Goal: Information Seeking & Learning: Find specific fact

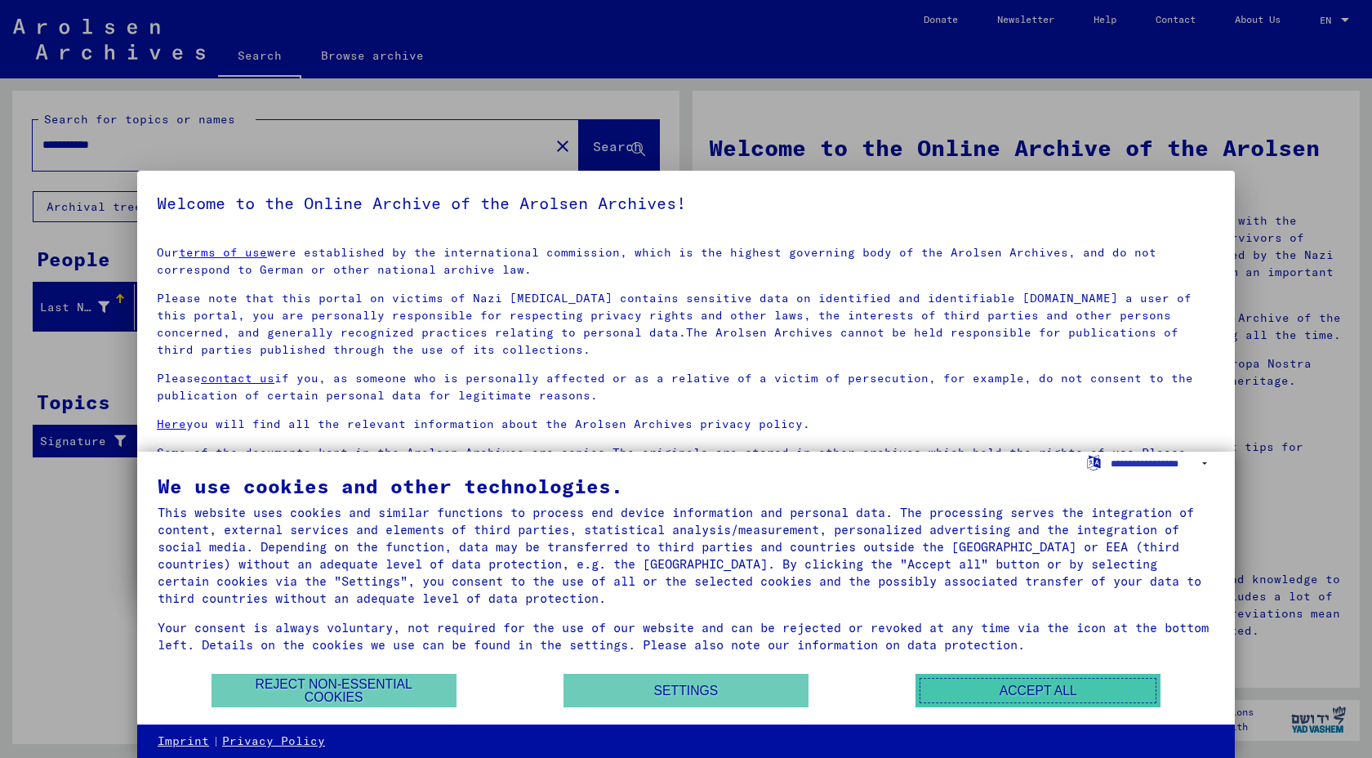
click at [953, 703] on button "Accept all" at bounding box center [1038, 690] width 245 height 33
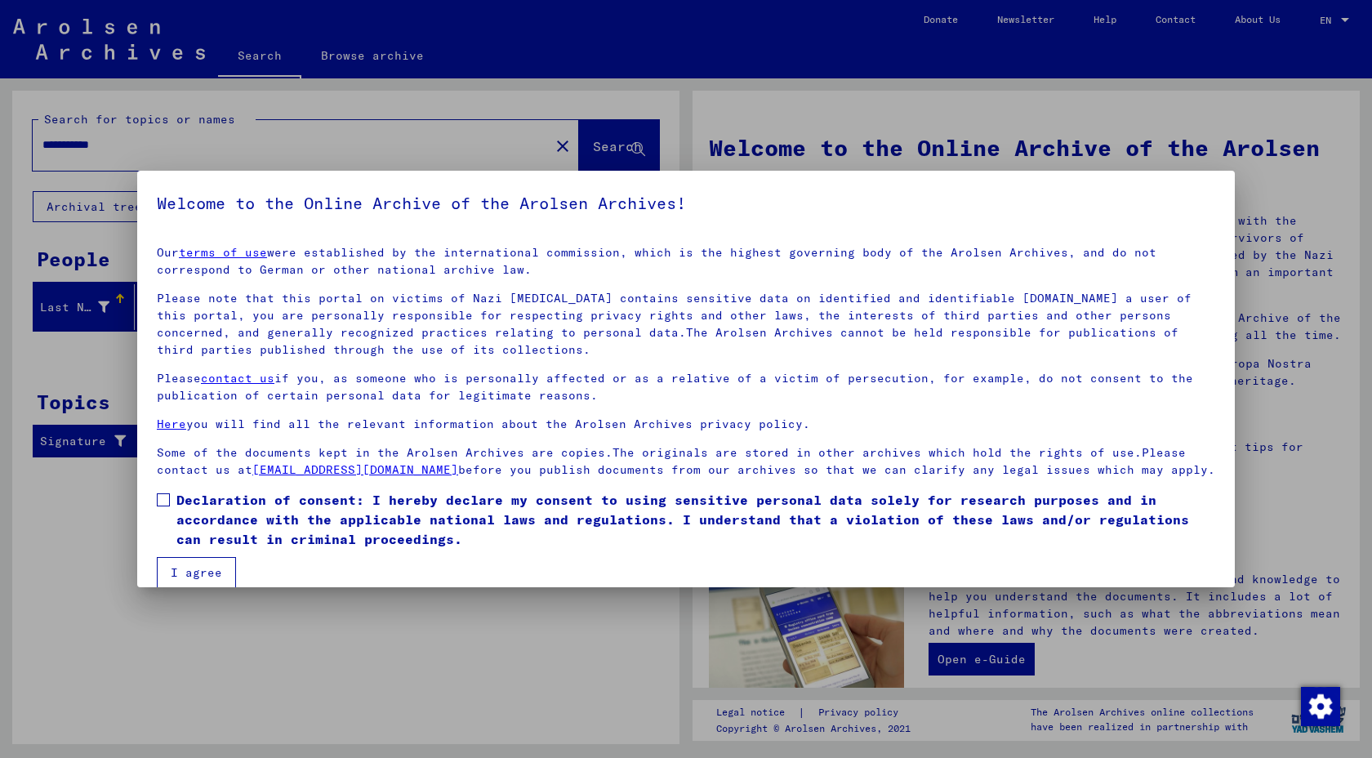
click at [163, 497] on span at bounding box center [163, 499] width 13 height 13
click at [181, 577] on button "I agree" at bounding box center [196, 572] width 79 height 31
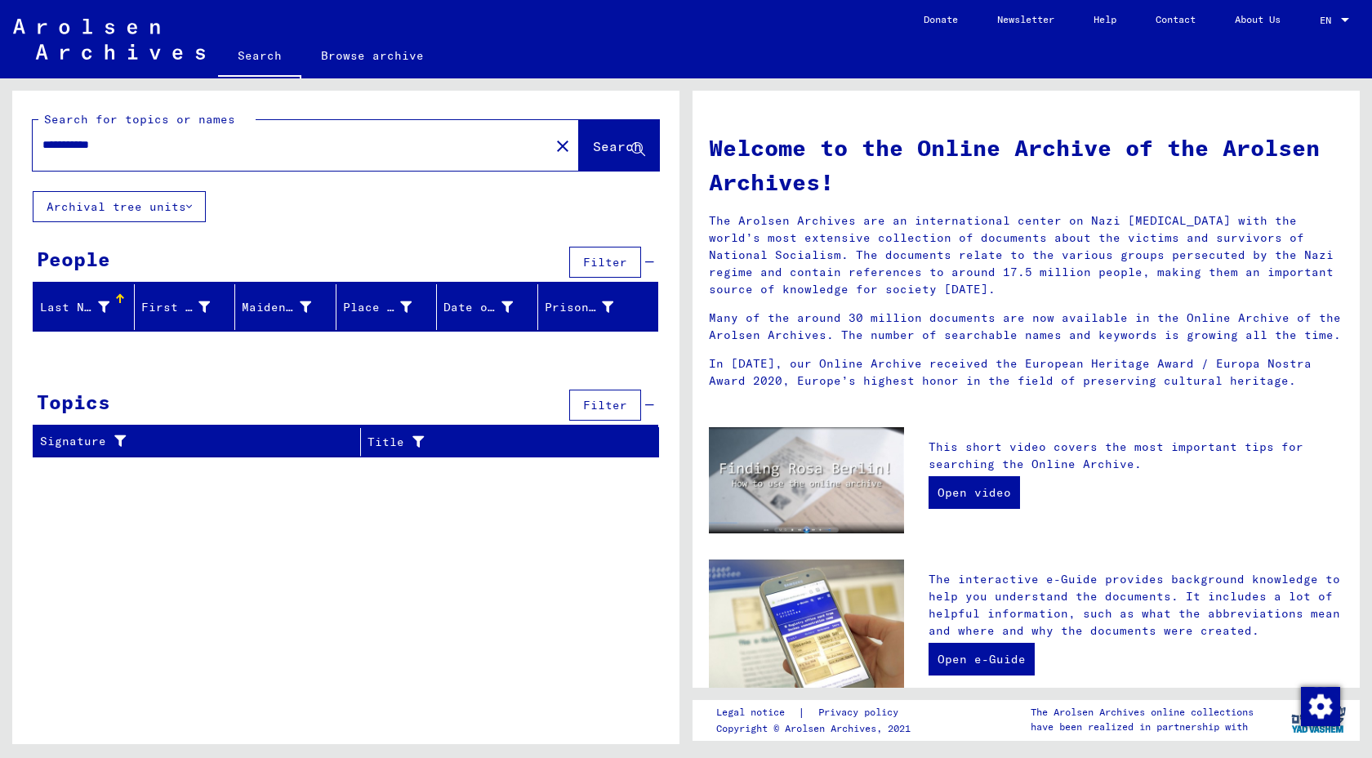
drag, startPoint x: 134, startPoint y: 147, endPoint x: 31, endPoint y: 152, distance: 103.0
click at [31, 152] on div "**********" at bounding box center [345, 141] width 667 height 100
drag, startPoint x: 91, startPoint y: 143, endPoint x: 36, endPoint y: 128, distance: 57.5
click at [36, 128] on div "******" at bounding box center [281, 145] width 497 height 37
type input "*****"
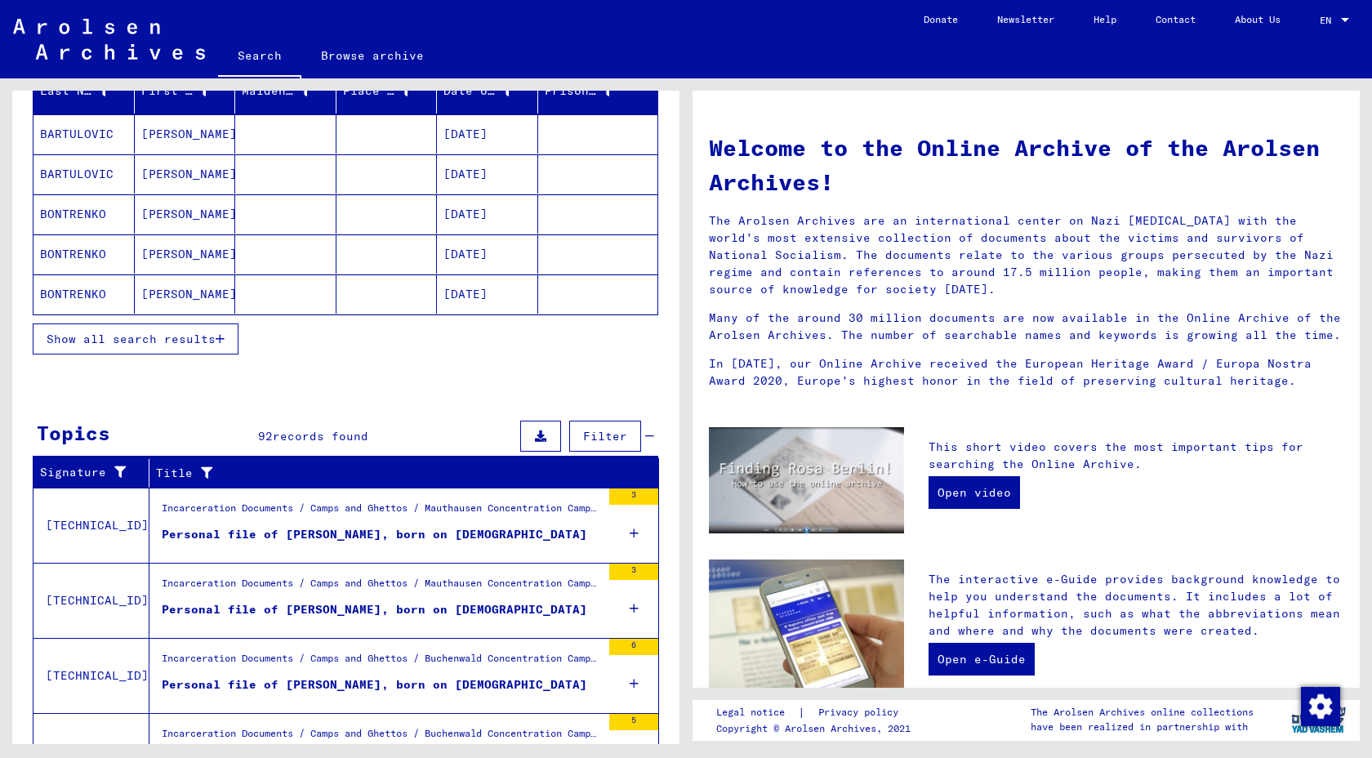
scroll to position [217, 0]
click at [263, 531] on div "Personal file of [PERSON_NAME], born on [DEMOGRAPHIC_DATA]" at bounding box center [375, 533] width 426 height 17
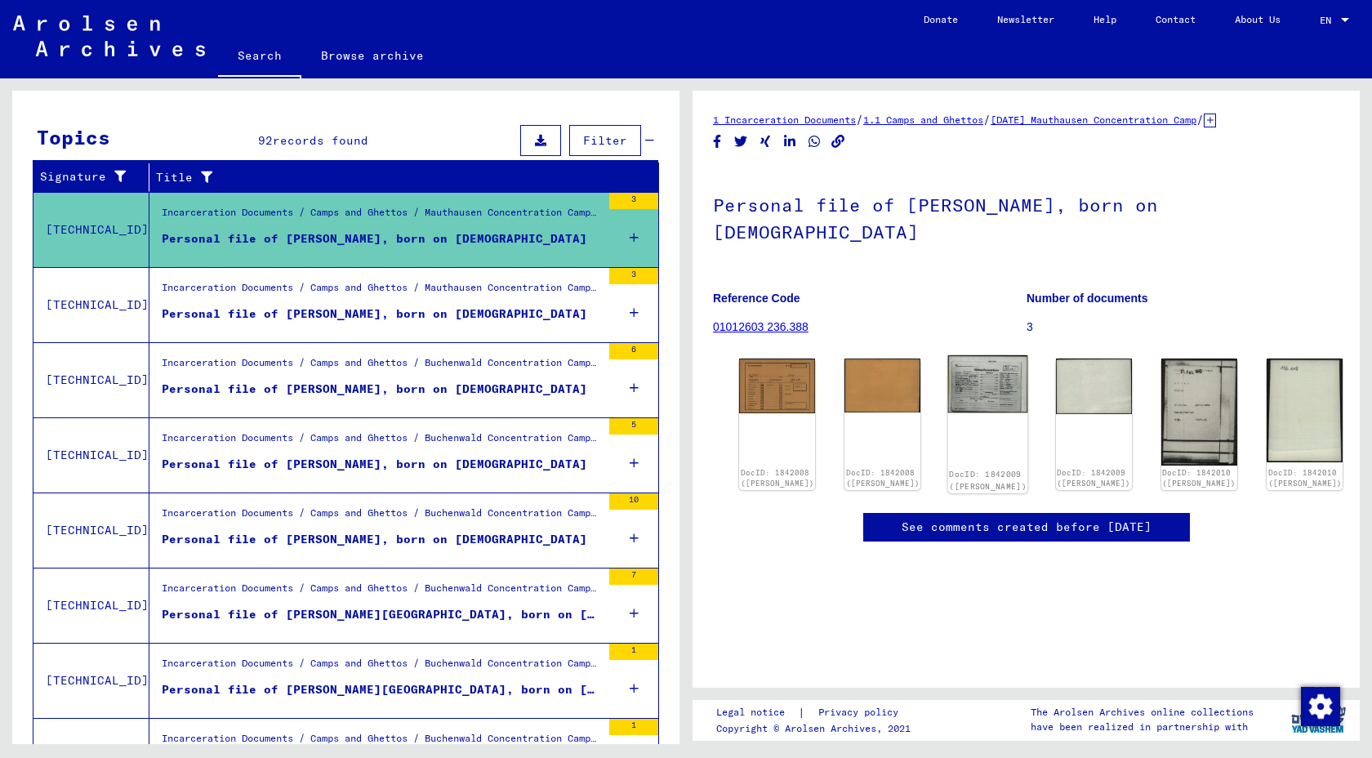
click at [990, 355] on img at bounding box center [988, 384] width 80 height 58
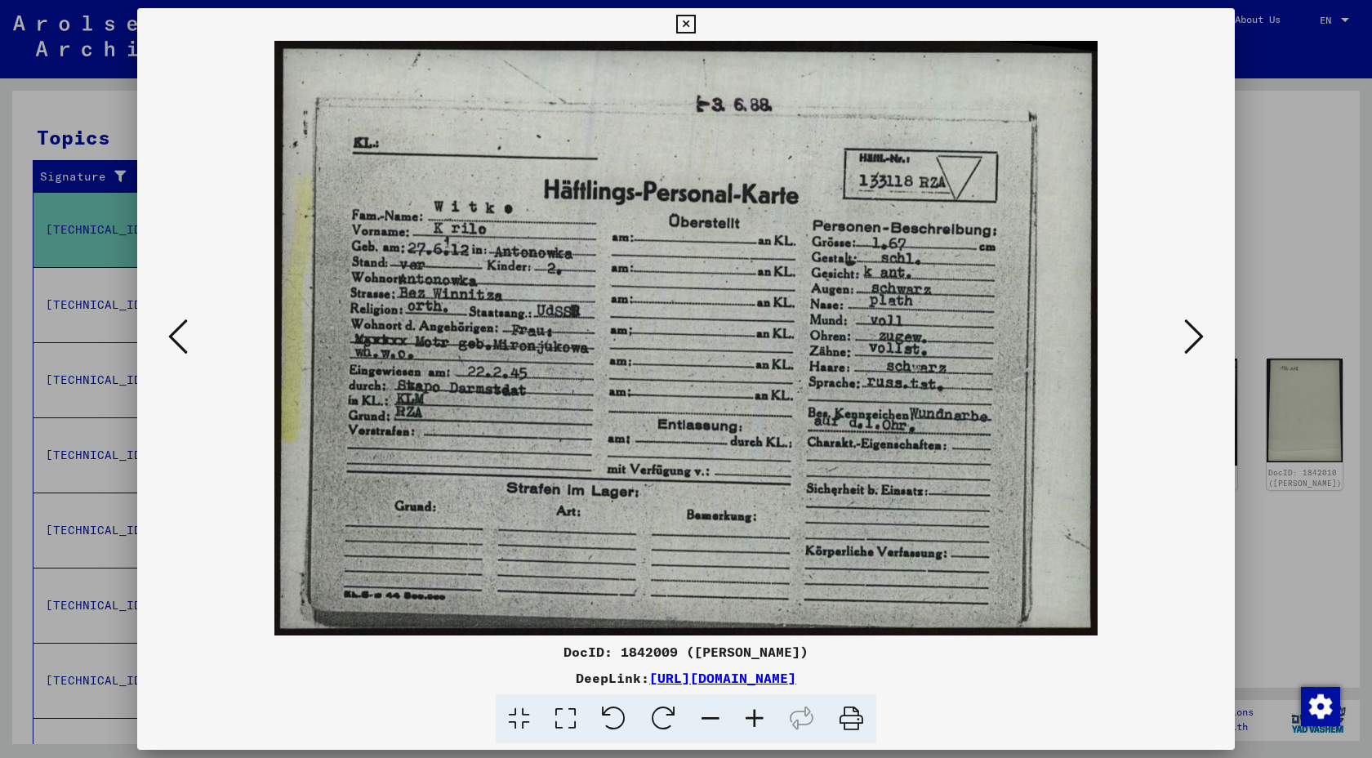
click at [1199, 328] on icon at bounding box center [1194, 336] width 20 height 39
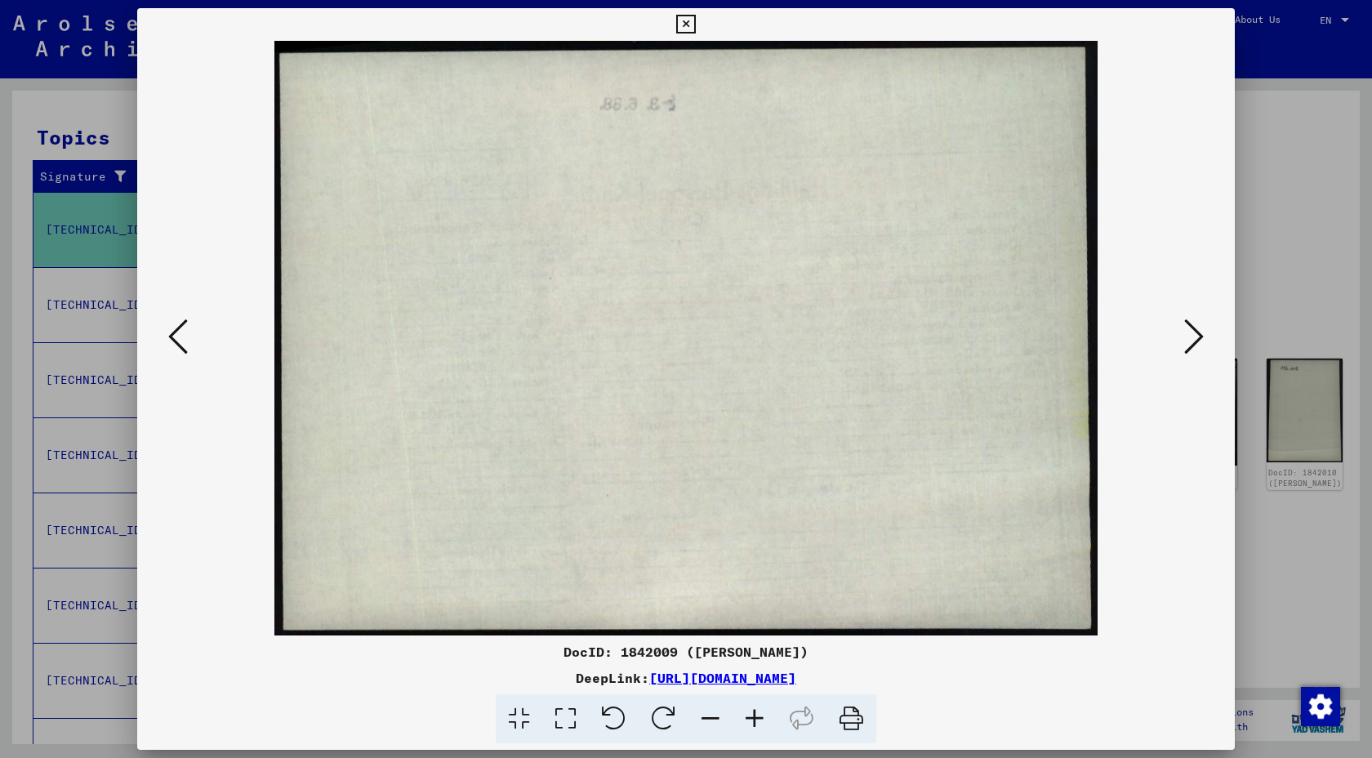
click at [1199, 328] on icon at bounding box center [1194, 336] width 20 height 39
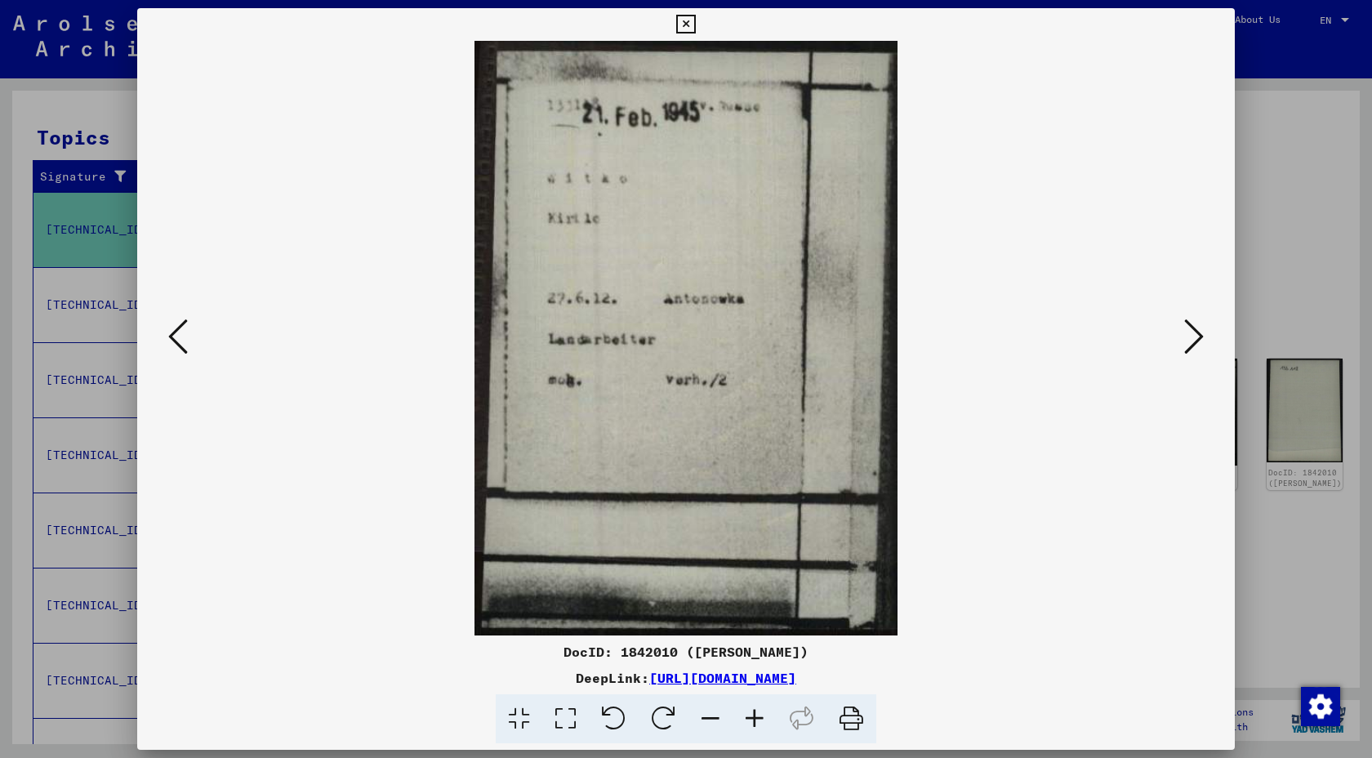
click at [1199, 328] on icon at bounding box center [1194, 336] width 20 height 39
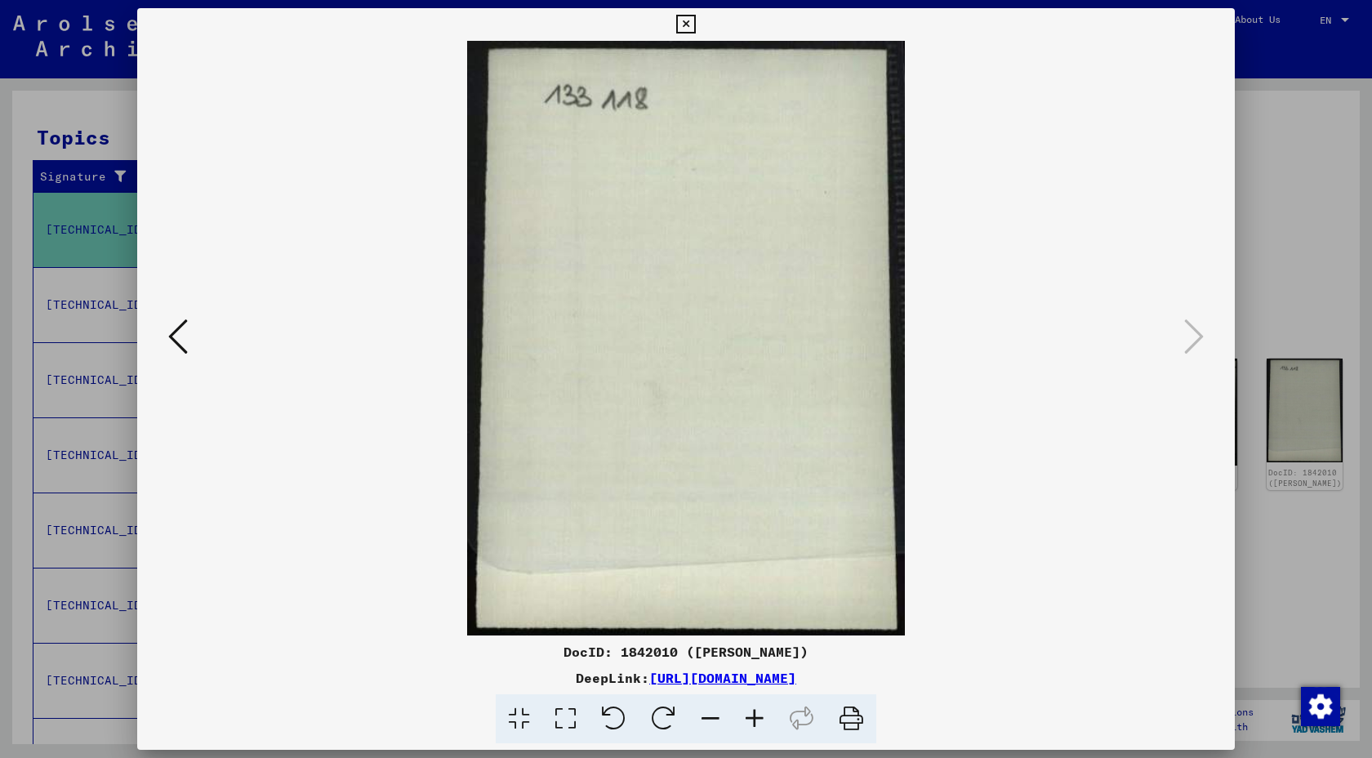
click at [169, 332] on icon at bounding box center [178, 336] width 20 height 39
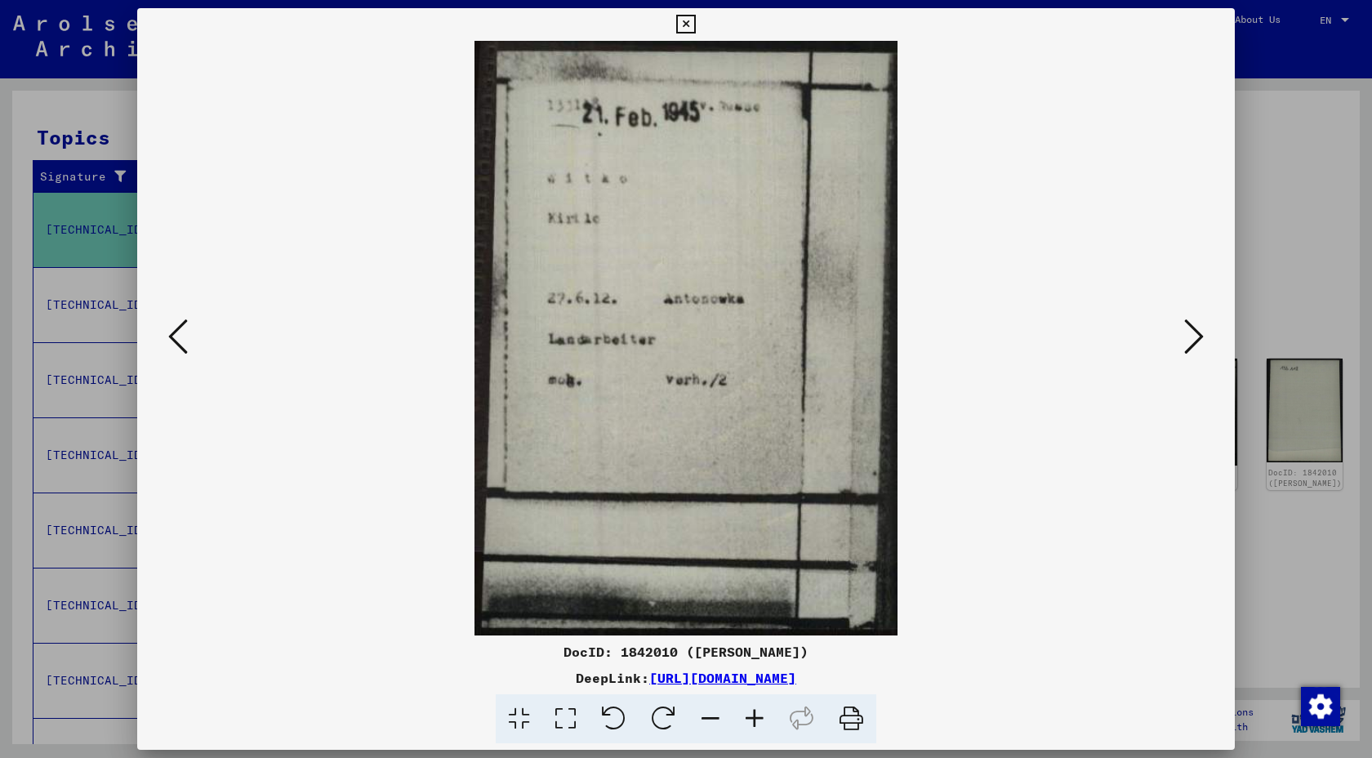
click at [169, 332] on icon at bounding box center [178, 336] width 20 height 39
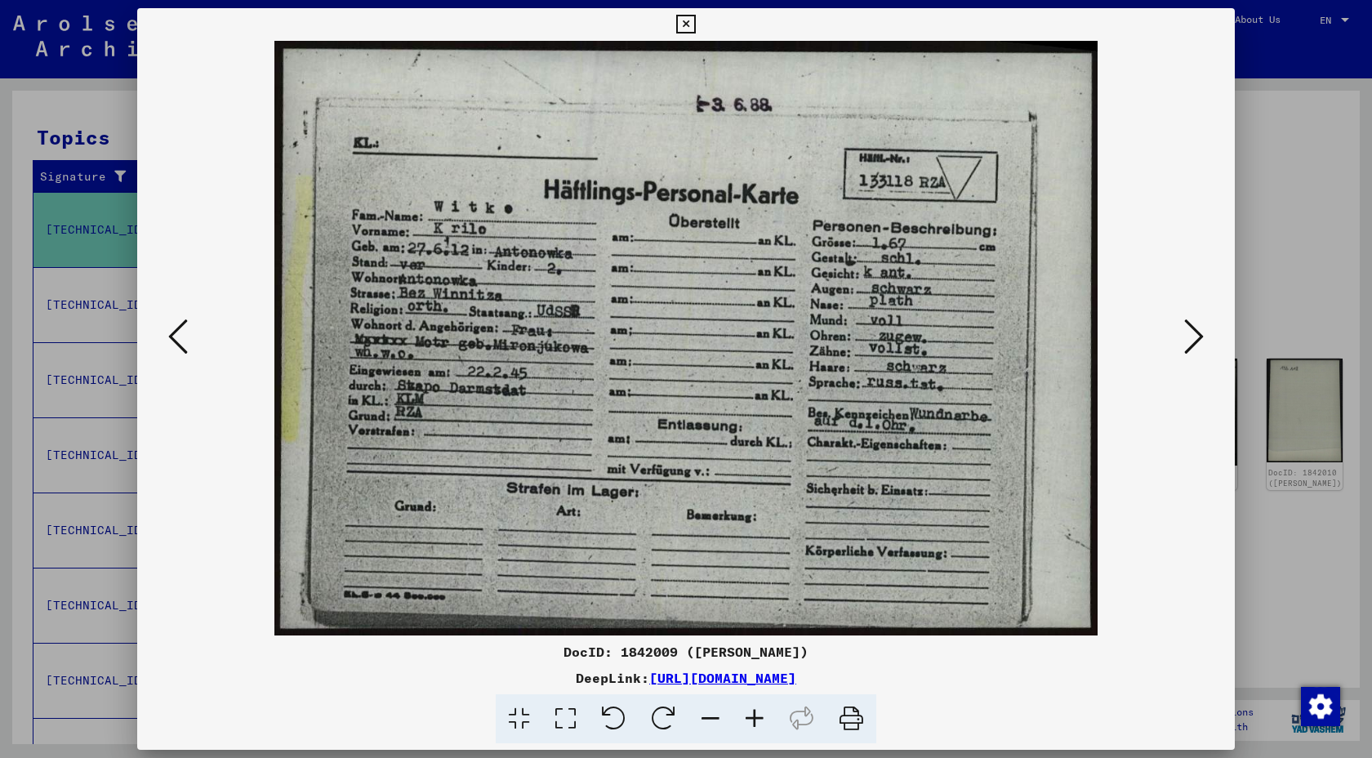
click at [169, 332] on icon at bounding box center [178, 336] width 20 height 39
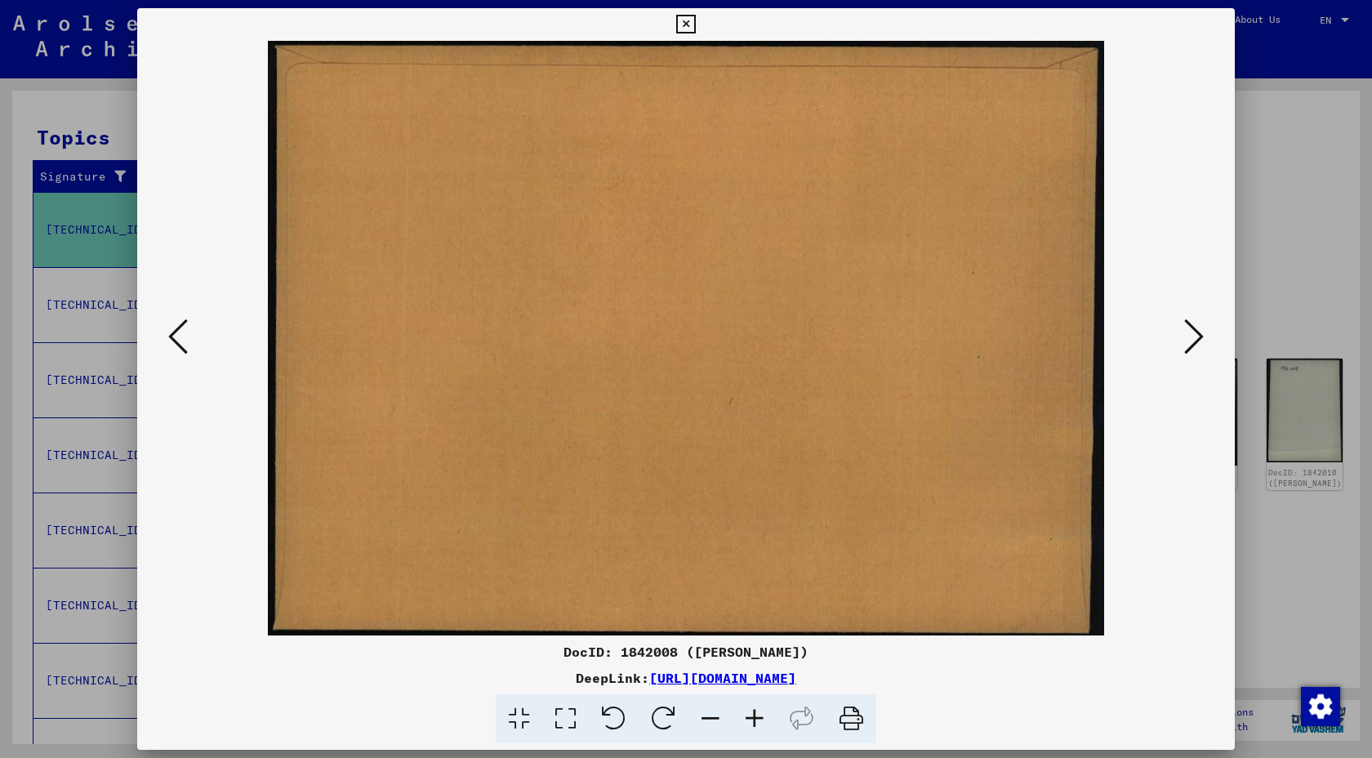
click at [169, 332] on icon at bounding box center [178, 336] width 20 height 39
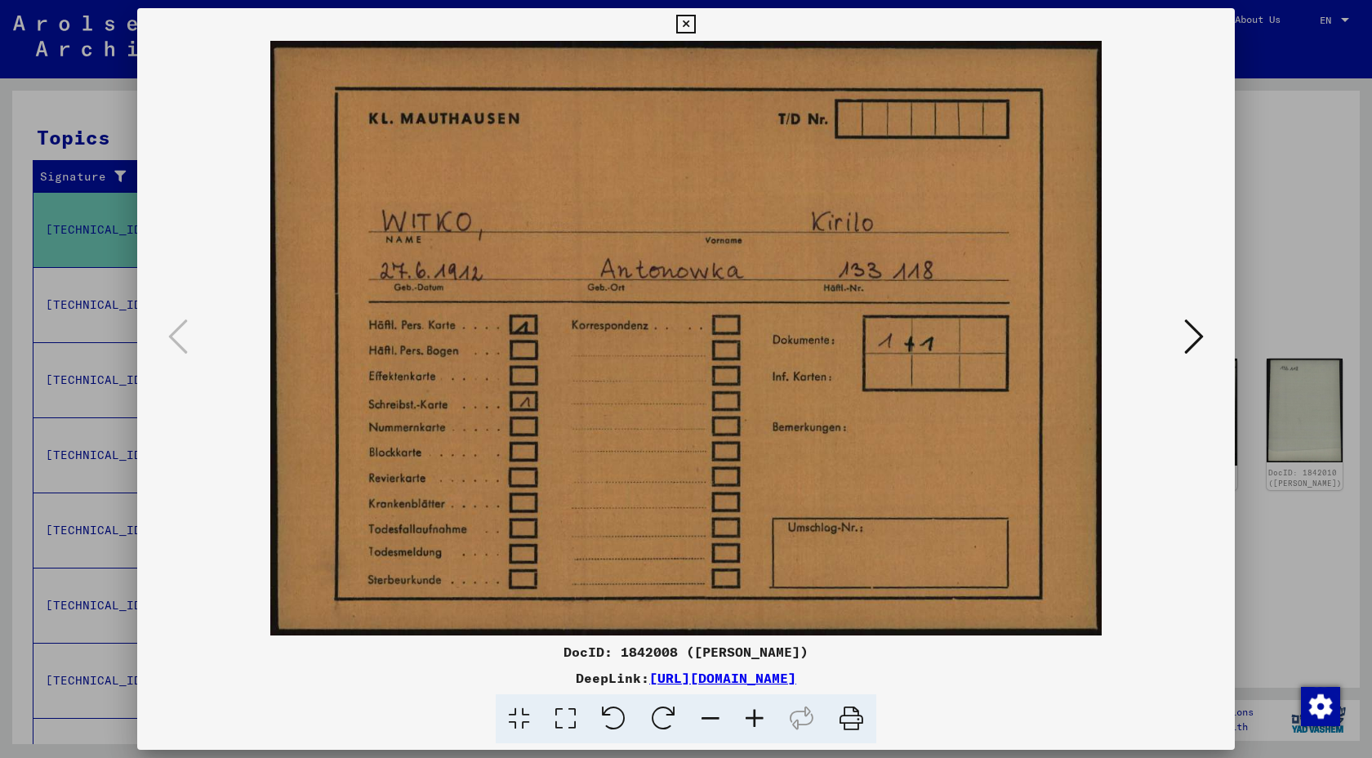
click at [1251, 255] on div at bounding box center [686, 379] width 1372 height 758
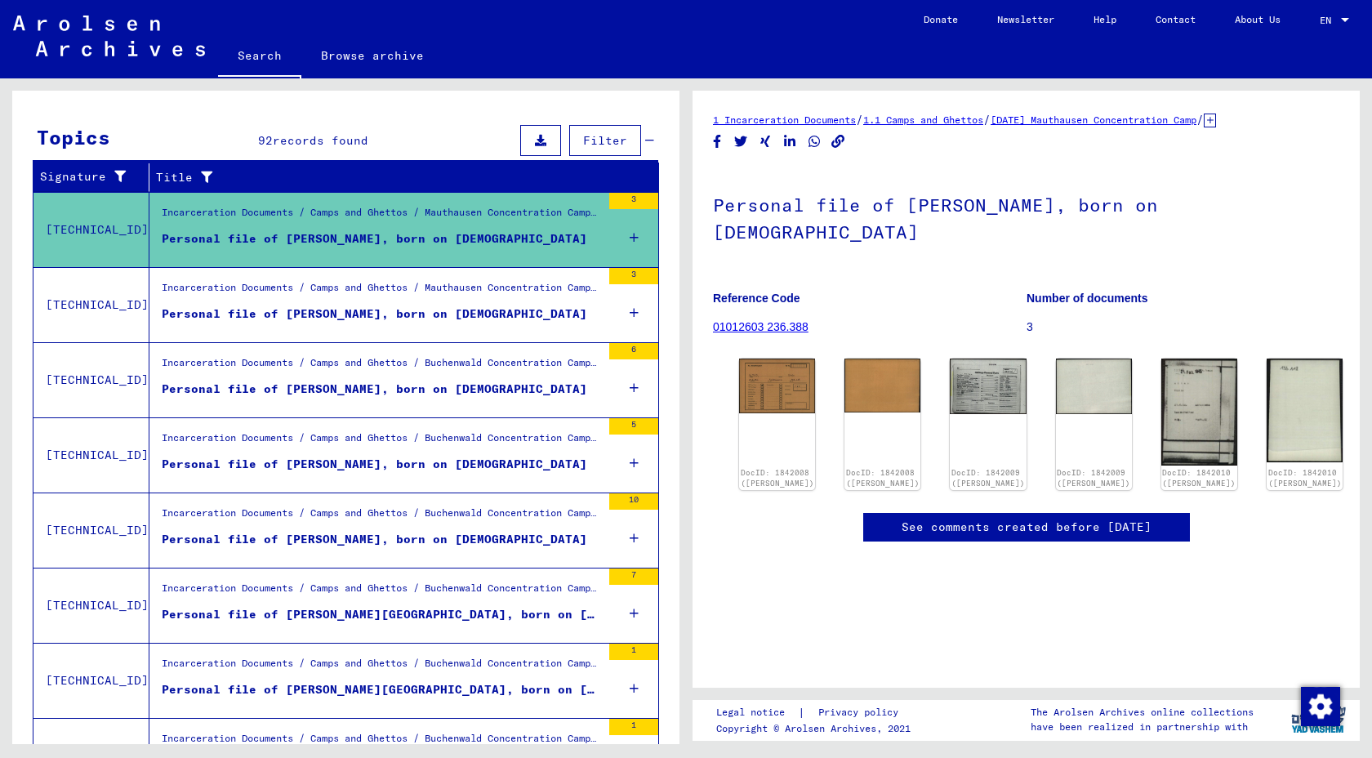
click at [387, 314] on div "Personal file of [PERSON_NAME], born on [DEMOGRAPHIC_DATA]" at bounding box center [375, 314] width 426 height 17
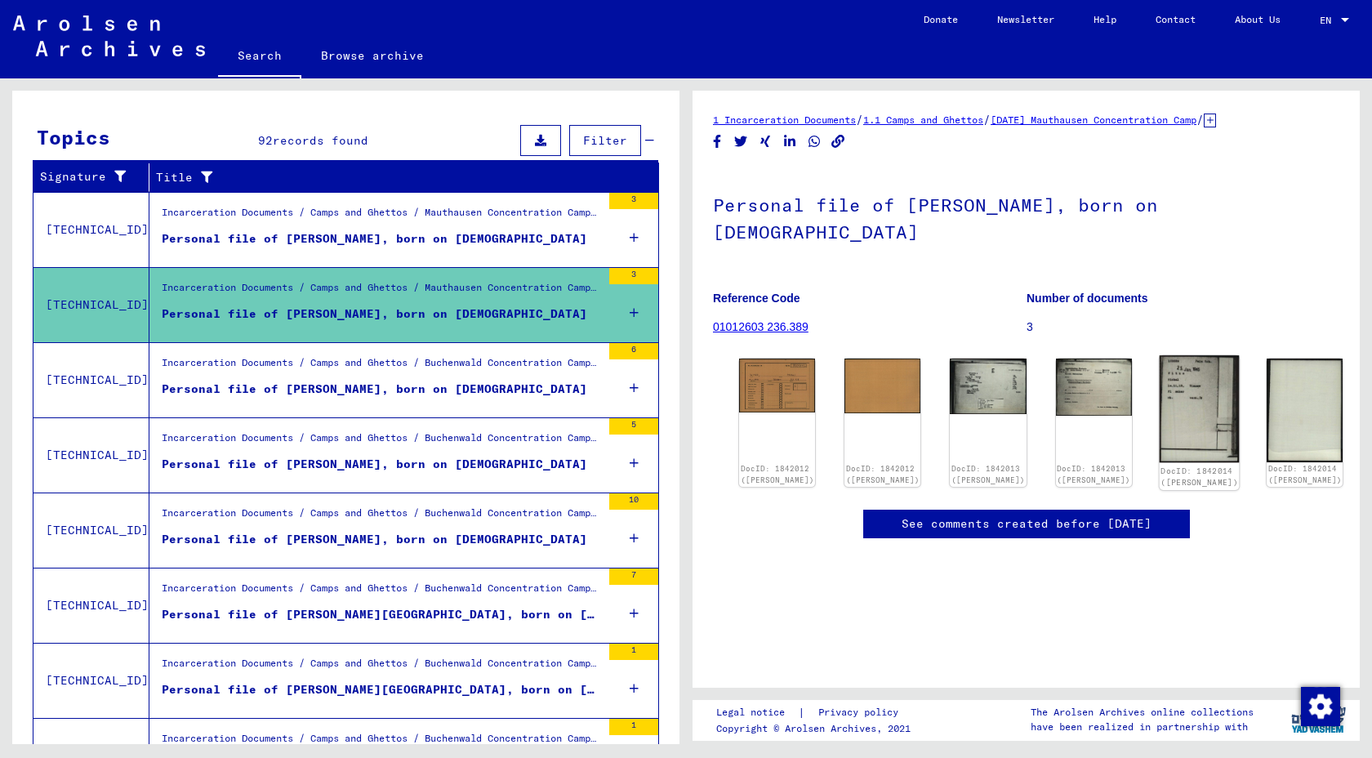
drag, startPoint x: 1143, startPoint y: 429, endPoint x: 1139, endPoint y: 399, distance: 29.7
click at [1159, 426] on div "DocID: 1842014 ([PERSON_NAME])" at bounding box center [1199, 422] width 80 height 134
click at [984, 361] on img at bounding box center [988, 384] width 80 height 58
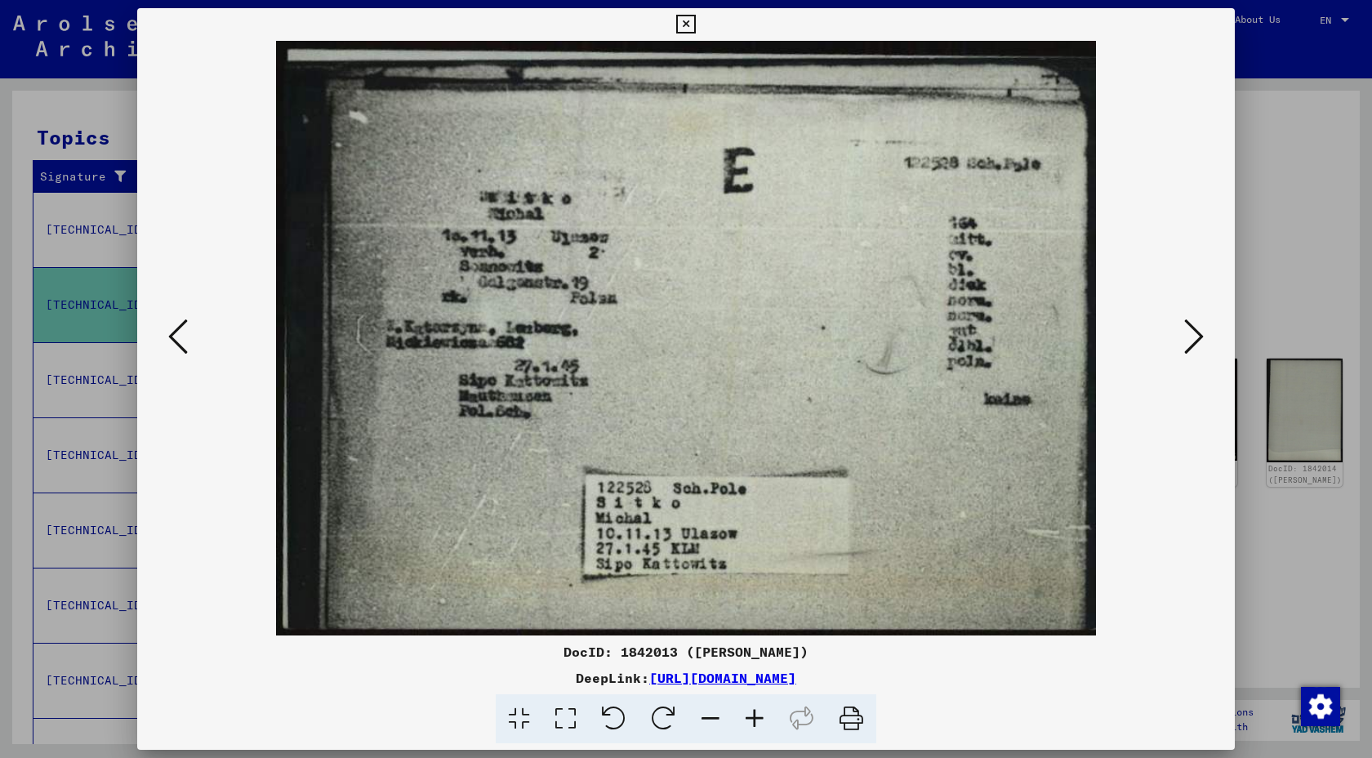
click at [1184, 346] on icon at bounding box center [1194, 336] width 20 height 39
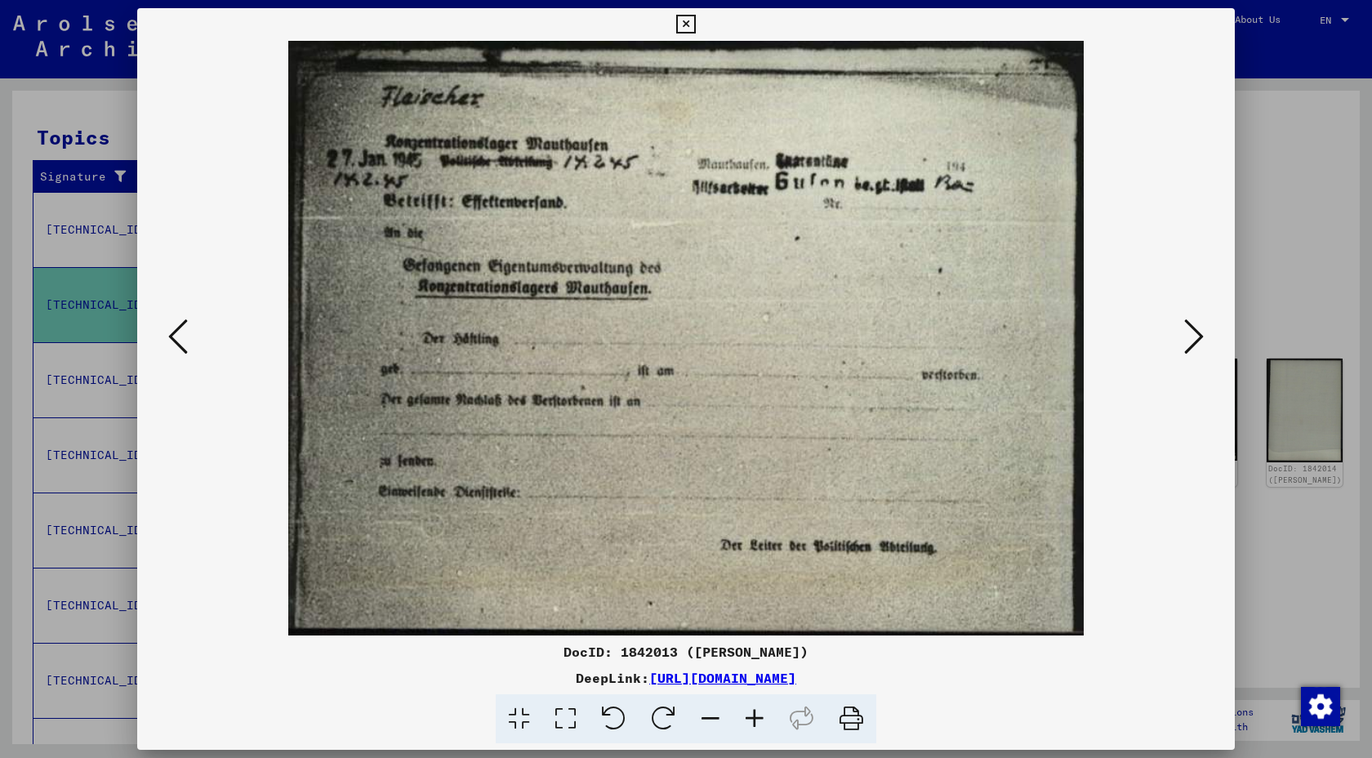
click at [1184, 346] on icon at bounding box center [1194, 336] width 20 height 39
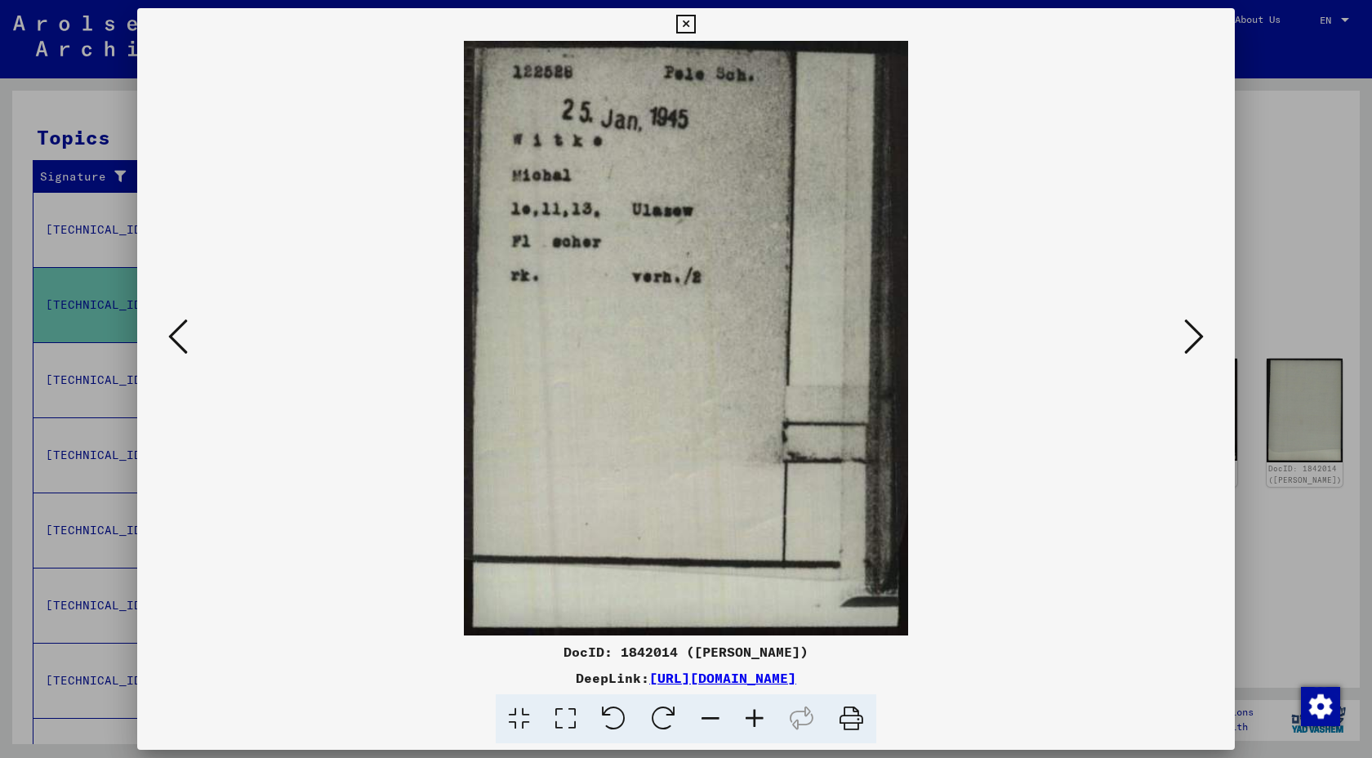
click at [1184, 346] on icon at bounding box center [1194, 336] width 20 height 39
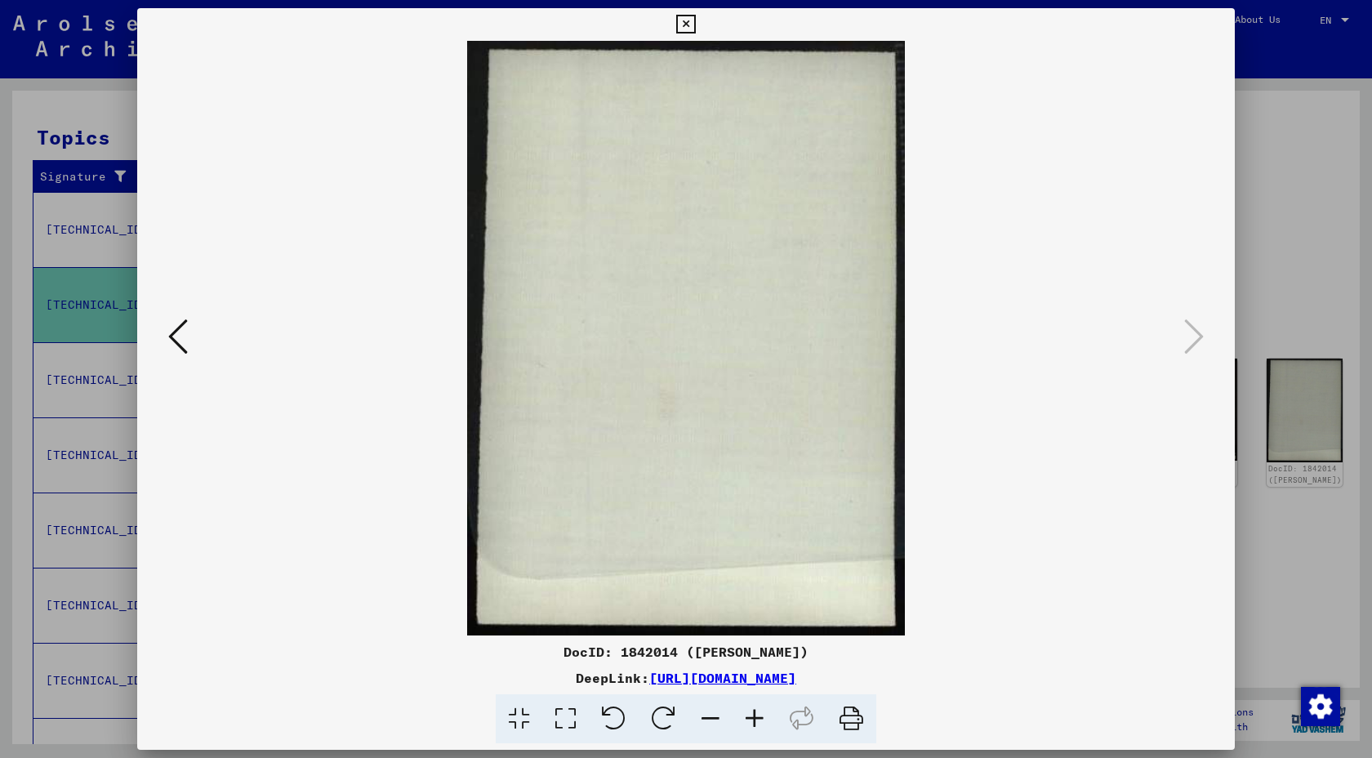
click at [1290, 270] on div at bounding box center [686, 379] width 1372 height 758
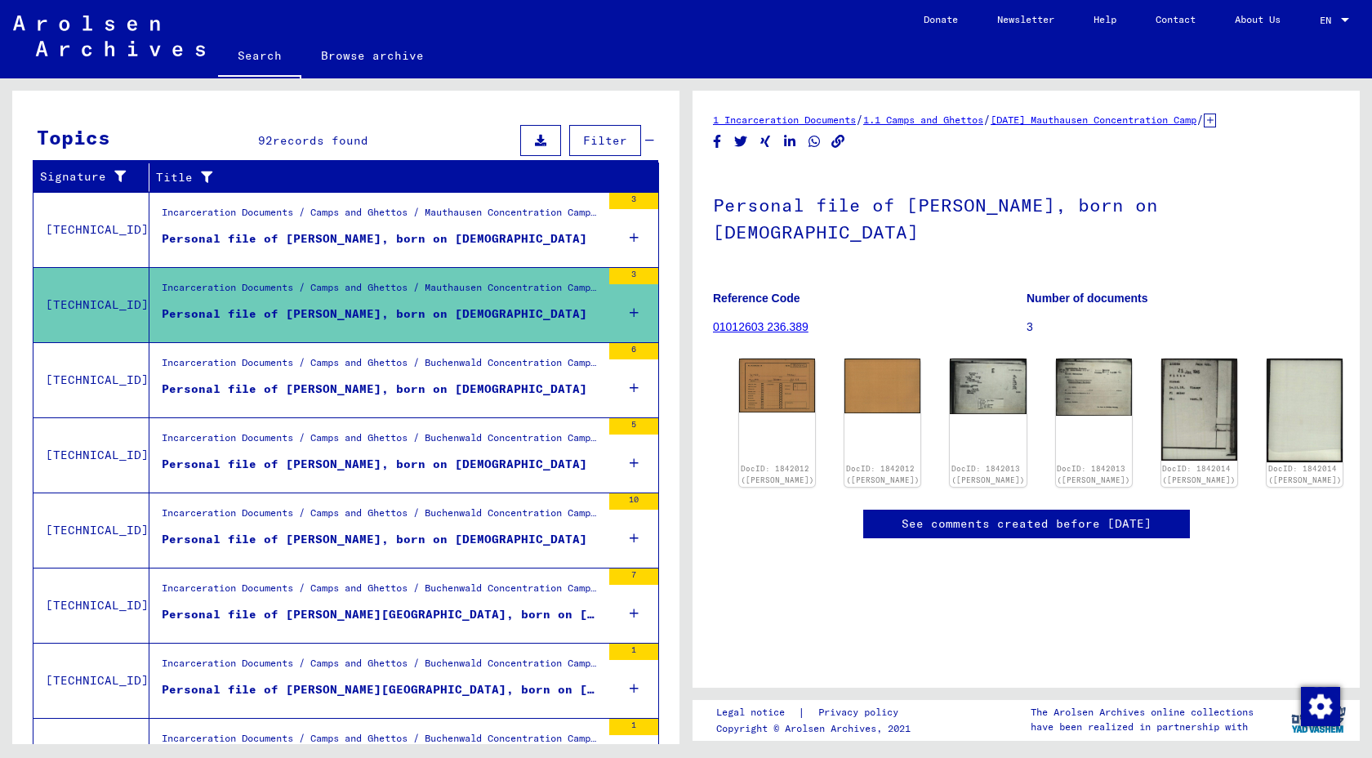
click at [436, 404] on figure "Personal file of [PERSON_NAME], born on [DEMOGRAPHIC_DATA]" at bounding box center [381, 393] width 439 height 25
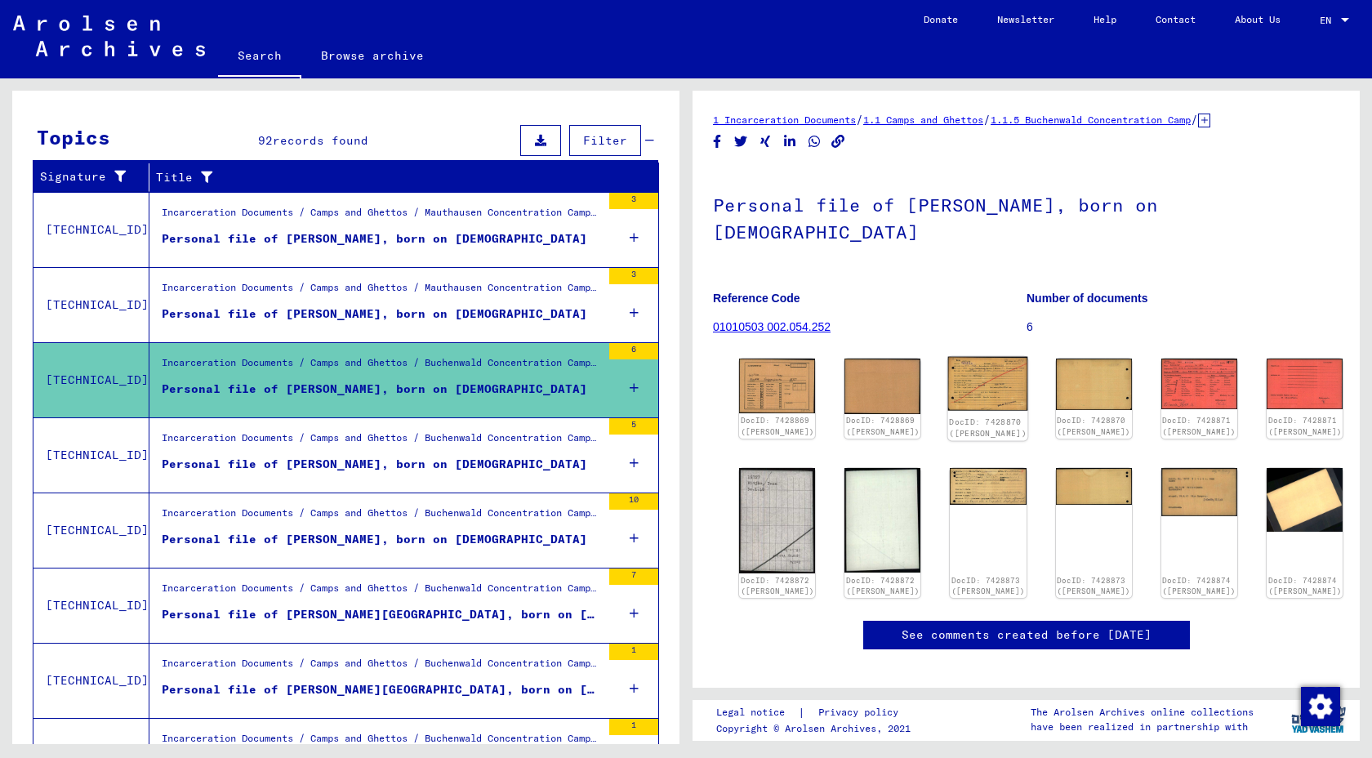
click at [961, 357] on img at bounding box center [988, 384] width 80 height 54
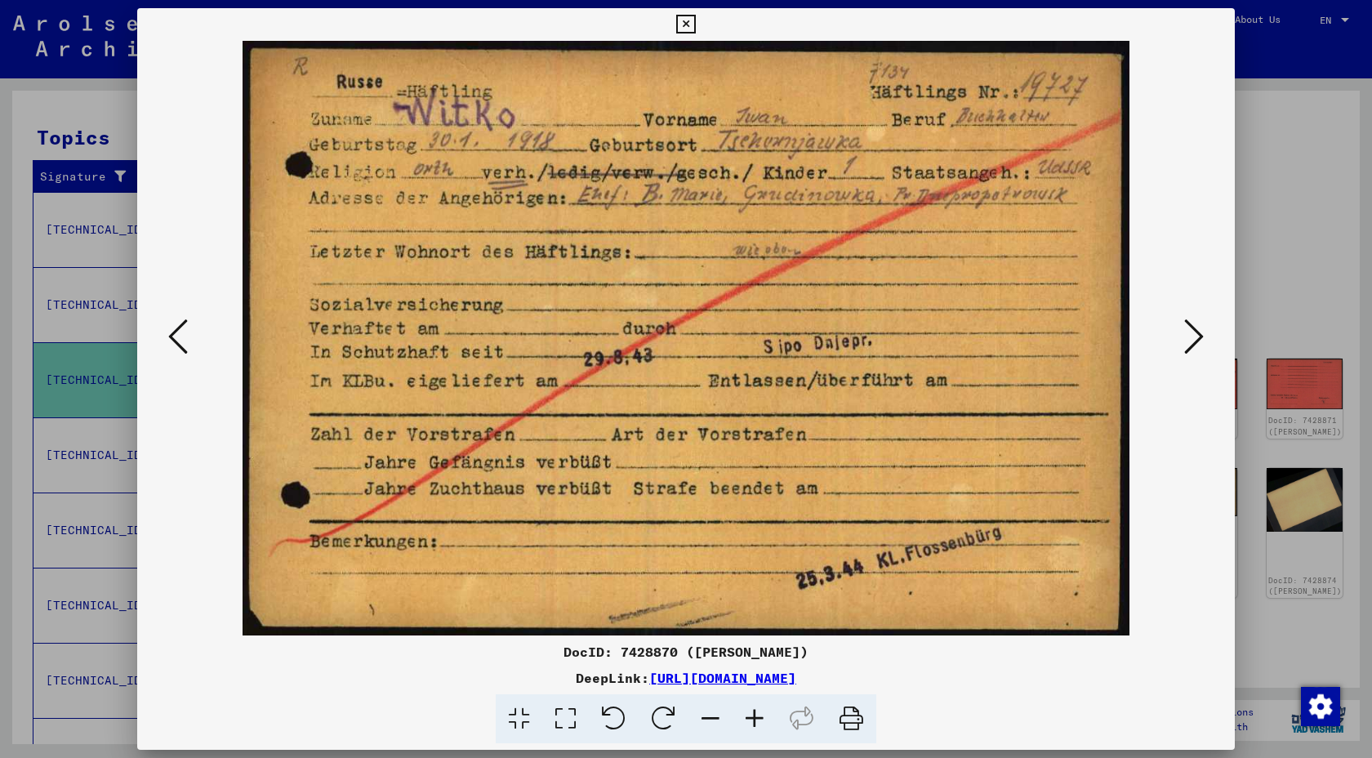
click at [1319, 261] on div at bounding box center [686, 379] width 1372 height 758
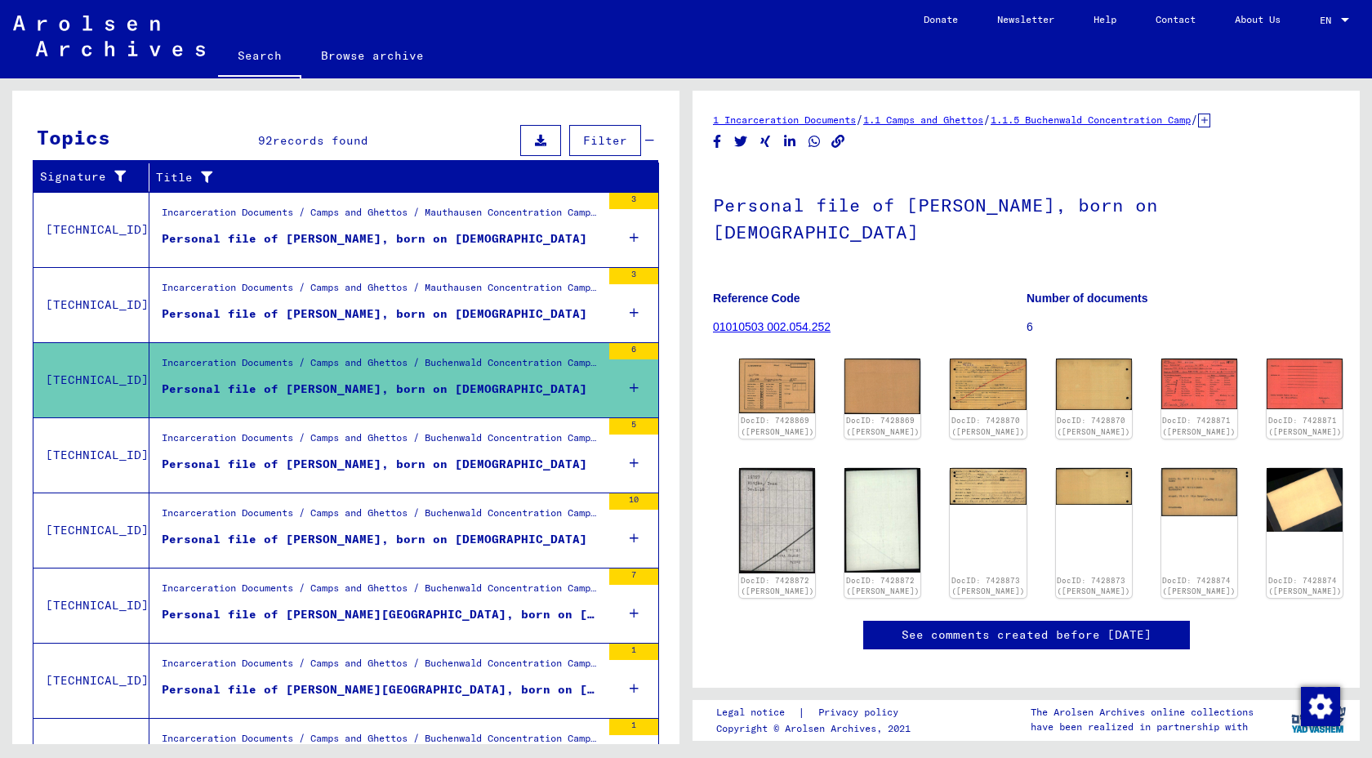
click at [469, 475] on figure "Personal file of [PERSON_NAME], born on [DEMOGRAPHIC_DATA]" at bounding box center [381, 468] width 439 height 25
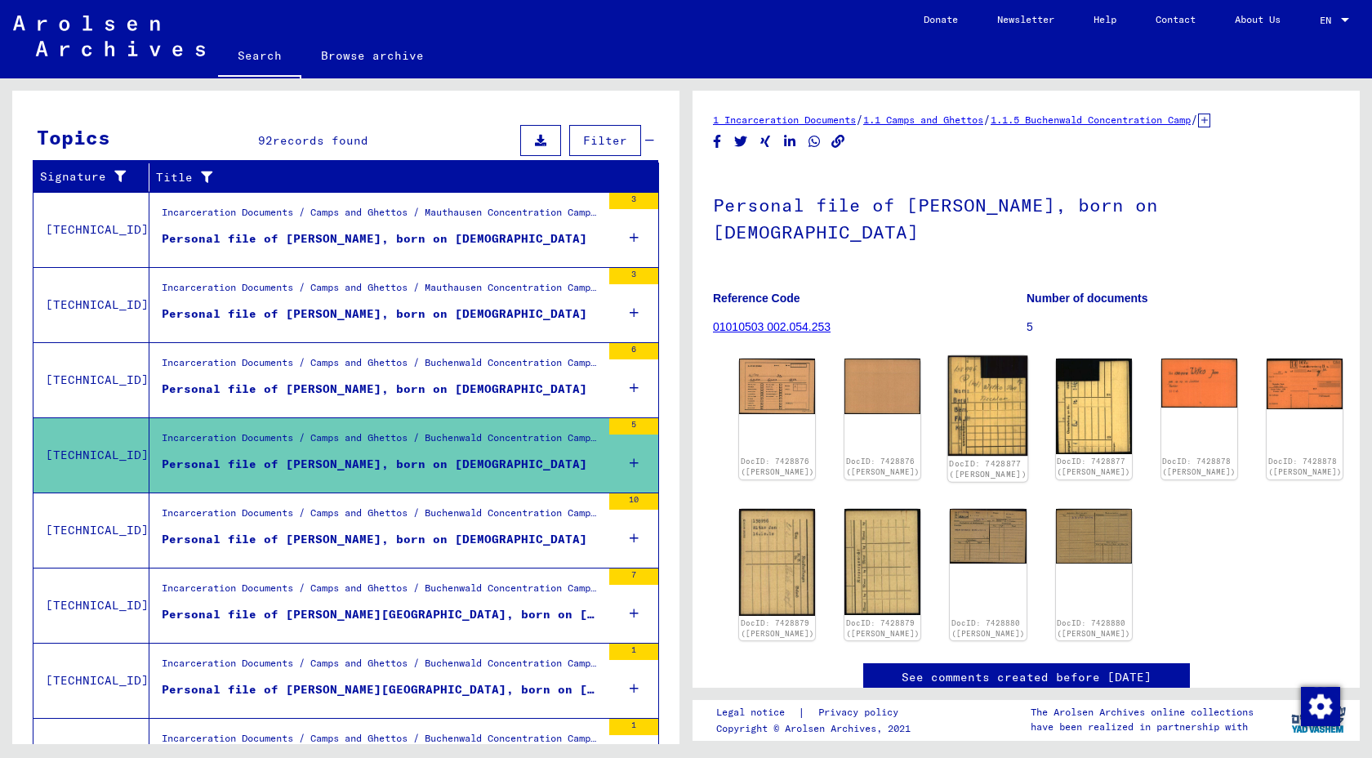
click at [976, 364] on img at bounding box center [988, 406] width 80 height 100
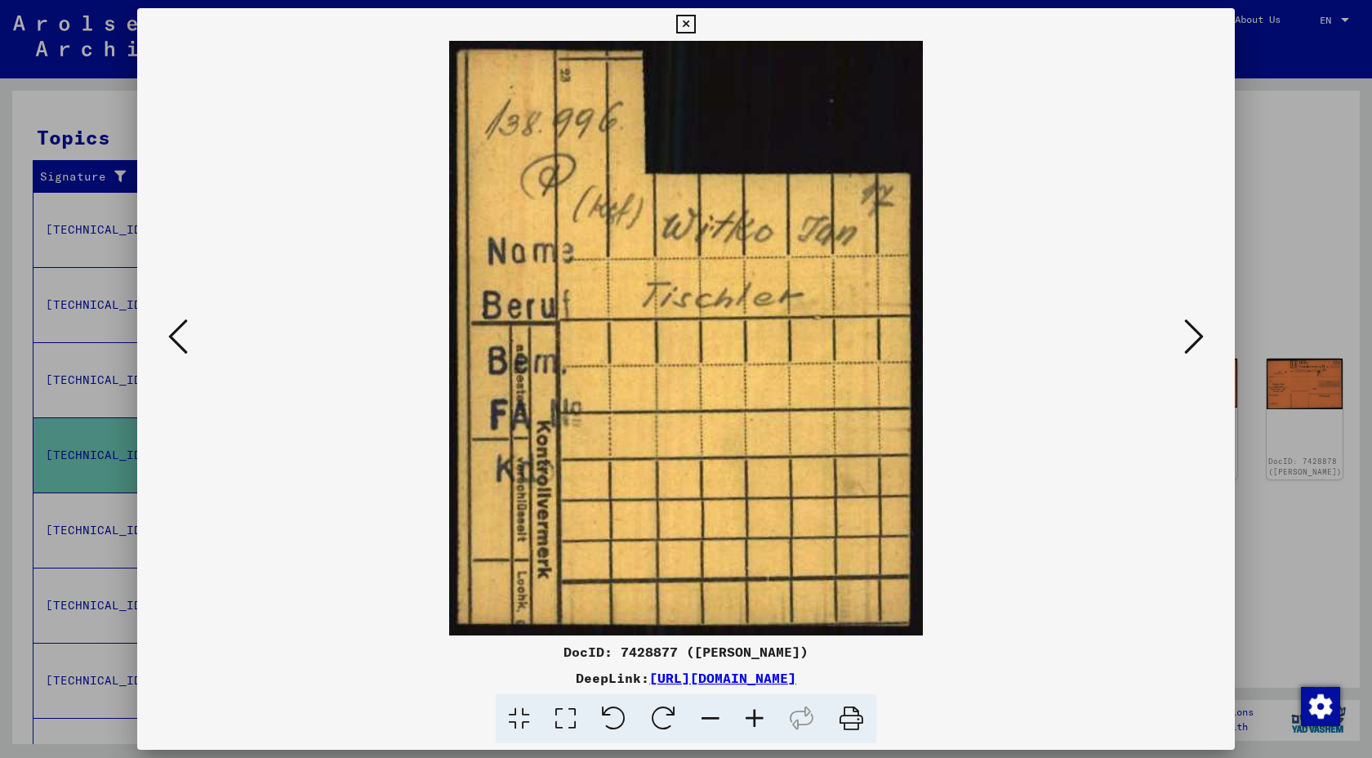
click at [1198, 326] on icon at bounding box center [1194, 336] width 20 height 39
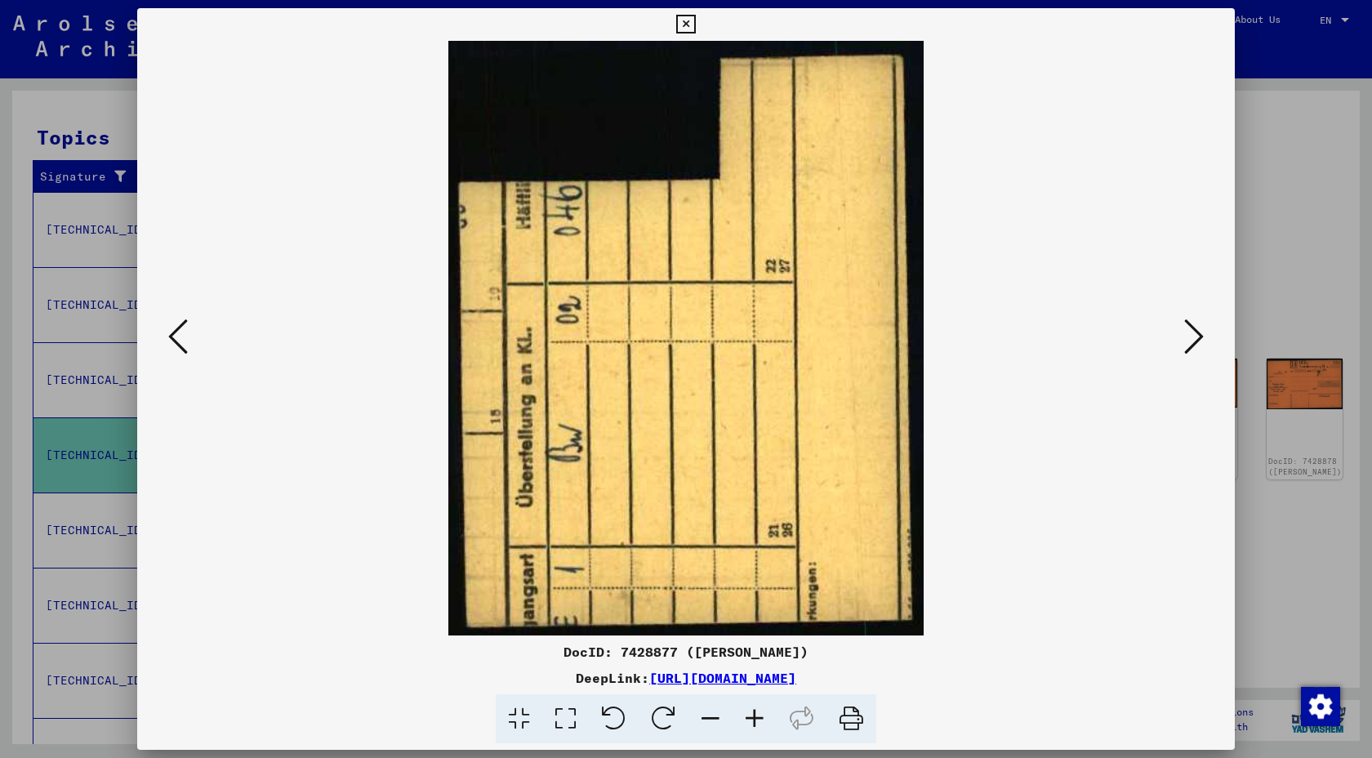
click at [1198, 326] on icon at bounding box center [1194, 336] width 20 height 39
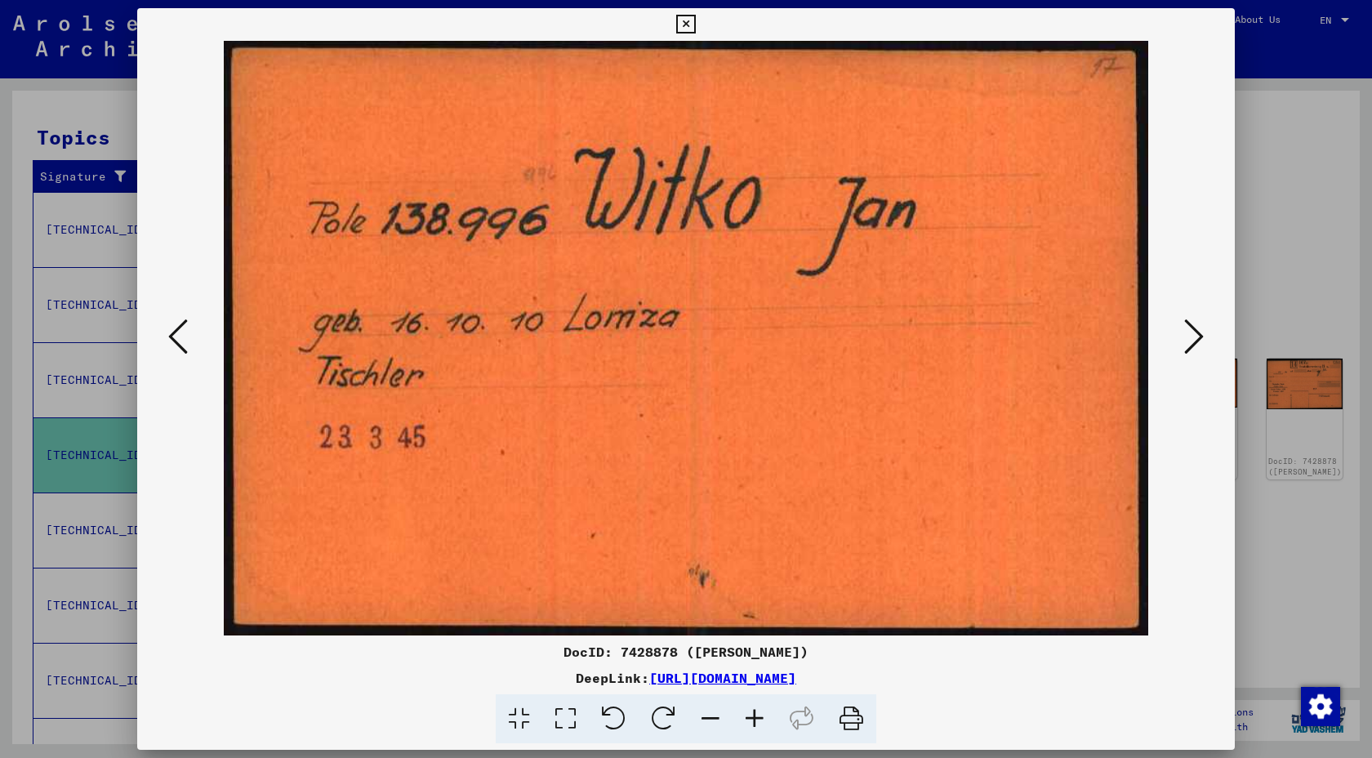
click at [1198, 326] on icon at bounding box center [1194, 336] width 20 height 39
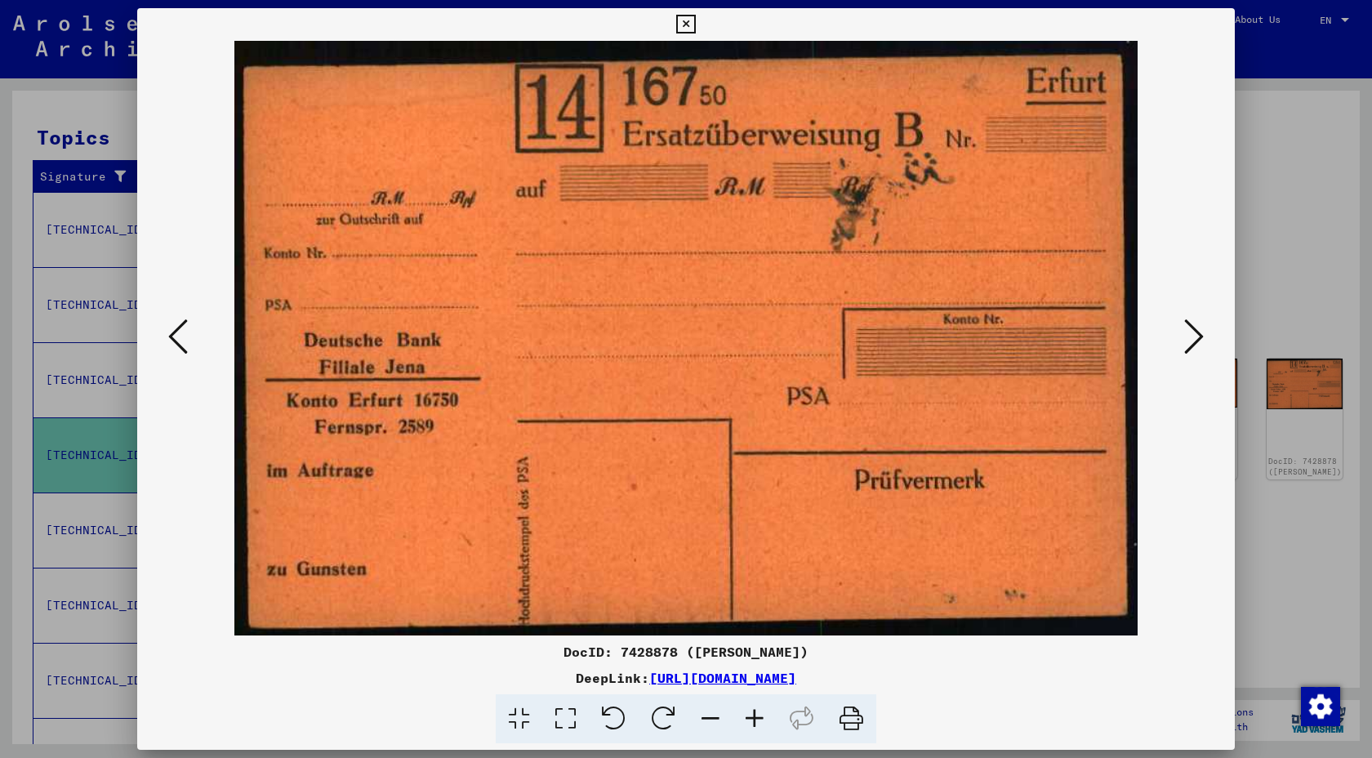
click at [1198, 326] on icon at bounding box center [1194, 336] width 20 height 39
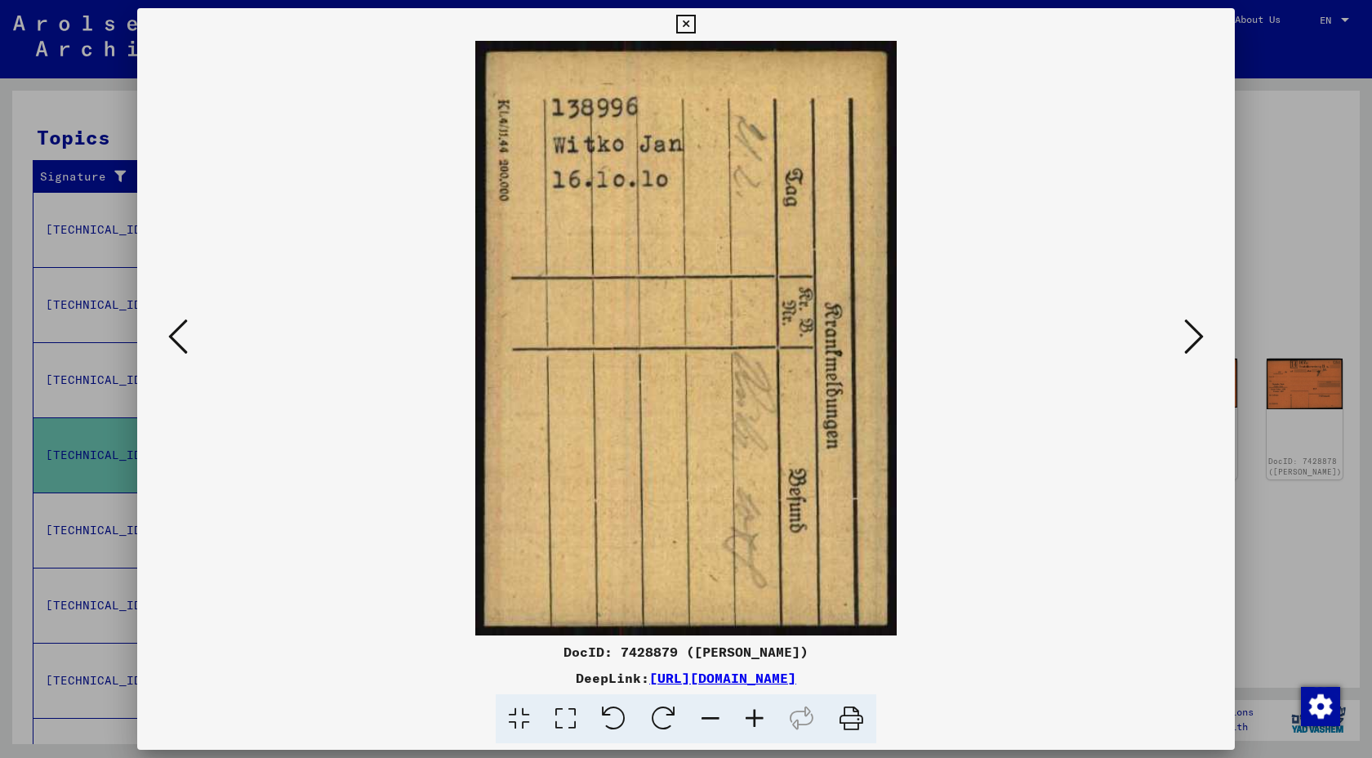
click at [1198, 326] on icon at bounding box center [1194, 336] width 20 height 39
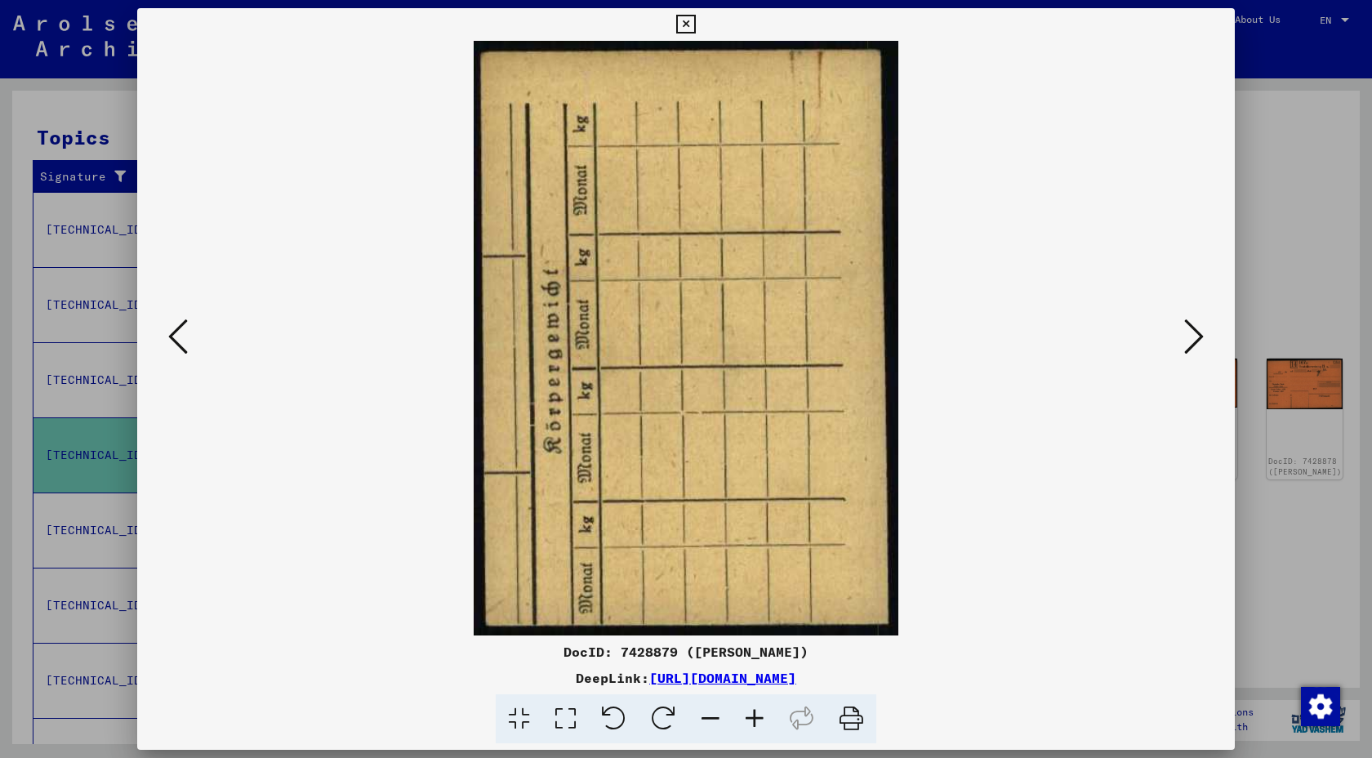
click at [1343, 307] on div at bounding box center [686, 379] width 1372 height 758
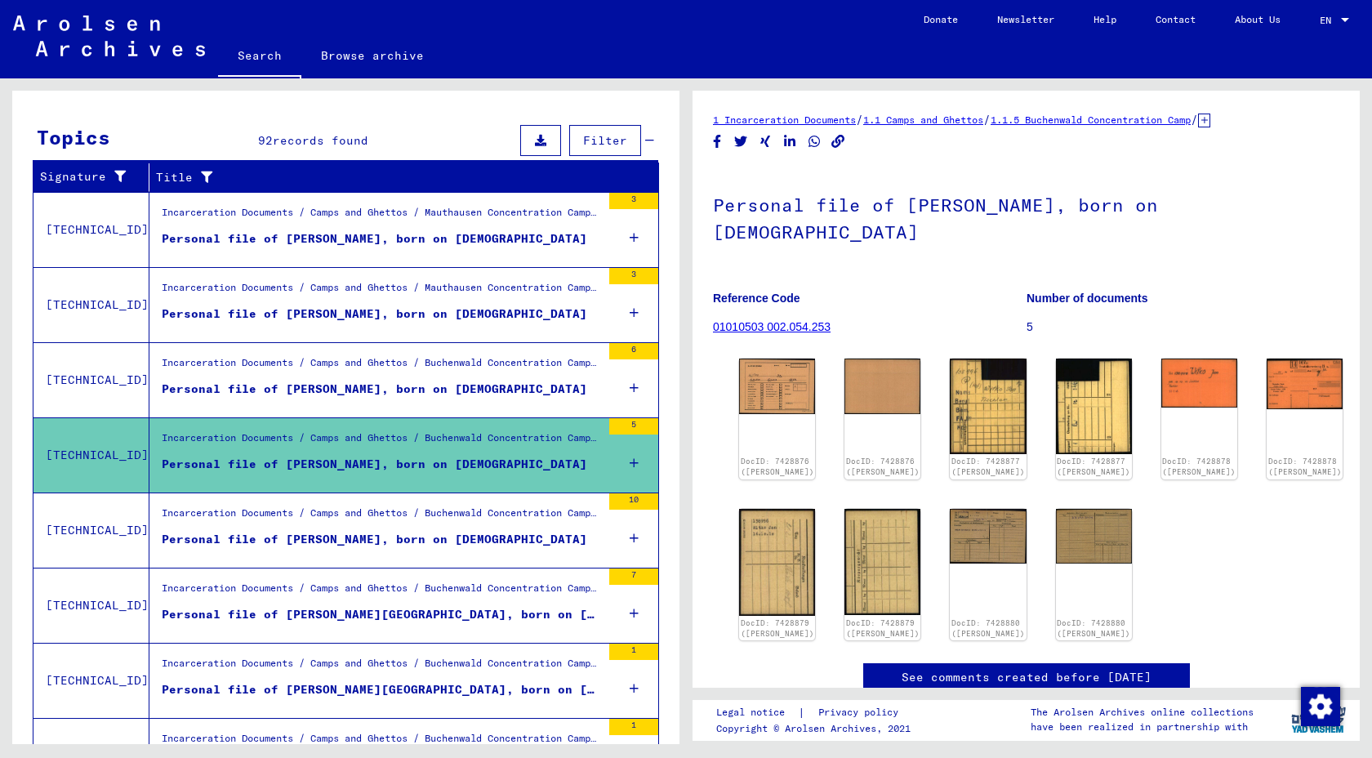
click at [417, 551] on figure "Personal file of [PERSON_NAME], born on [DEMOGRAPHIC_DATA]" at bounding box center [381, 543] width 439 height 25
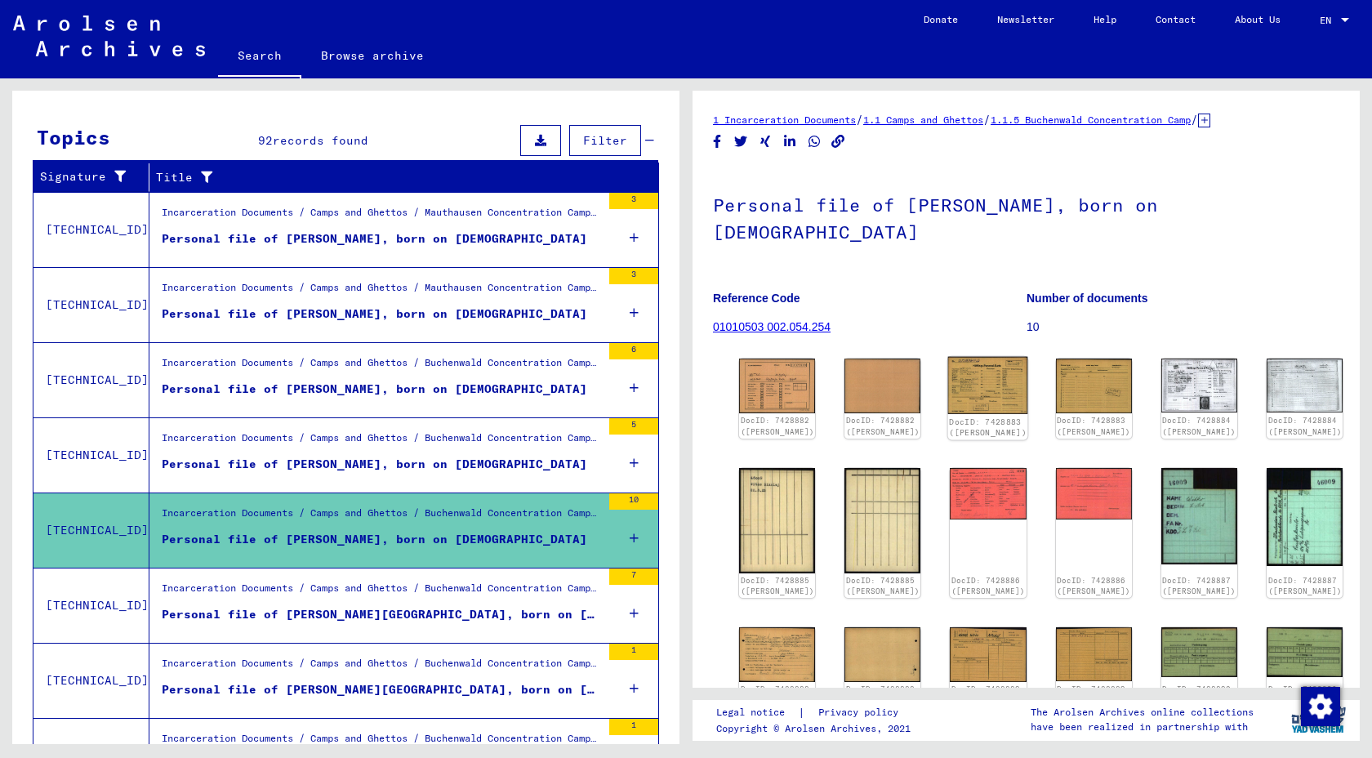
click at [981, 370] on img at bounding box center [988, 385] width 80 height 57
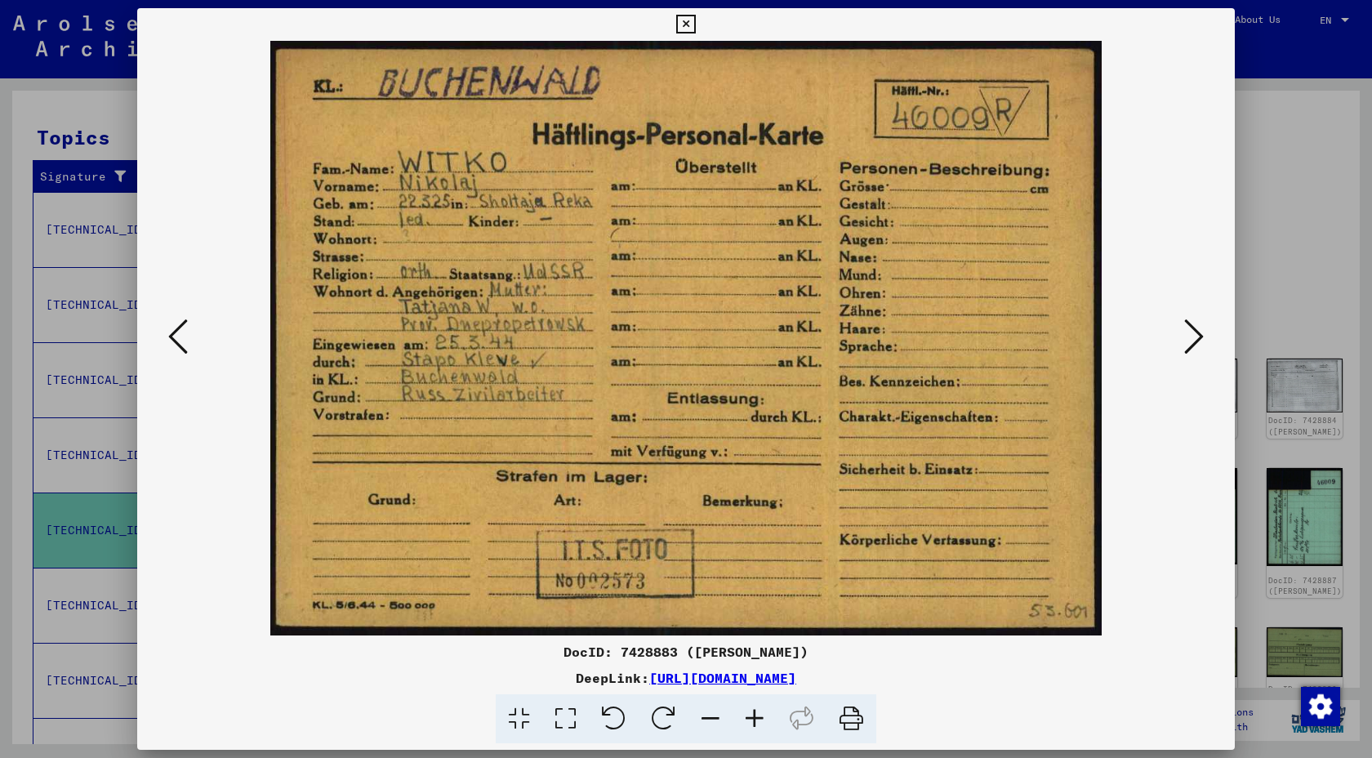
click at [1317, 281] on div at bounding box center [686, 379] width 1372 height 758
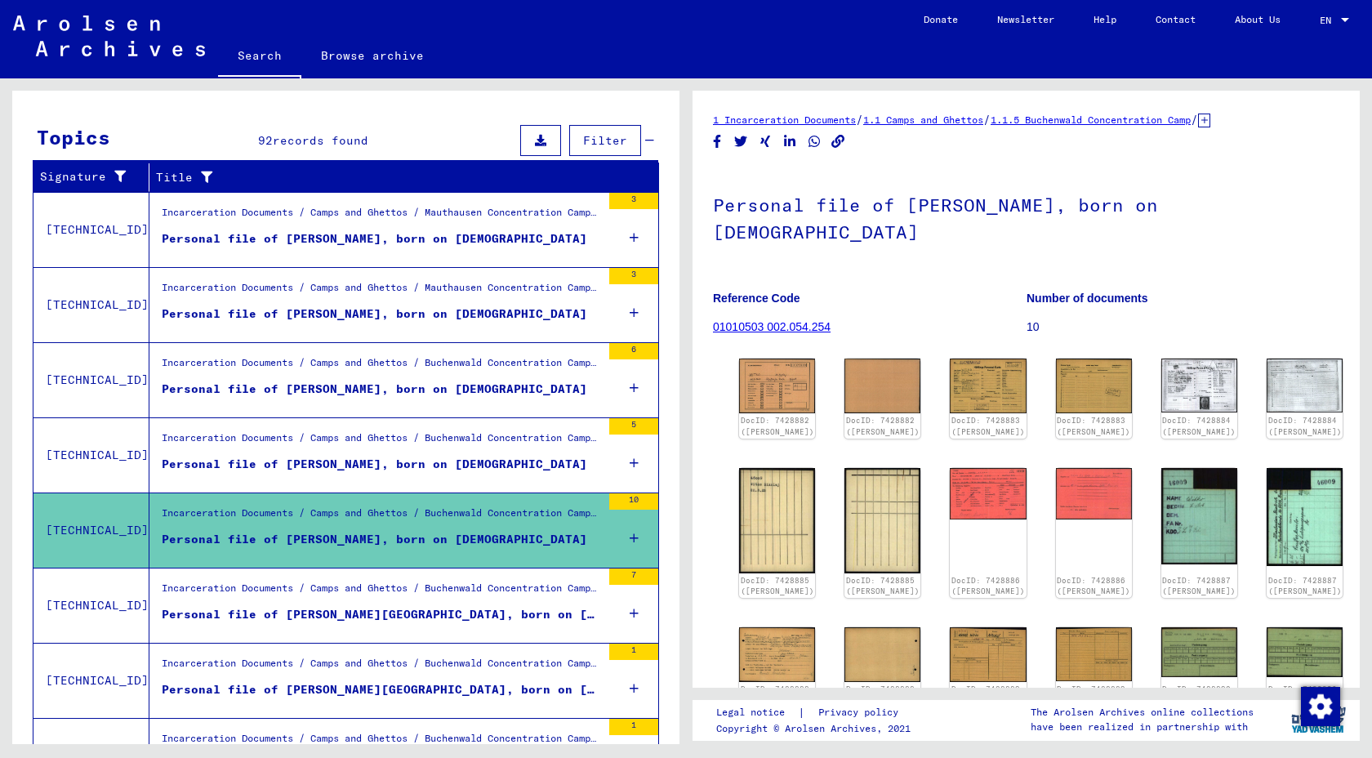
click at [407, 629] on figure "Personal file of [PERSON_NAME][GEOGRAPHIC_DATA], born on [DEMOGRAPHIC_DATA]" at bounding box center [381, 618] width 439 height 25
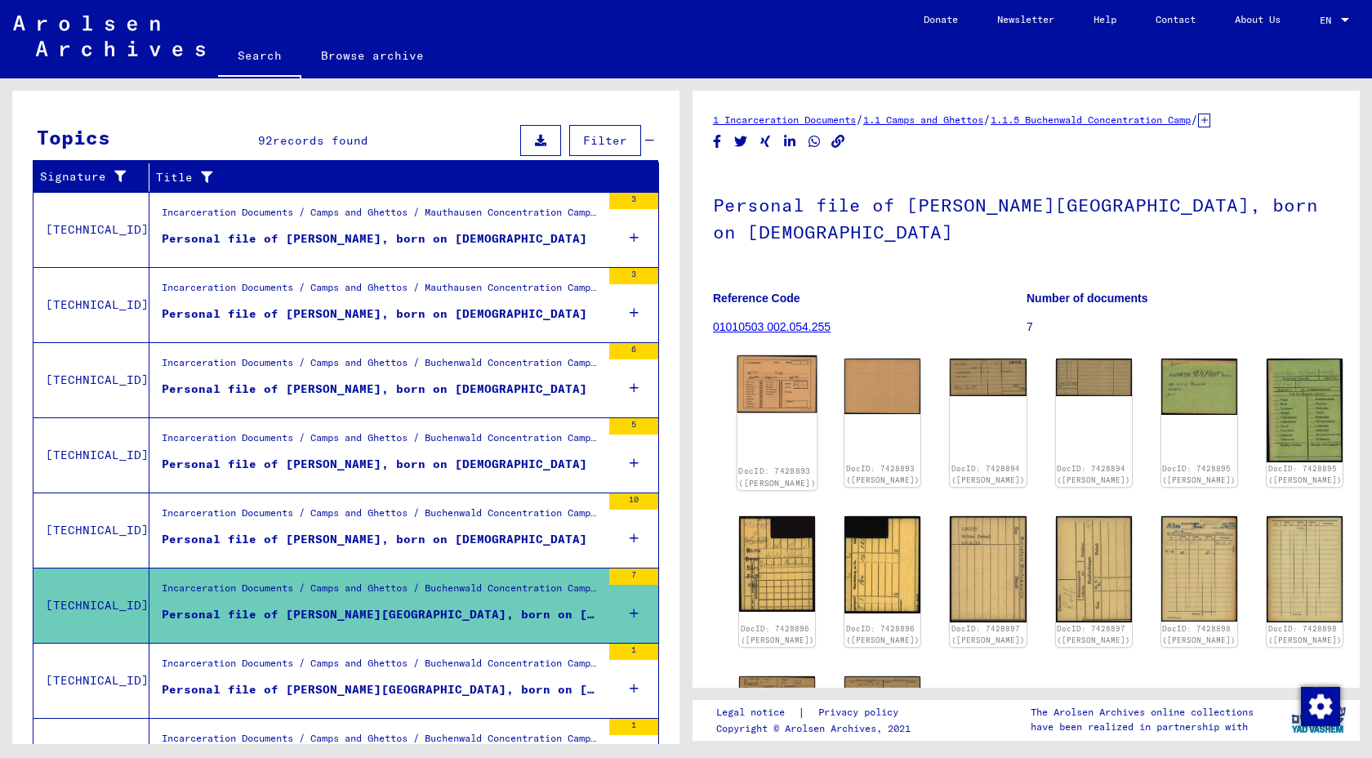
click at [778, 370] on img at bounding box center [778, 384] width 80 height 58
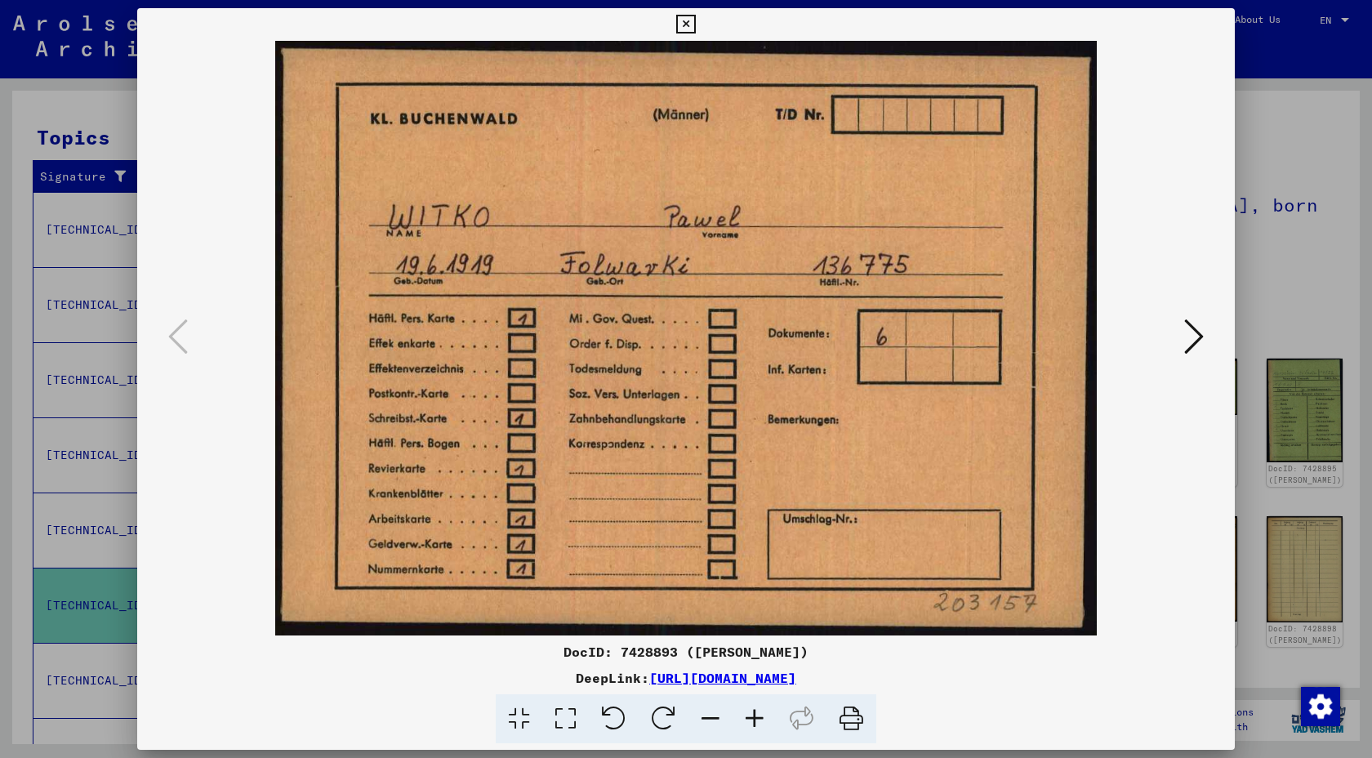
click at [1191, 331] on icon at bounding box center [1194, 336] width 20 height 39
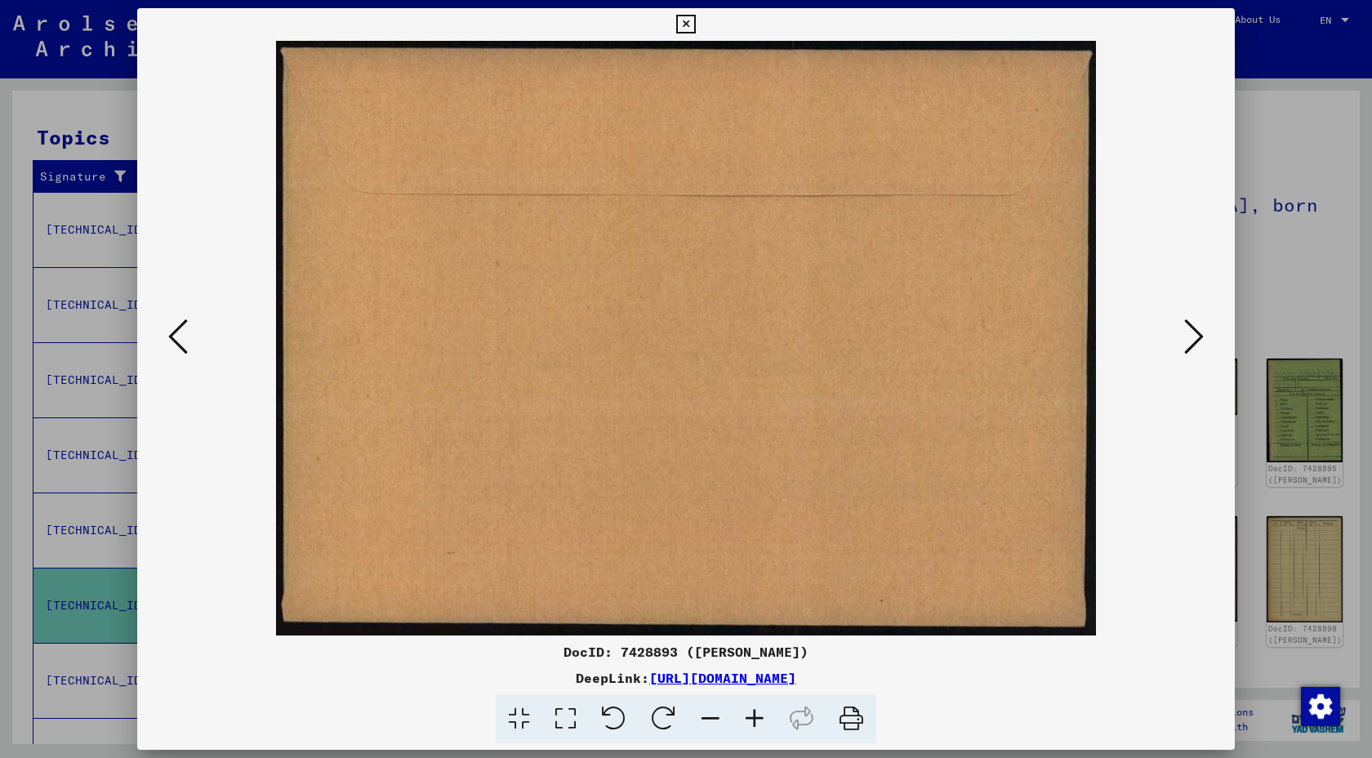
click at [1191, 331] on icon at bounding box center [1194, 336] width 20 height 39
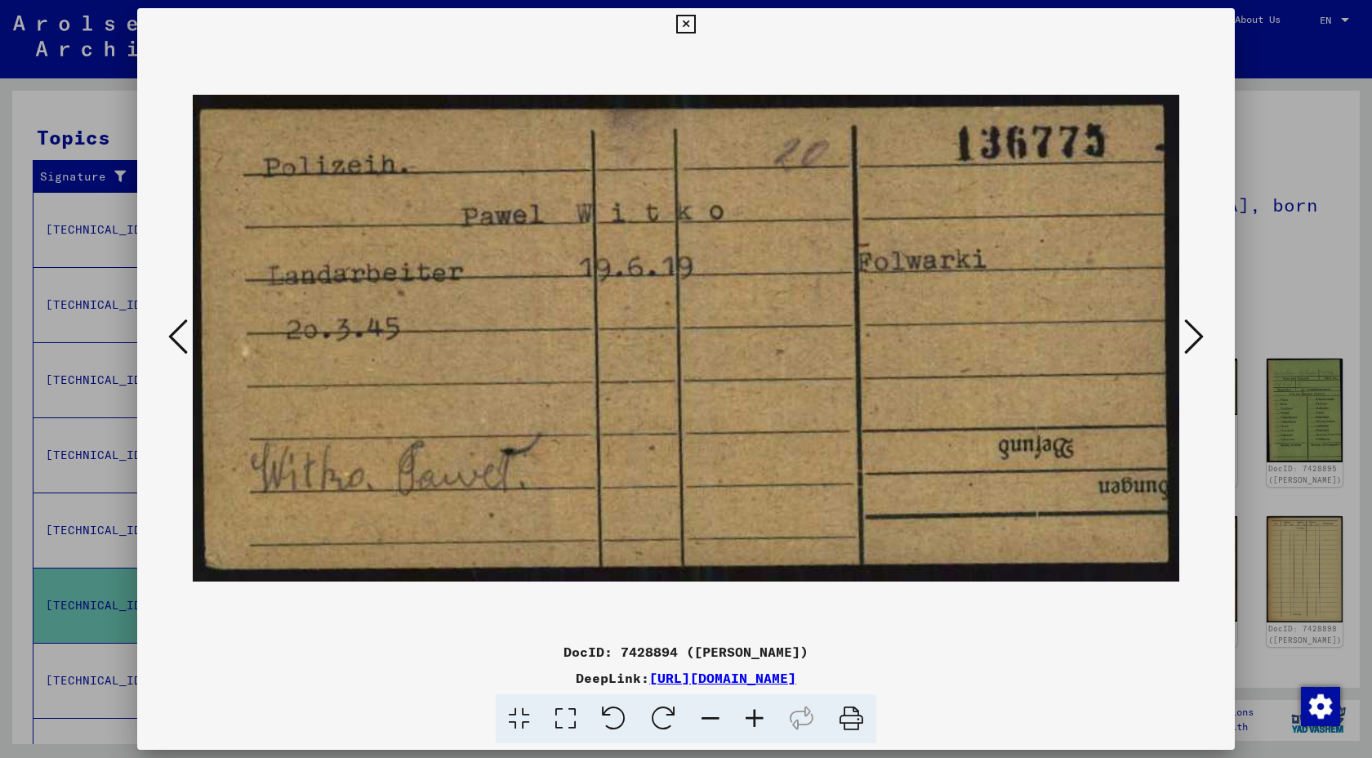
click at [1191, 331] on icon at bounding box center [1194, 336] width 20 height 39
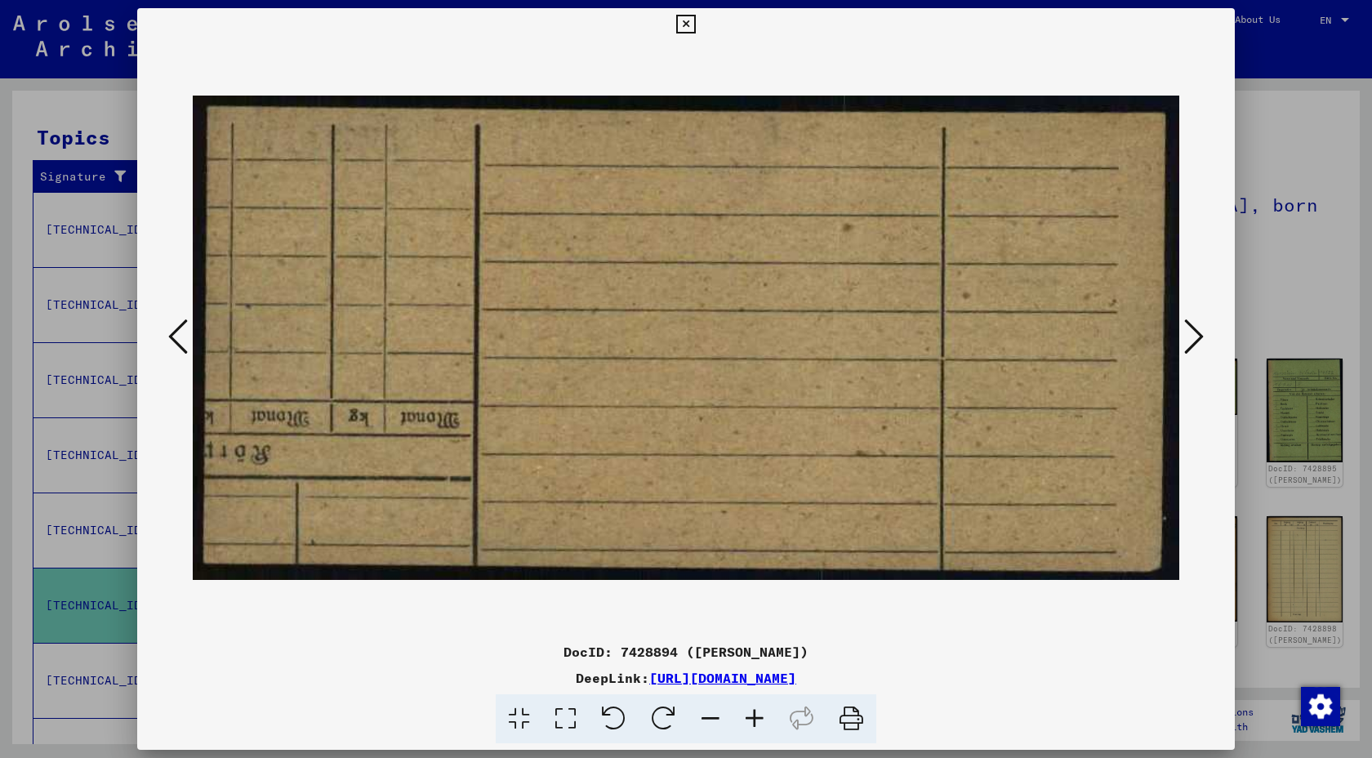
click at [1191, 331] on icon at bounding box center [1194, 336] width 20 height 39
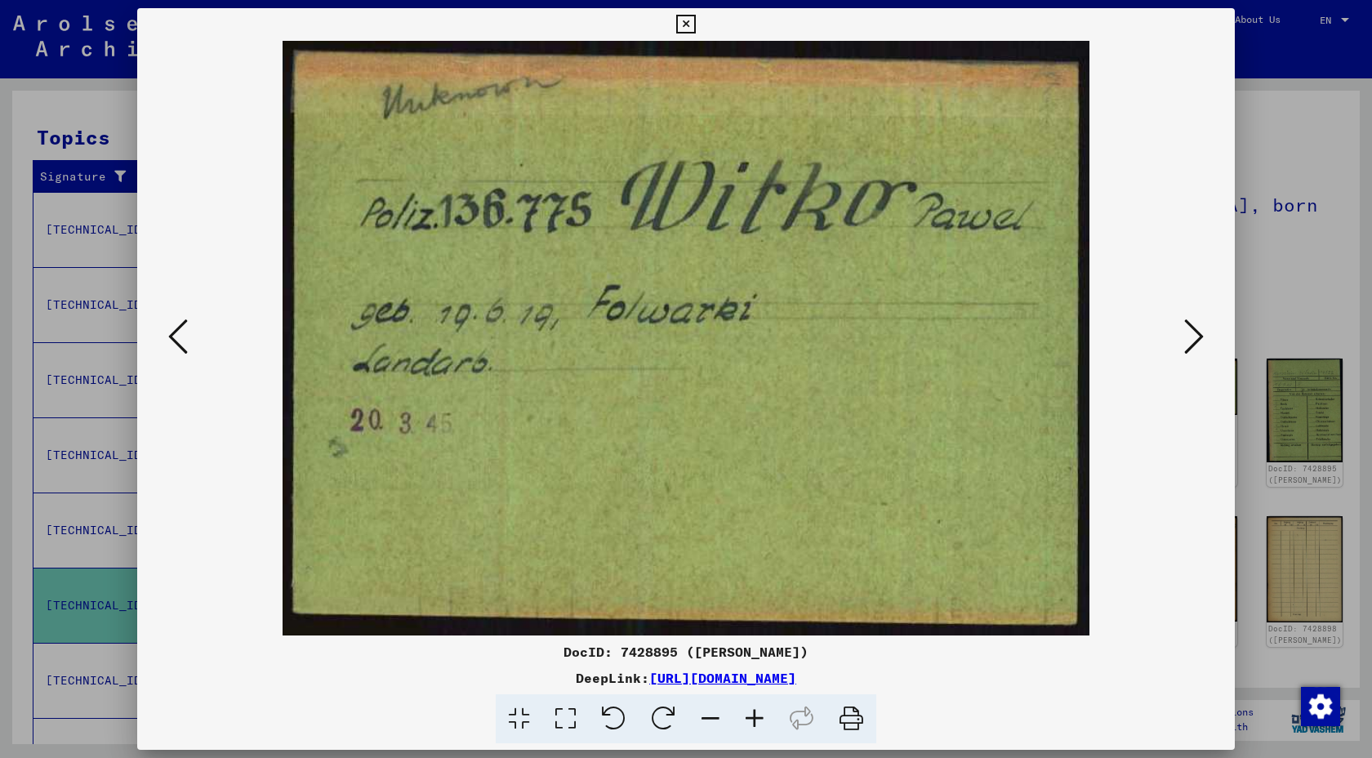
click at [1289, 240] on div at bounding box center [686, 379] width 1372 height 758
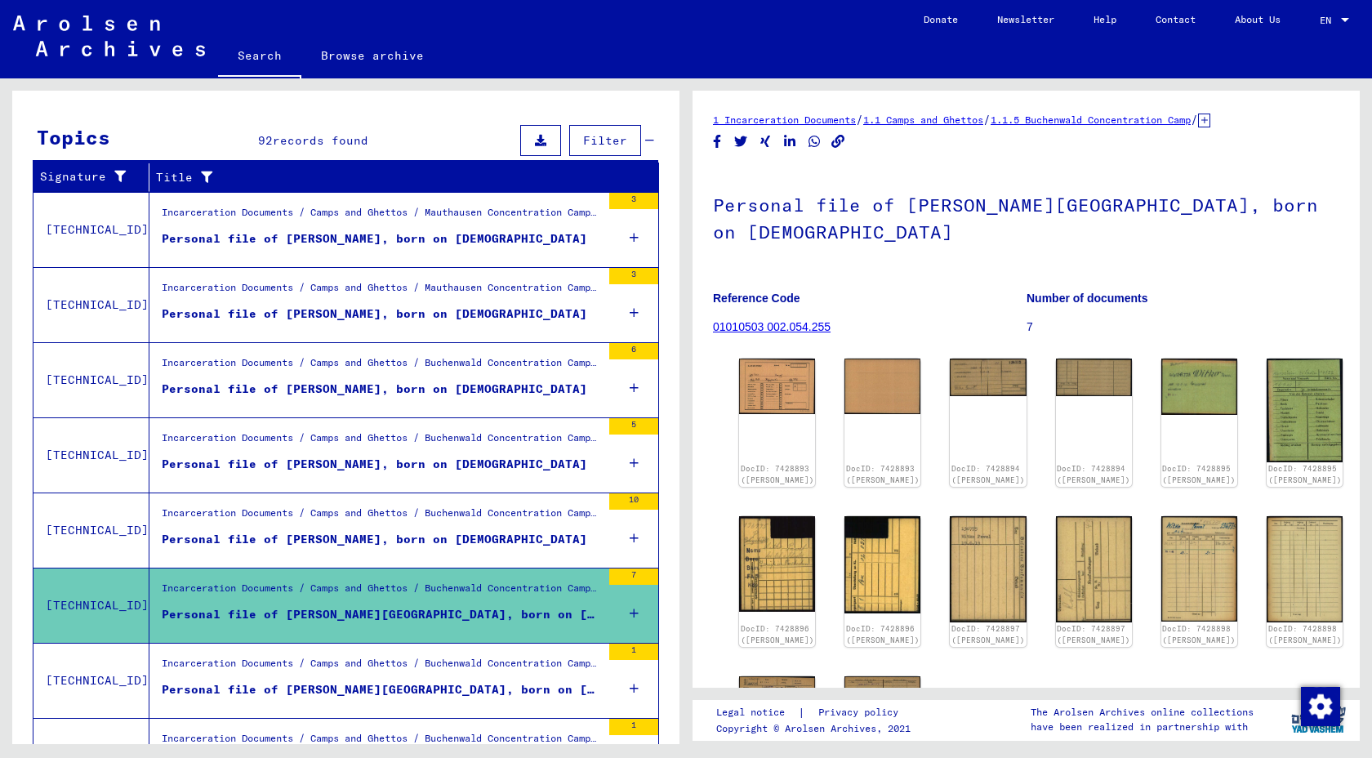
click at [452, 684] on div "Personal file of [PERSON_NAME][GEOGRAPHIC_DATA], born on [DEMOGRAPHIC_DATA]" at bounding box center [381, 689] width 439 height 17
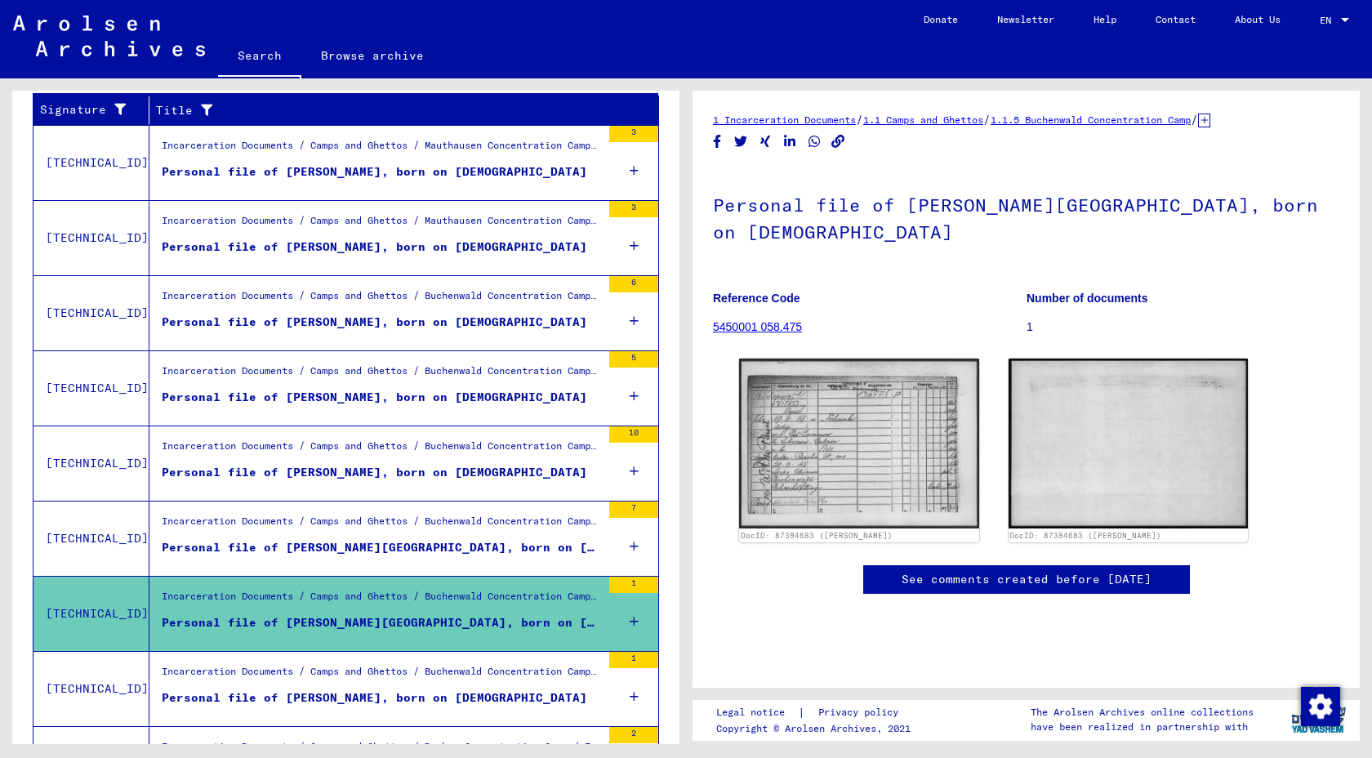
scroll to position [296, 0]
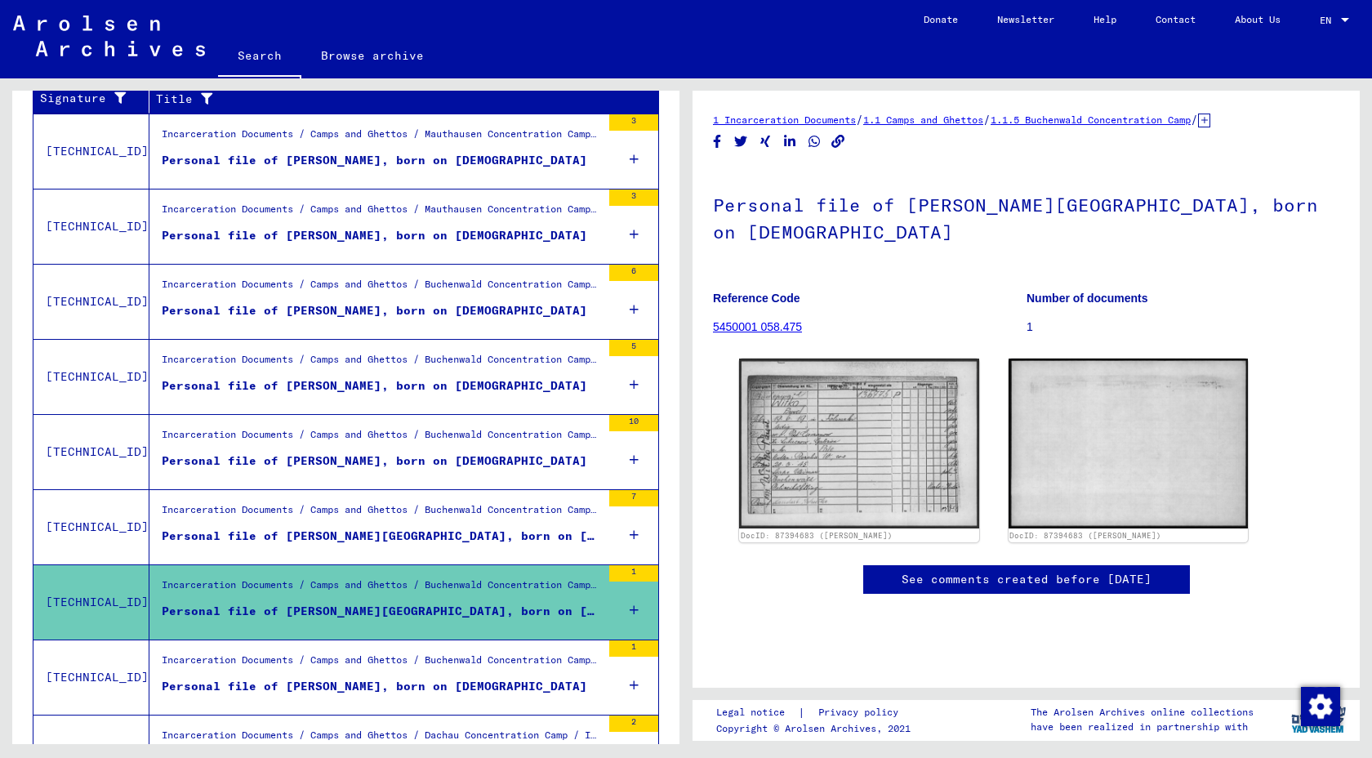
click at [494, 685] on div "Personal file of [PERSON_NAME], born on [DEMOGRAPHIC_DATA]" at bounding box center [375, 686] width 426 height 17
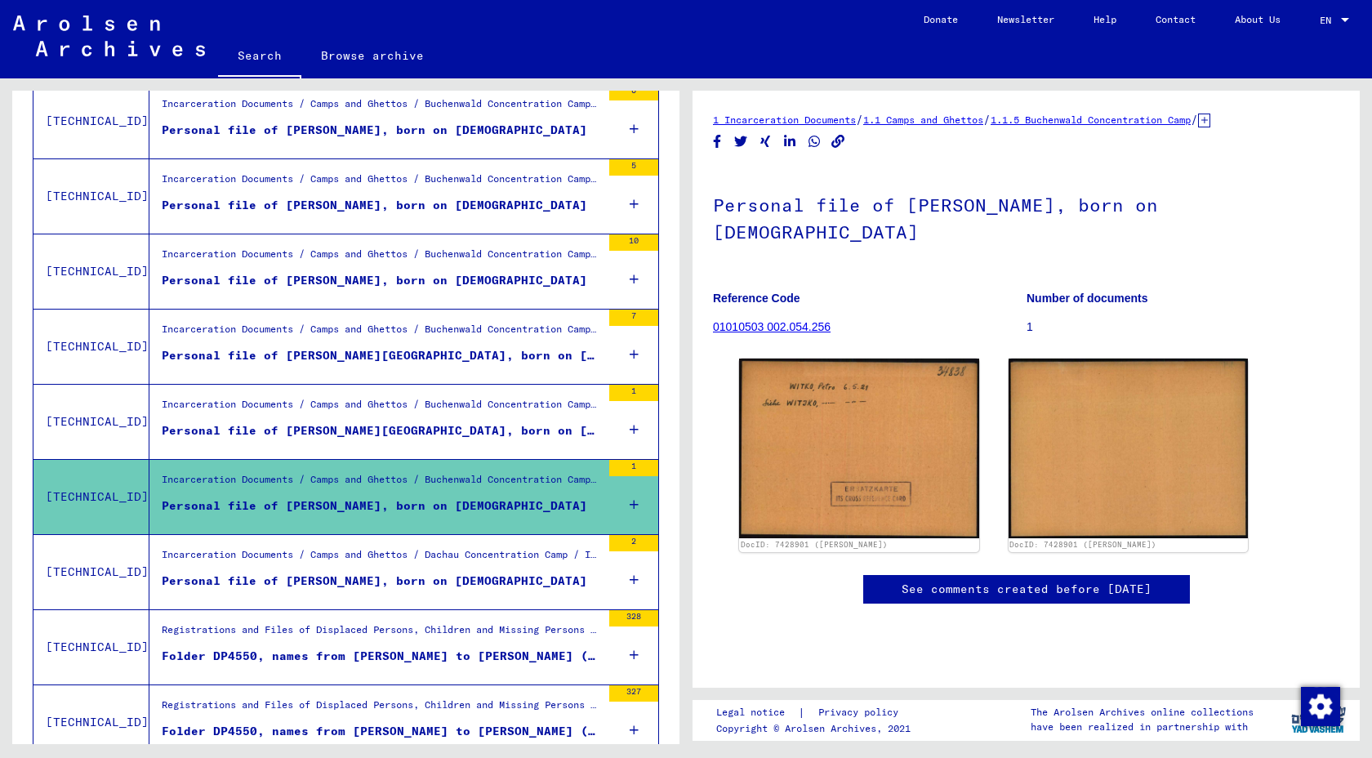
scroll to position [514, 0]
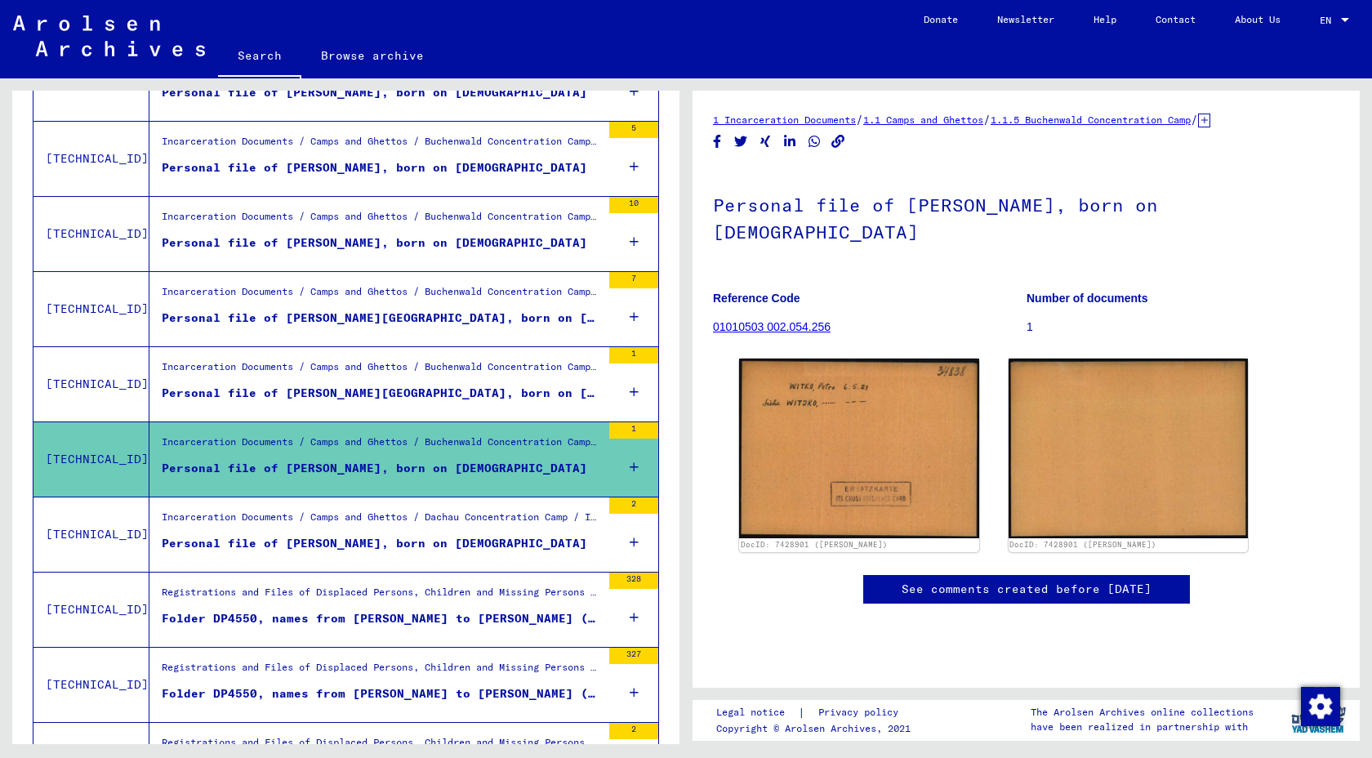
click at [446, 540] on div "Personal file of [PERSON_NAME], born on [DEMOGRAPHIC_DATA]" at bounding box center [375, 543] width 426 height 17
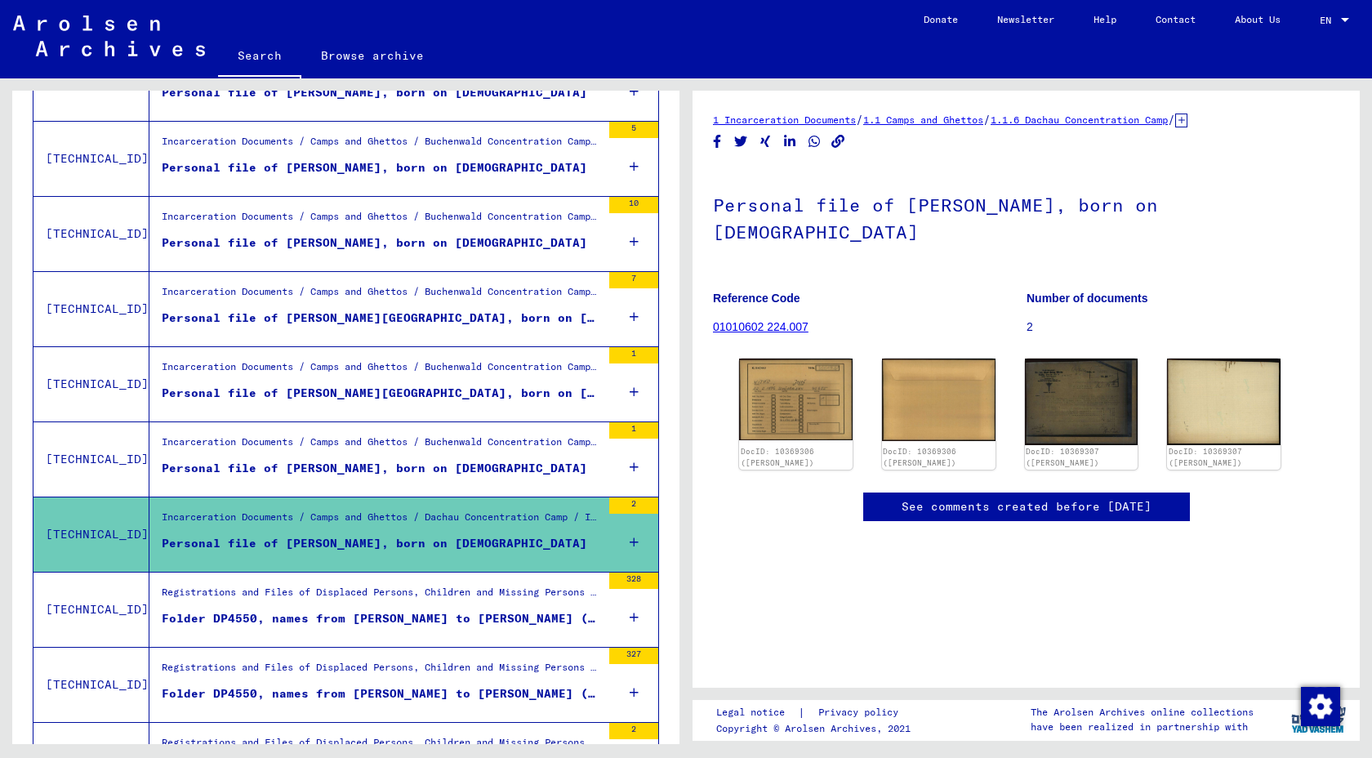
click at [475, 619] on div "Folder DP4550, names from [PERSON_NAME] to [PERSON_NAME] (1)" at bounding box center [381, 618] width 439 height 17
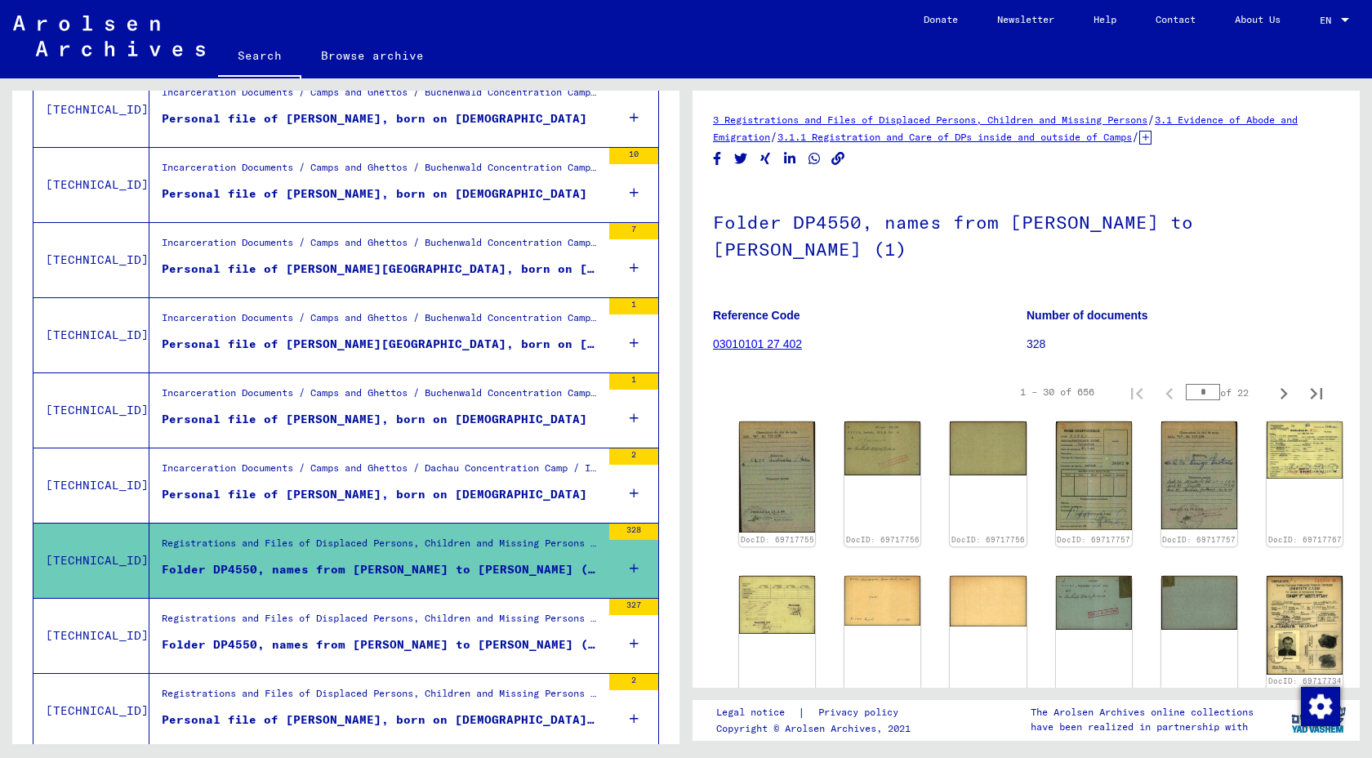
scroll to position [568, 0]
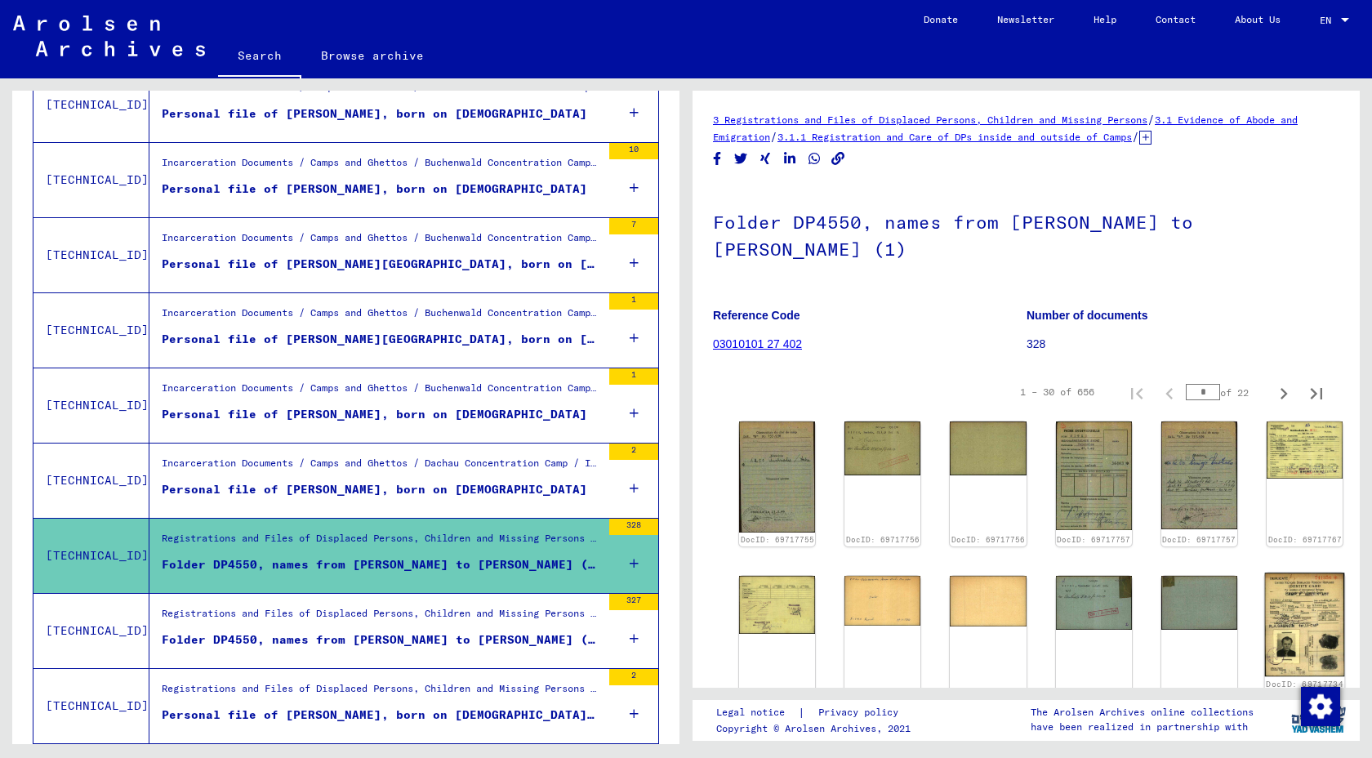
click at [1284, 622] on img at bounding box center [1305, 625] width 80 height 104
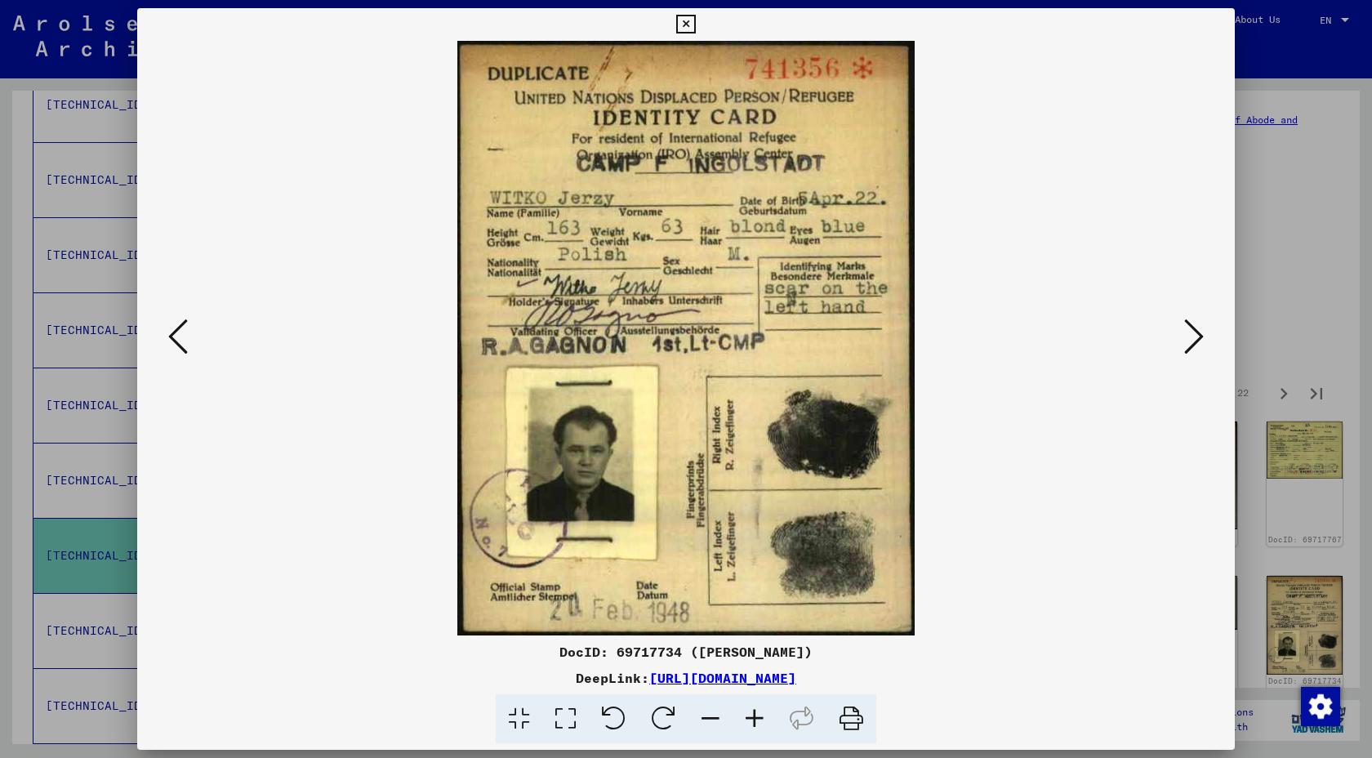
click at [1191, 334] on icon at bounding box center [1194, 336] width 20 height 39
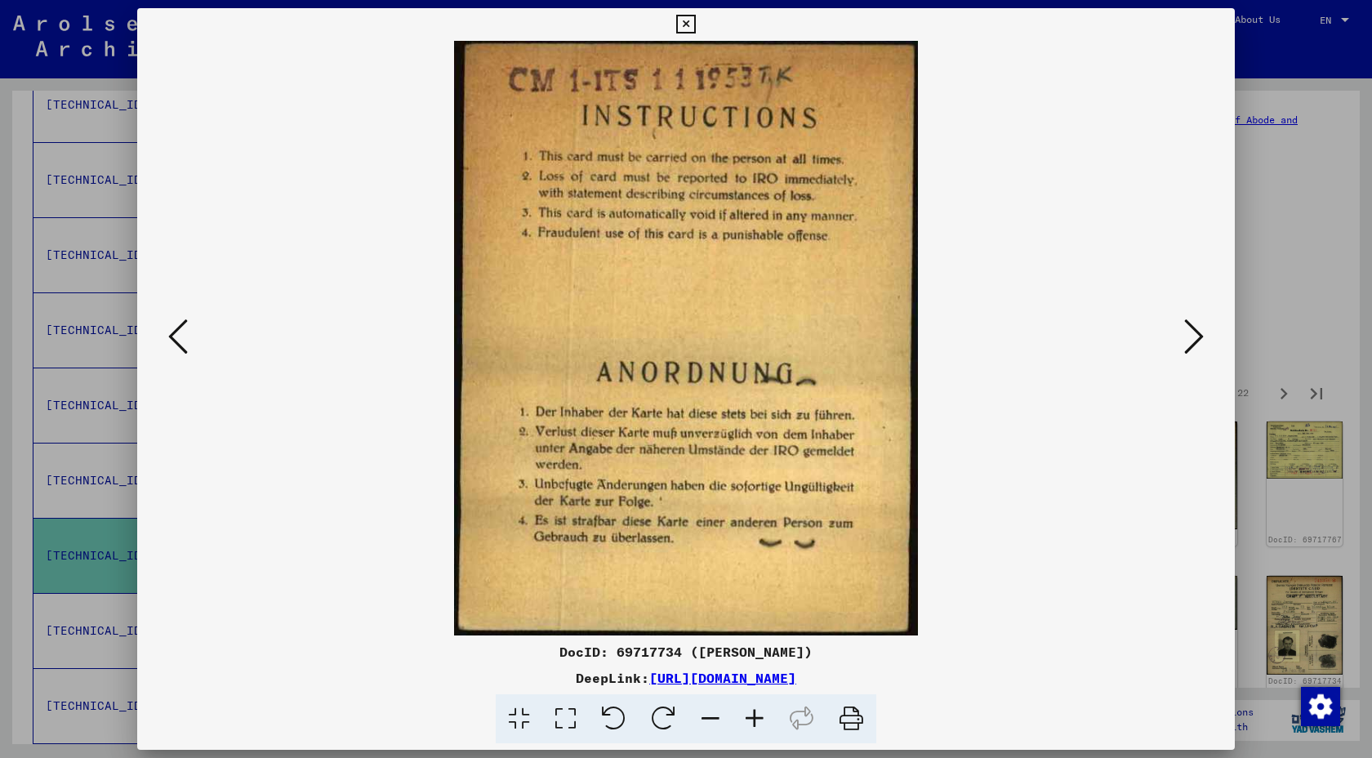
click at [1191, 334] on icon at bounding box center [1194, 336] width 20 height 39
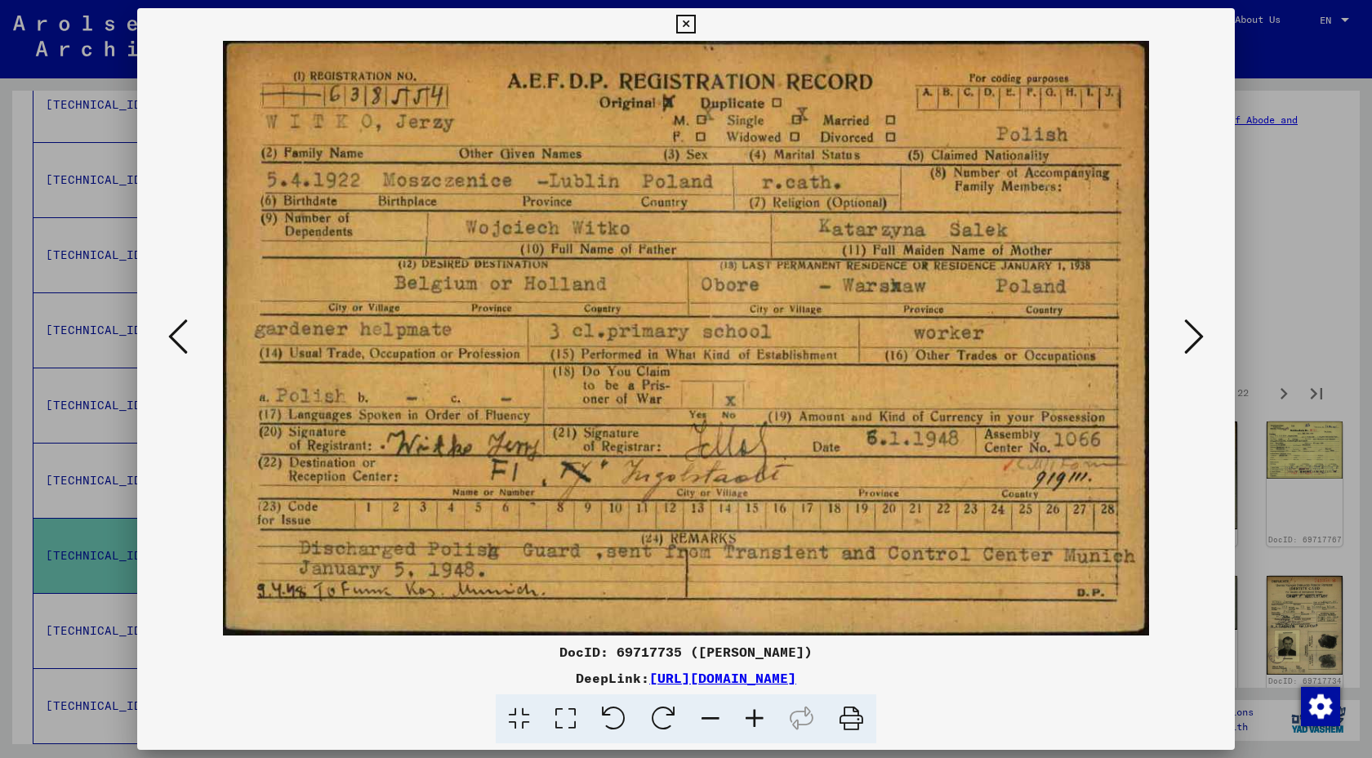
click at [1191, 334] on icon at bounding box center [1194, 336] width 20 height 39
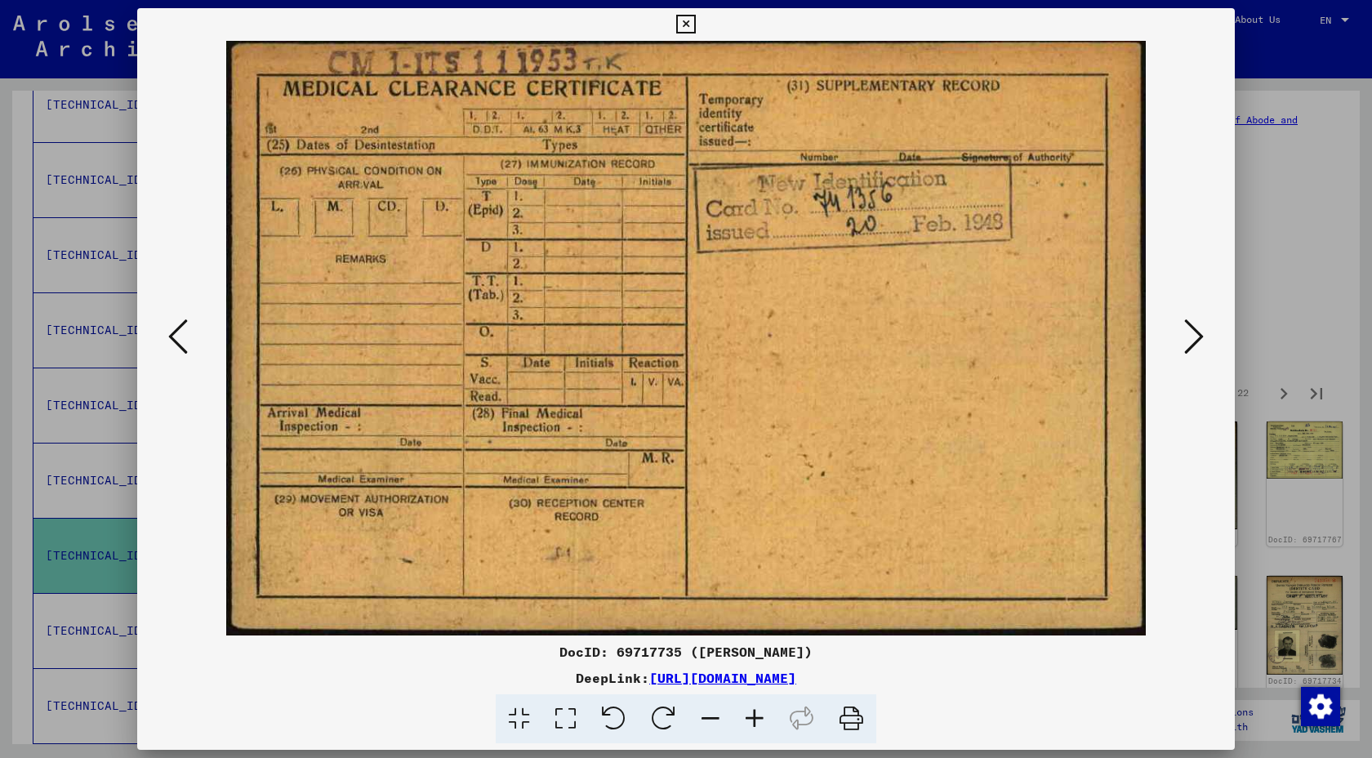
click at [1191, 334] on icon at bounding box center [1194, 336] width 20 height 39
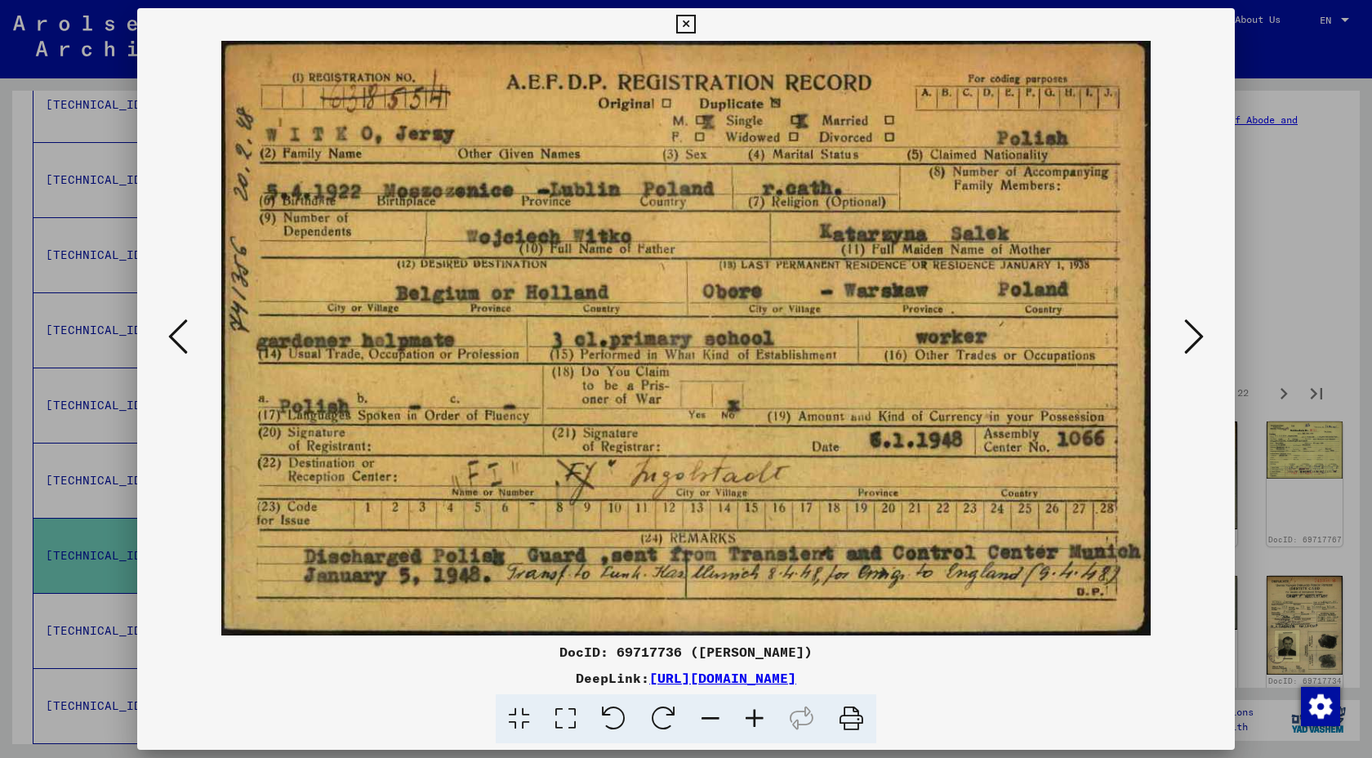
click at [1191, 334] on icon at bounding box center [1194, 336] width 20 height 39
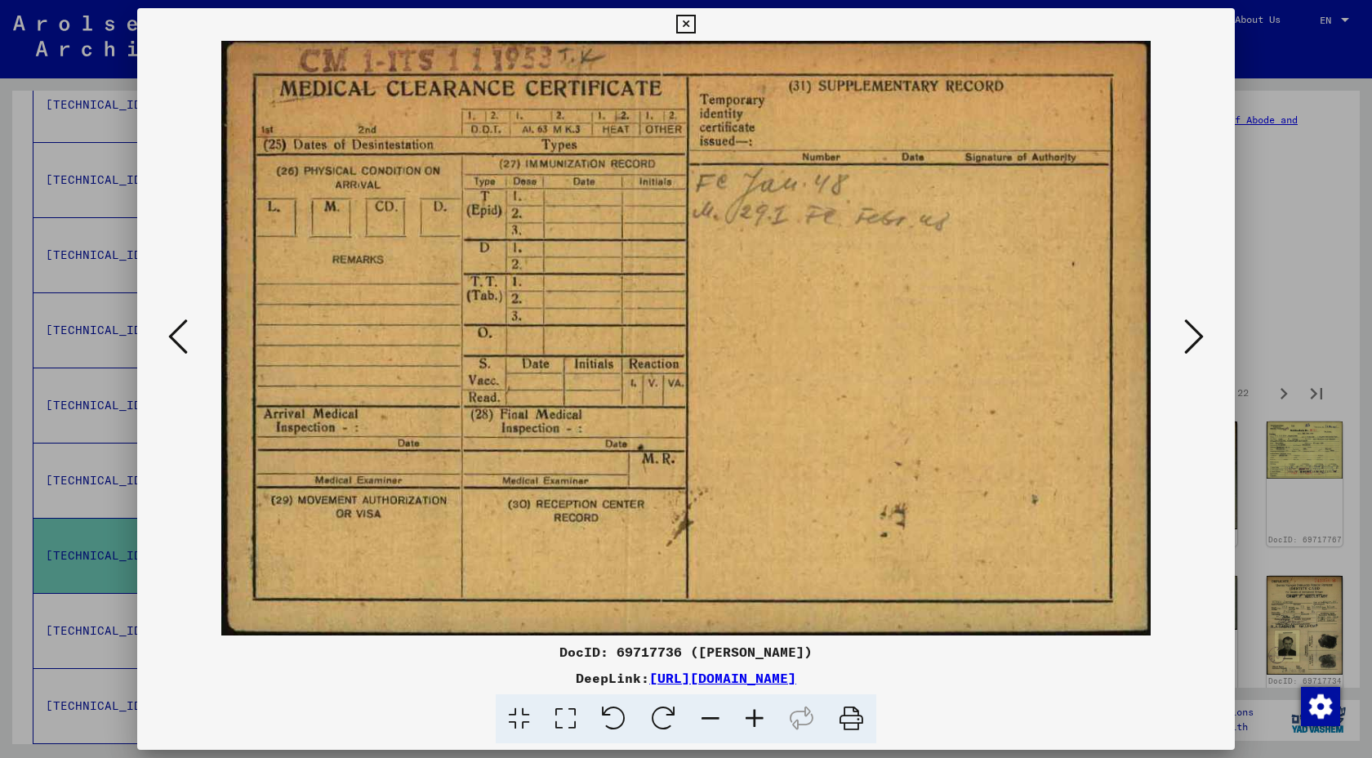
click at [1278, 185] on div at bounding box center [686, 379] width 1372 height 758
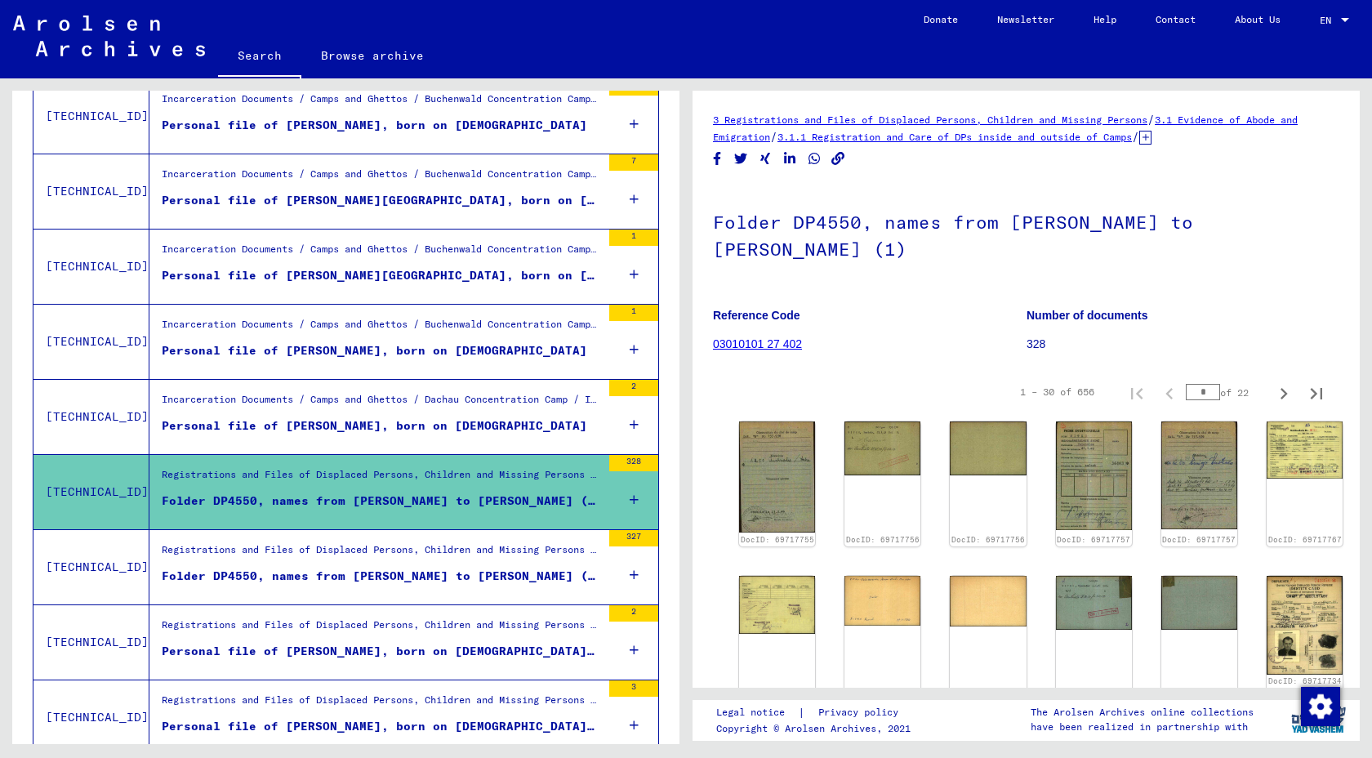
scroll to position [633, 0]
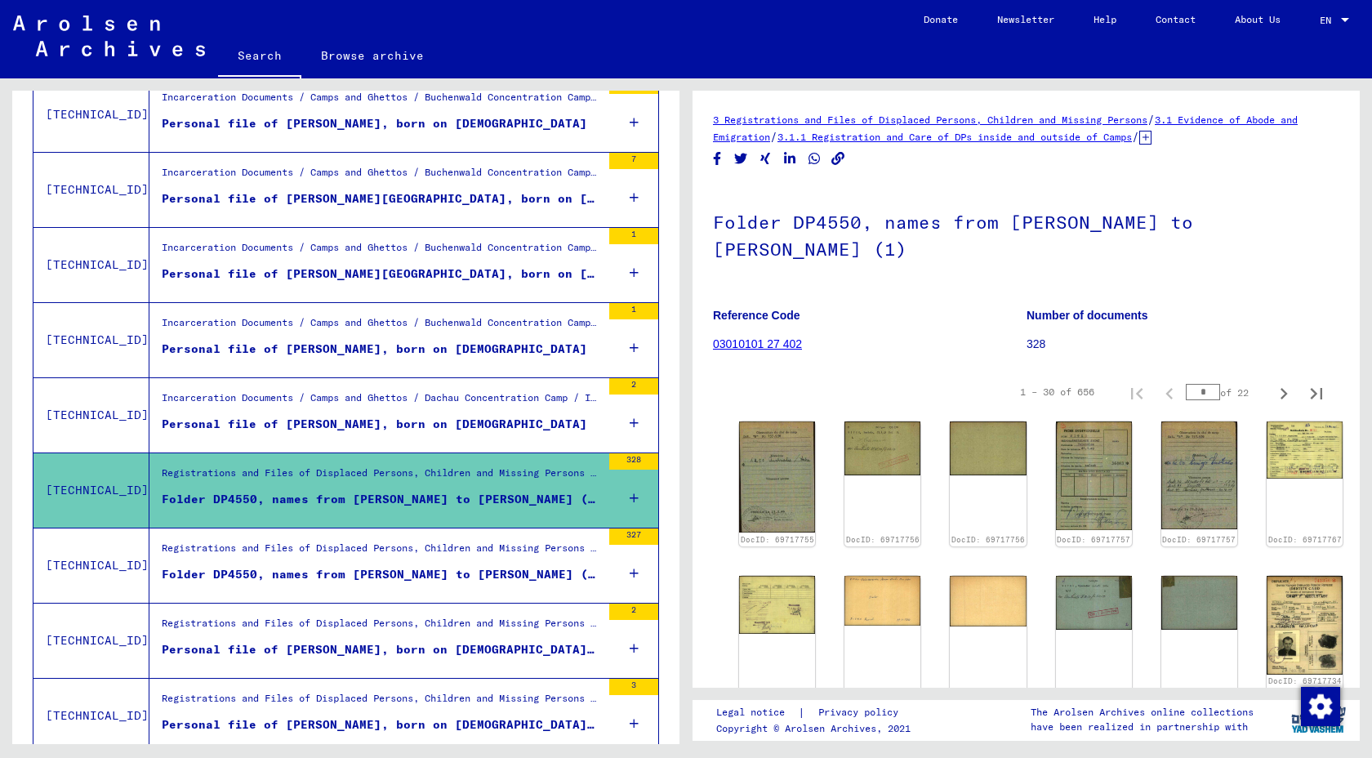
click at [364, 578] on div "Folder DP4550, names from [PERSON_NAME] to [PERSON_NAME] (2)" at bounding box center [381, 574] width 439 height 17
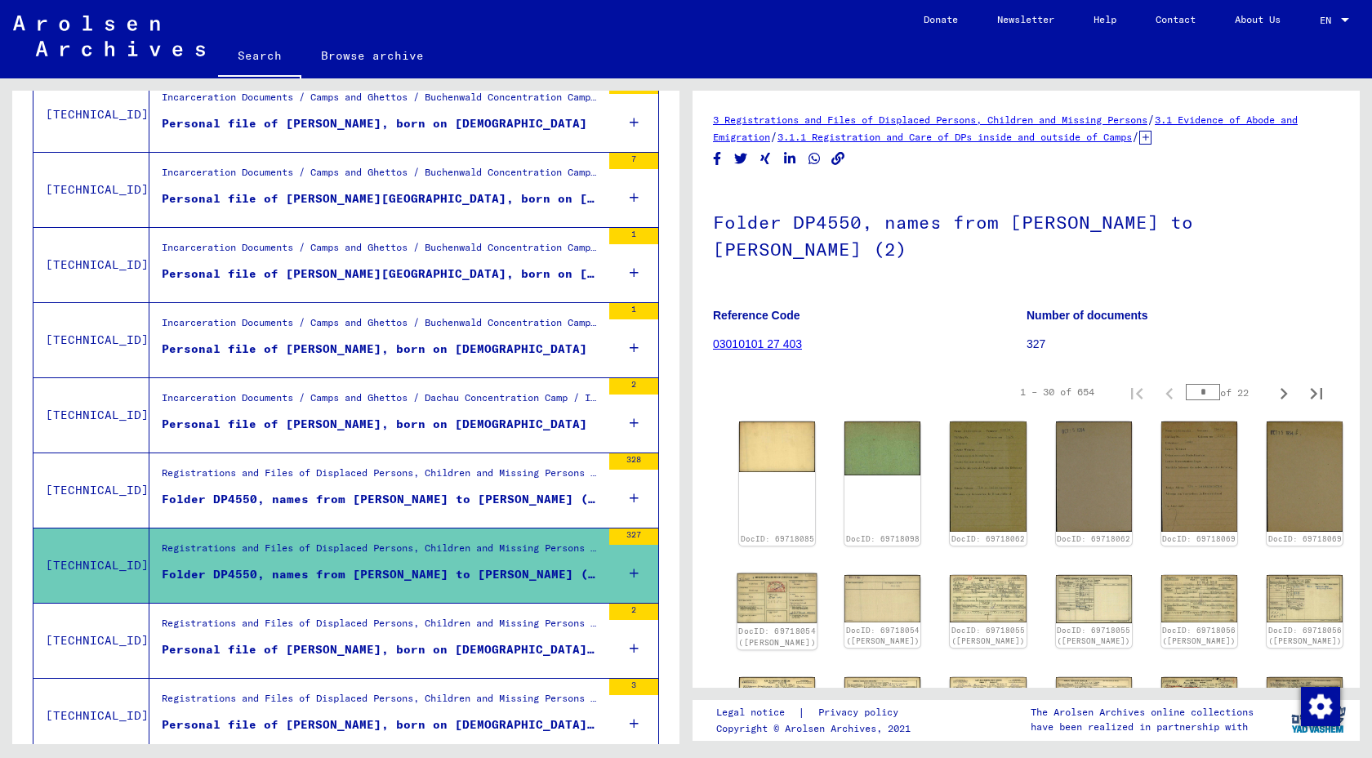
click at [786, 606] on img at bounding box center [778, 598] width 80 height 50
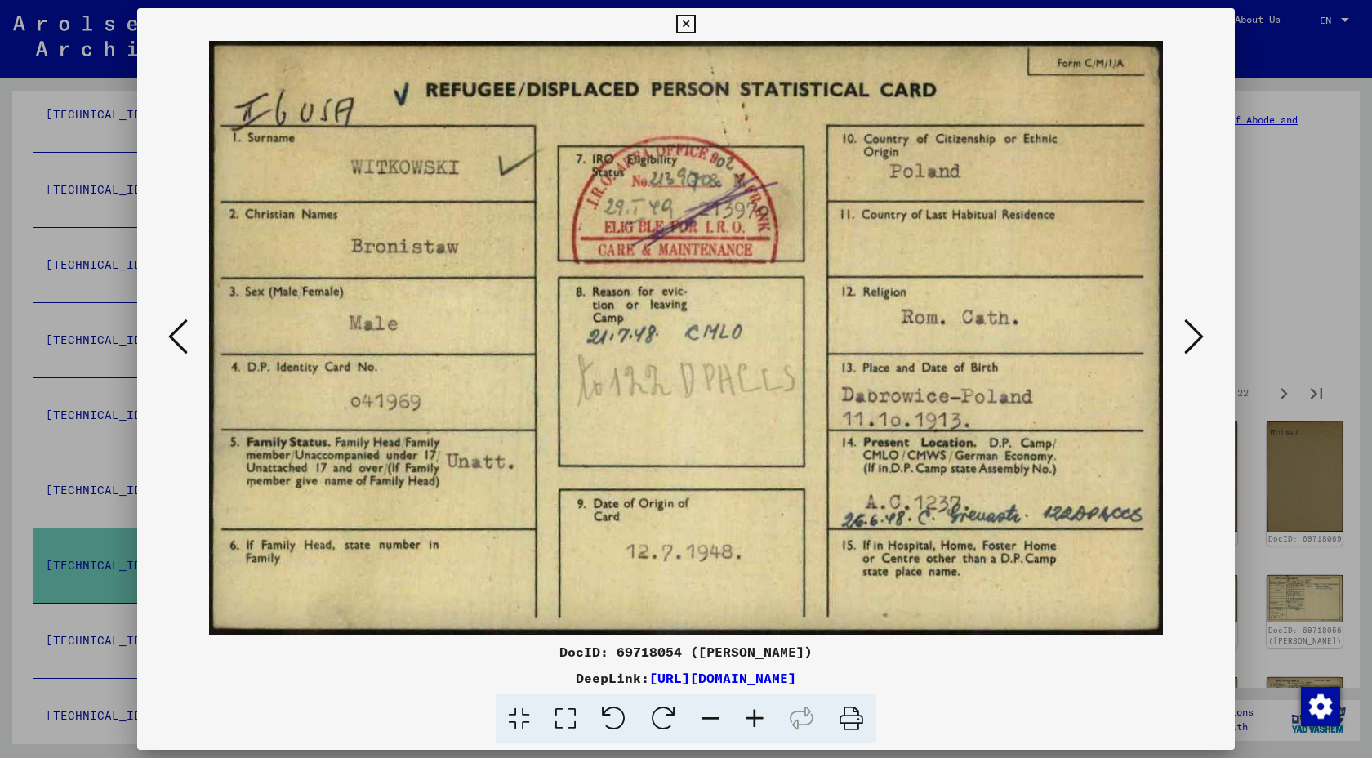
click at [1278, 315] on div at bounding box center [686, 379] width 1372 height 758
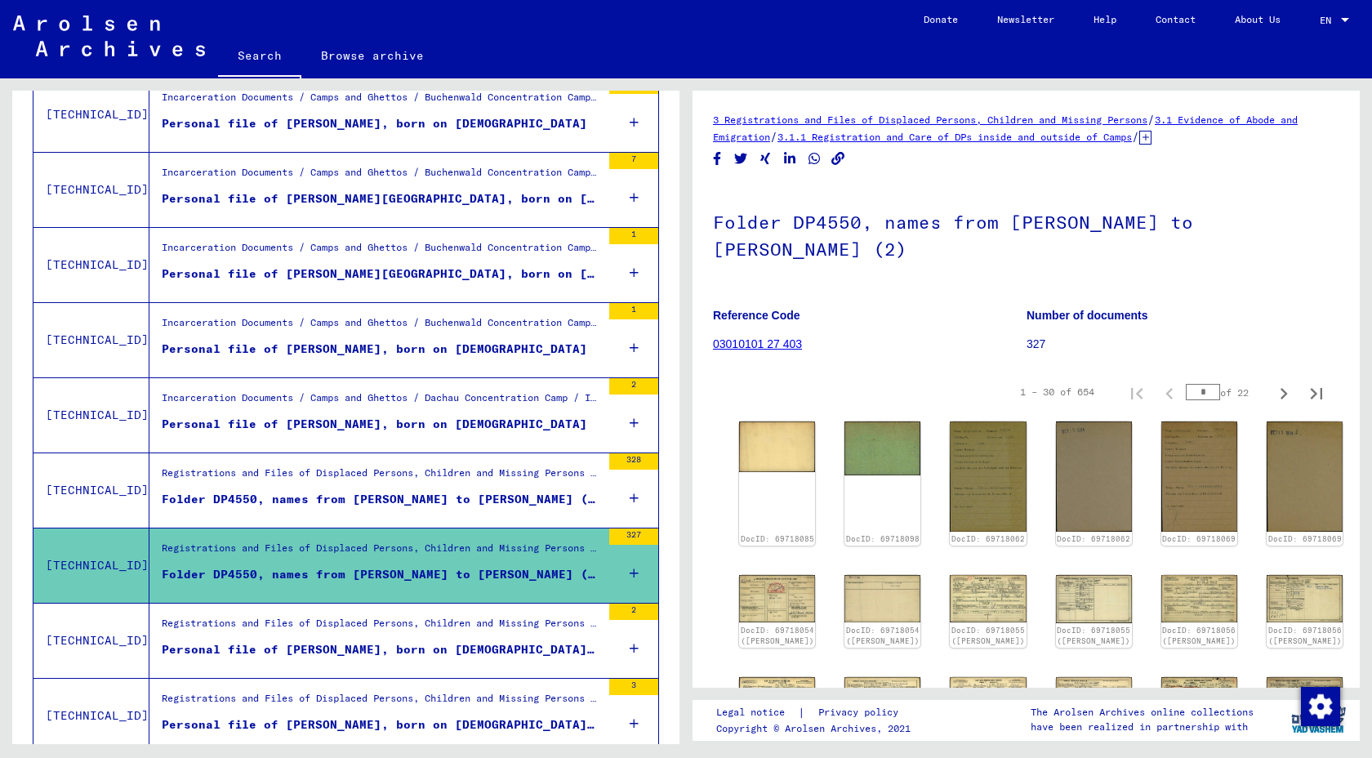
click at [482, 646] on div "Personal file of [PERSON_NAME], born on [DEMOGRAPHIC_DATA], born in [GEOGRAPHIC…" at bounding box center [381, 649] width 439 height 17
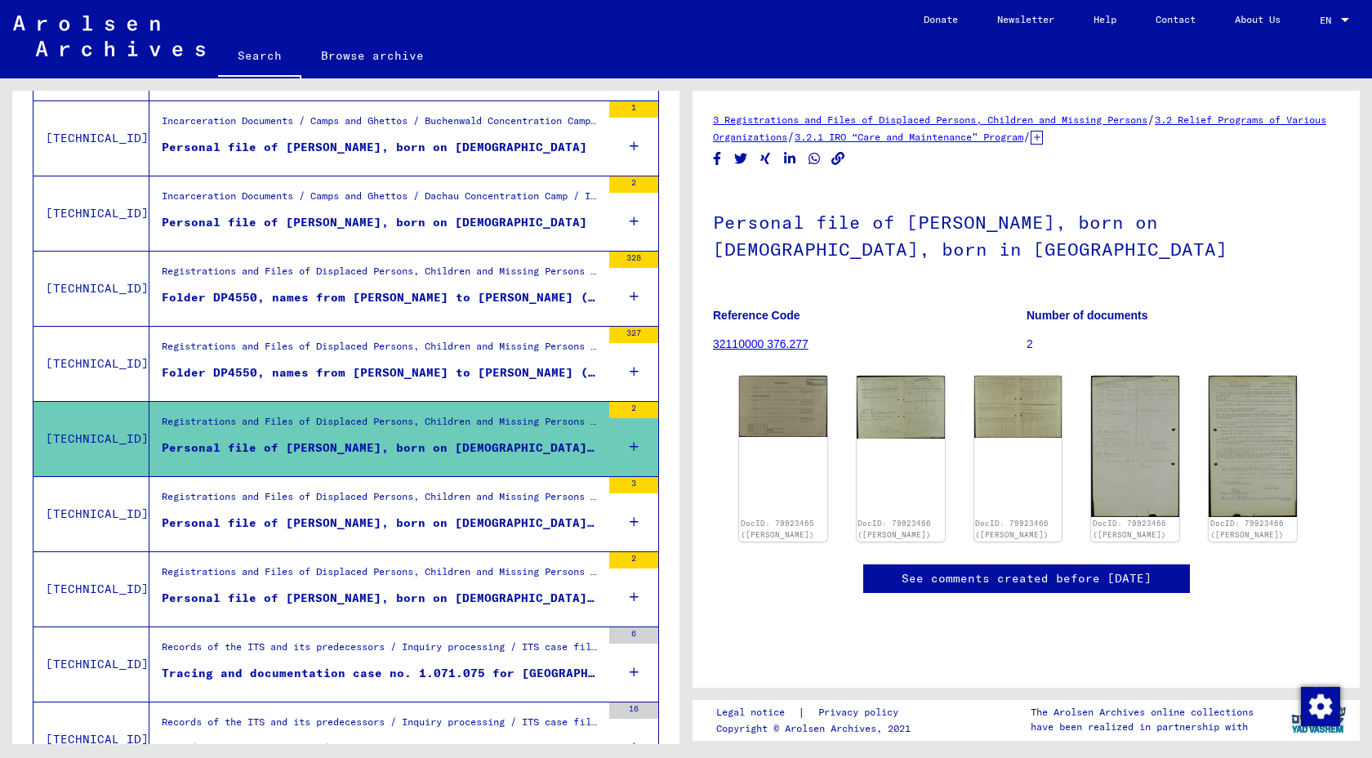
scroll to position [836, 0]
click at [439, 532] on figure "Personal file of [PERSON_NAME], born on [DEMOGRAPHIC_DATA], born in SMALINKIKEN" at bounding box center [381, 526] width 439 height 25
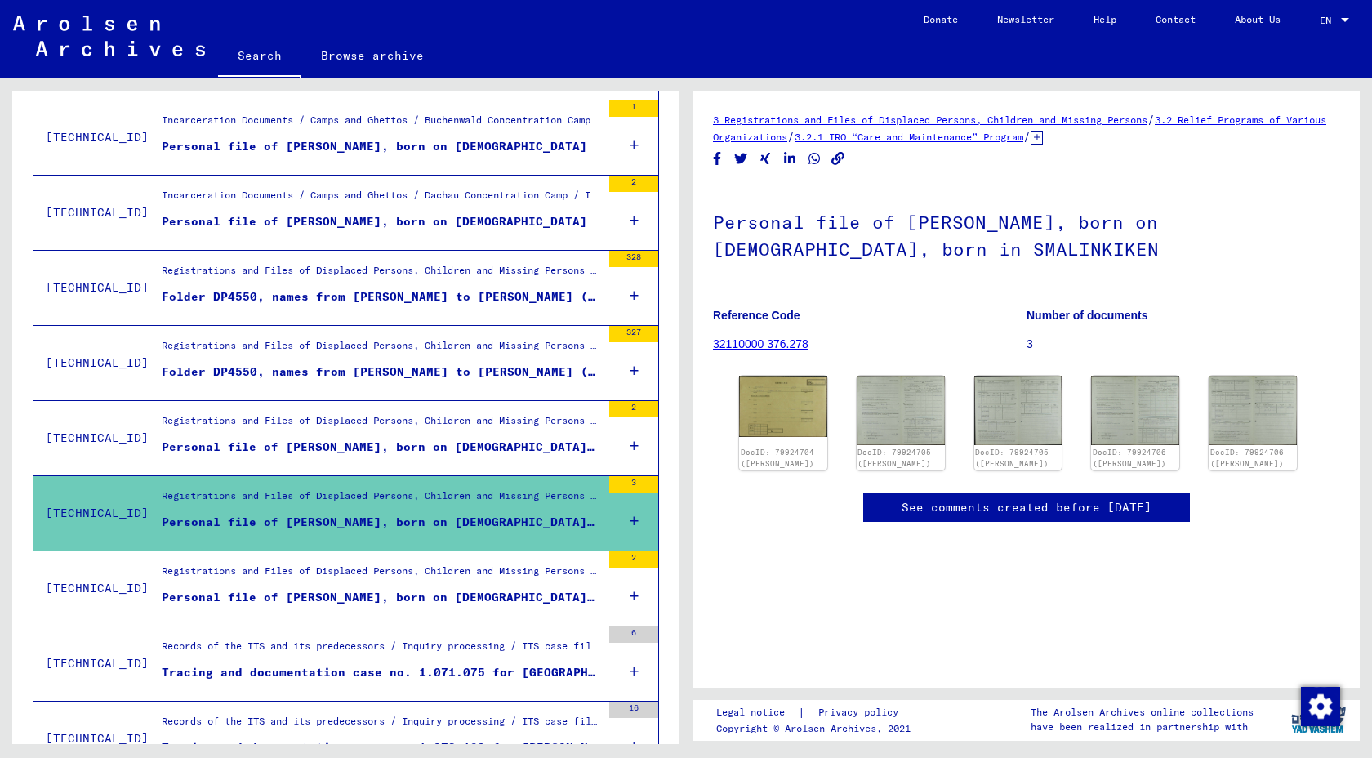
click at [417, 579] on div "Registrations and Files of Displaced Persons, Children and Missing Persons / Re…" at bounding box center [381, 575] width 439 height 23
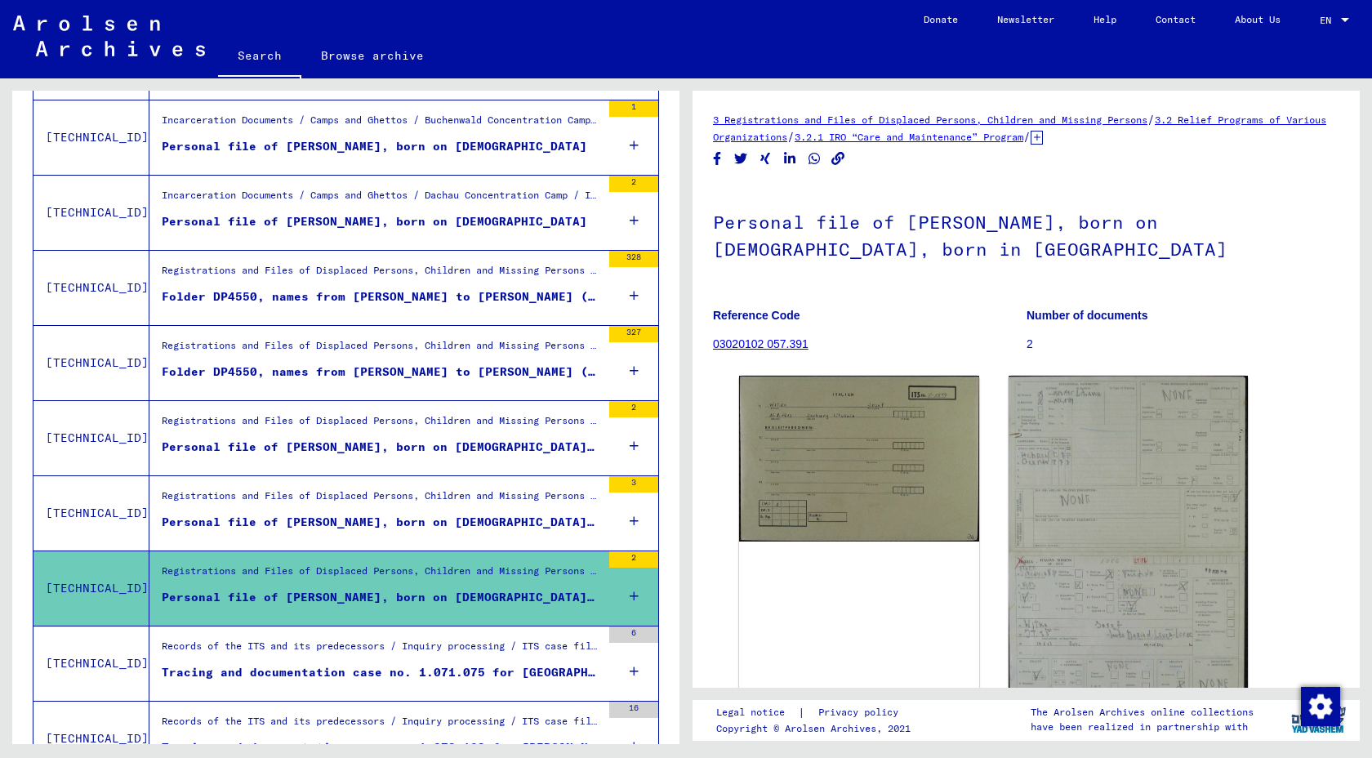
click at [417, 662] on figure "Records of the ITS and its predecessors / Inquiry processing / ITS case files a…" at bounding box center [381, 651] width 439 height 25
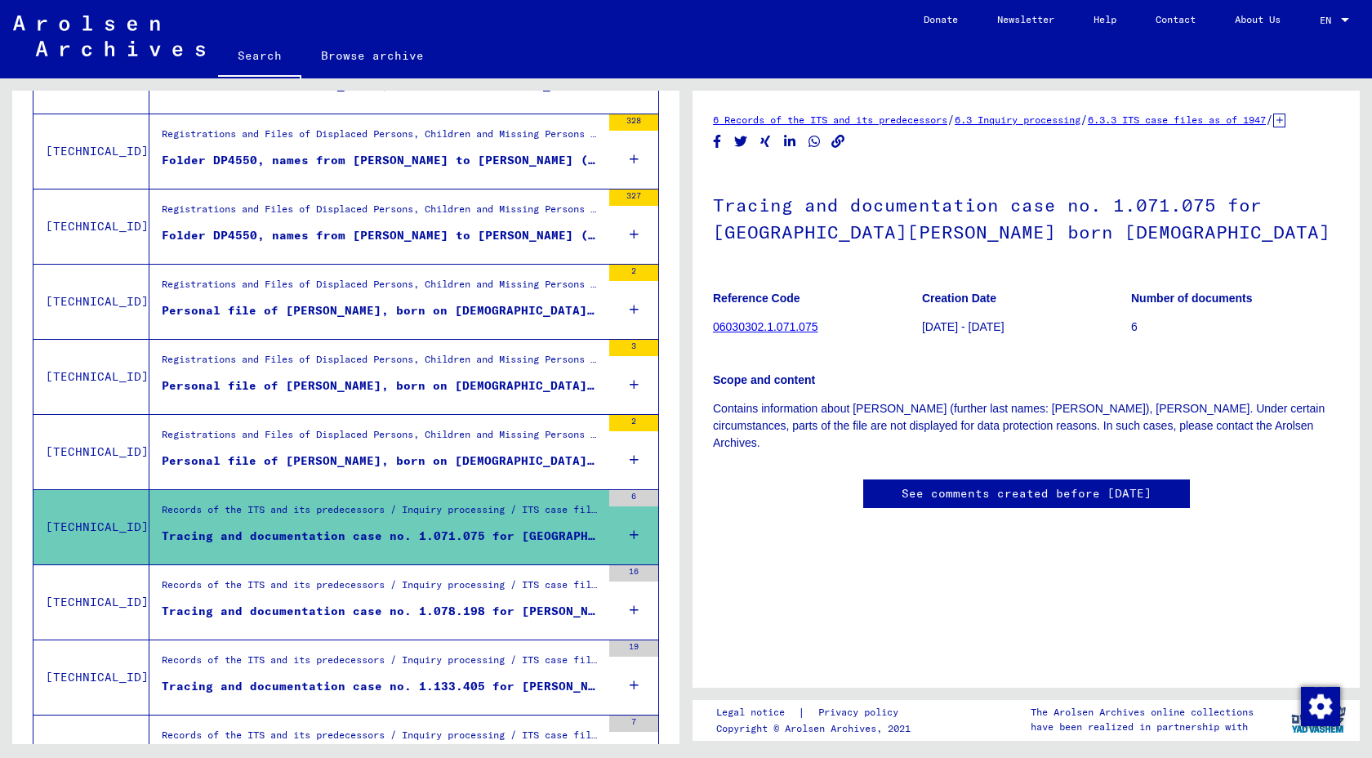
scroll to position [973, 0]
click at [408, 631] on div "Records of the ITS and its predecessors / Inquiry processing / ITS case files a…" at bounding box center [375, 601] width 452 height 74
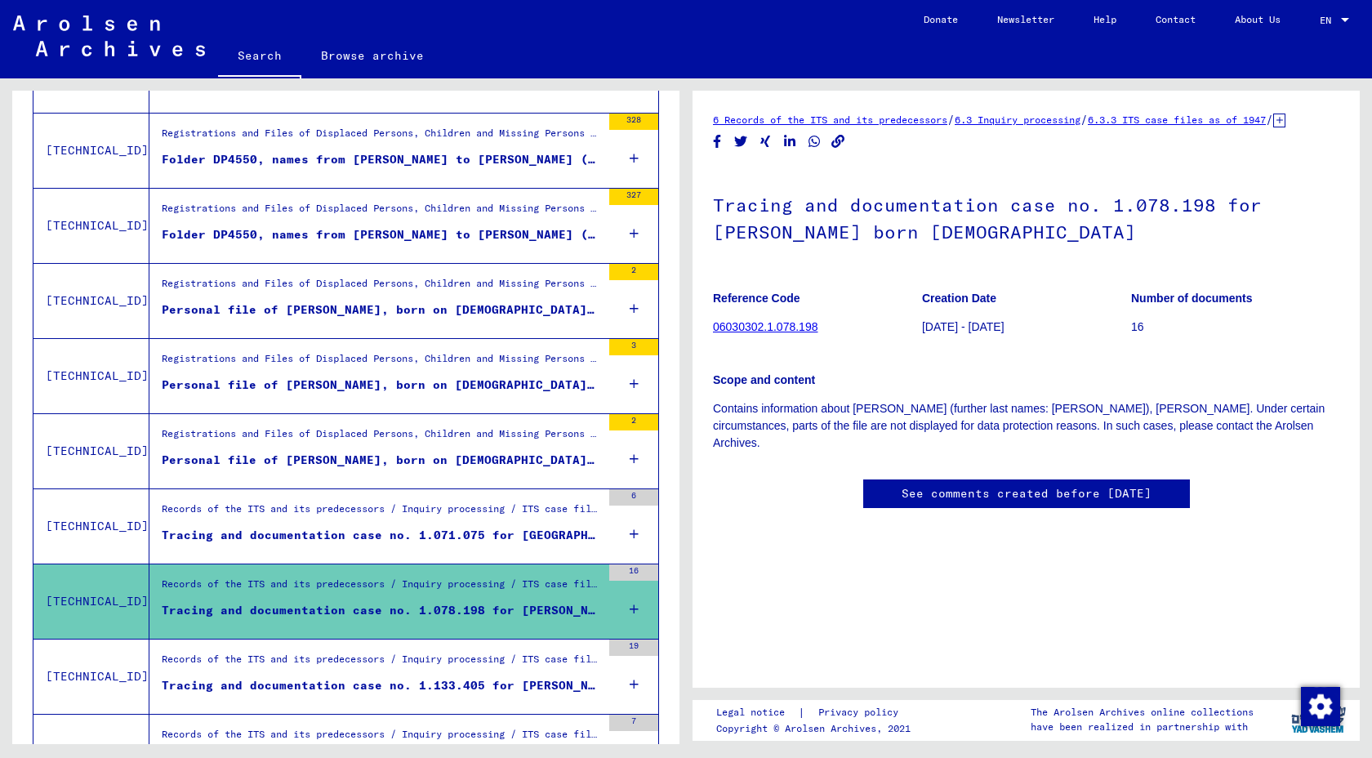
click at [385, 676] on figure "Records of the ITS and its predecessors / Inquiry processing / ITS case files a…" at bounding box center [381, 664] width 439 height 25
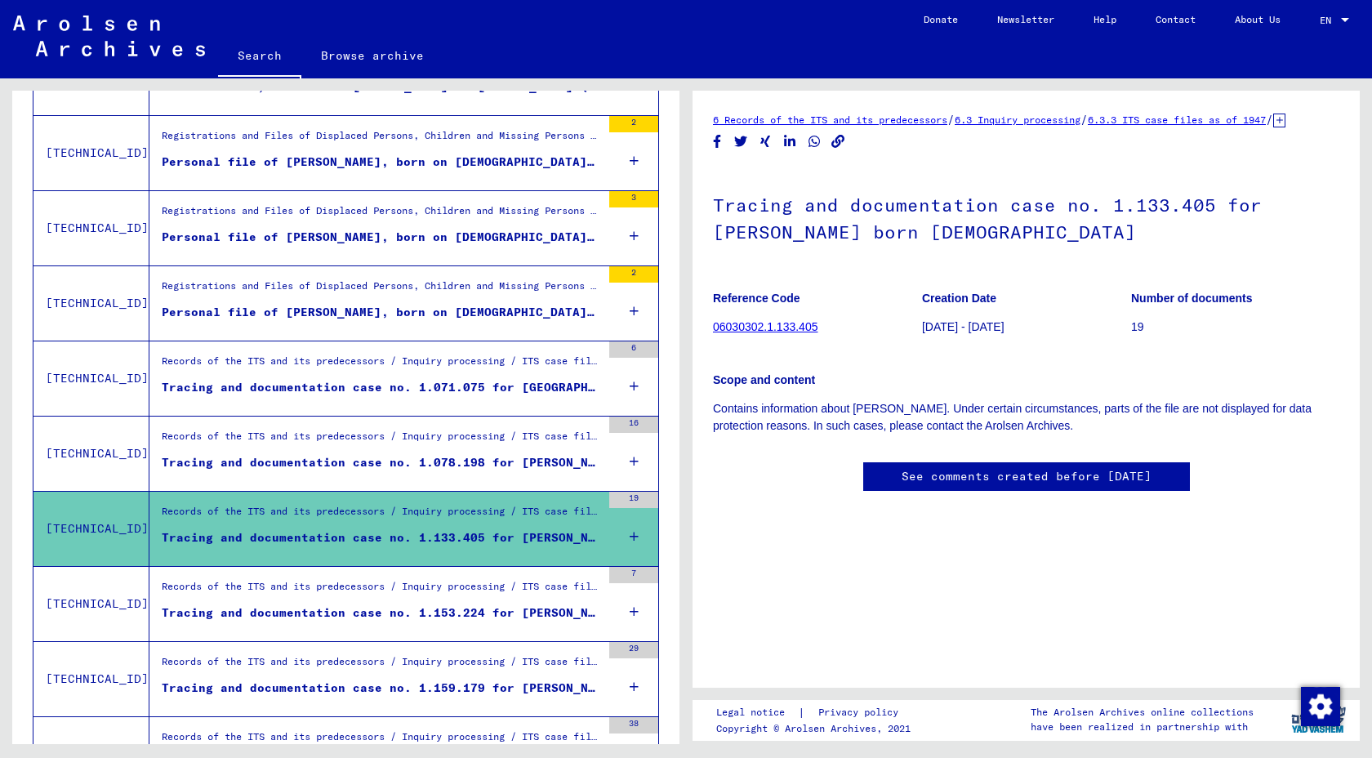
scroll to position [1125, 0]
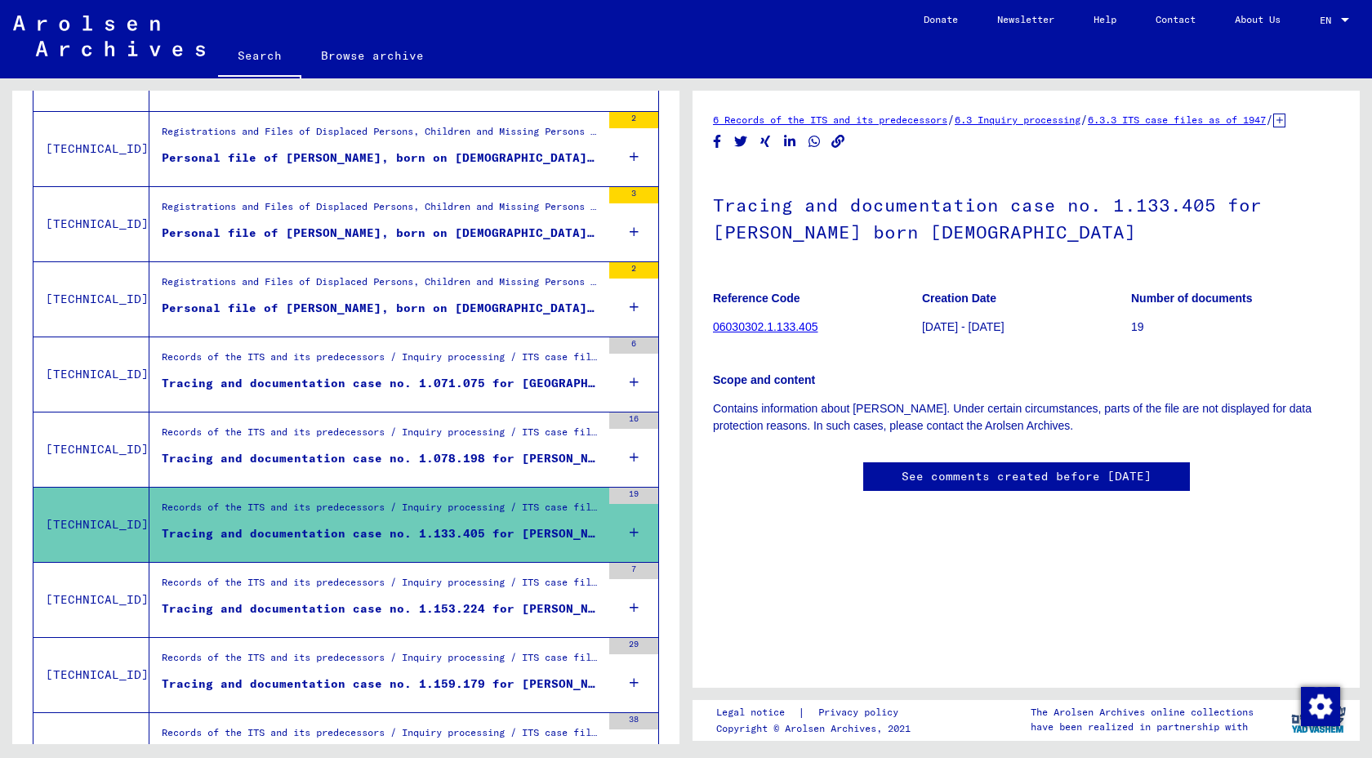
click at [370, 604] on div "Tracing and documentation case no. 1.153.224 for [PERSON_NAME] born [DEMOGRAPHI…" at bounding box center [381, 608] width 439 height 17
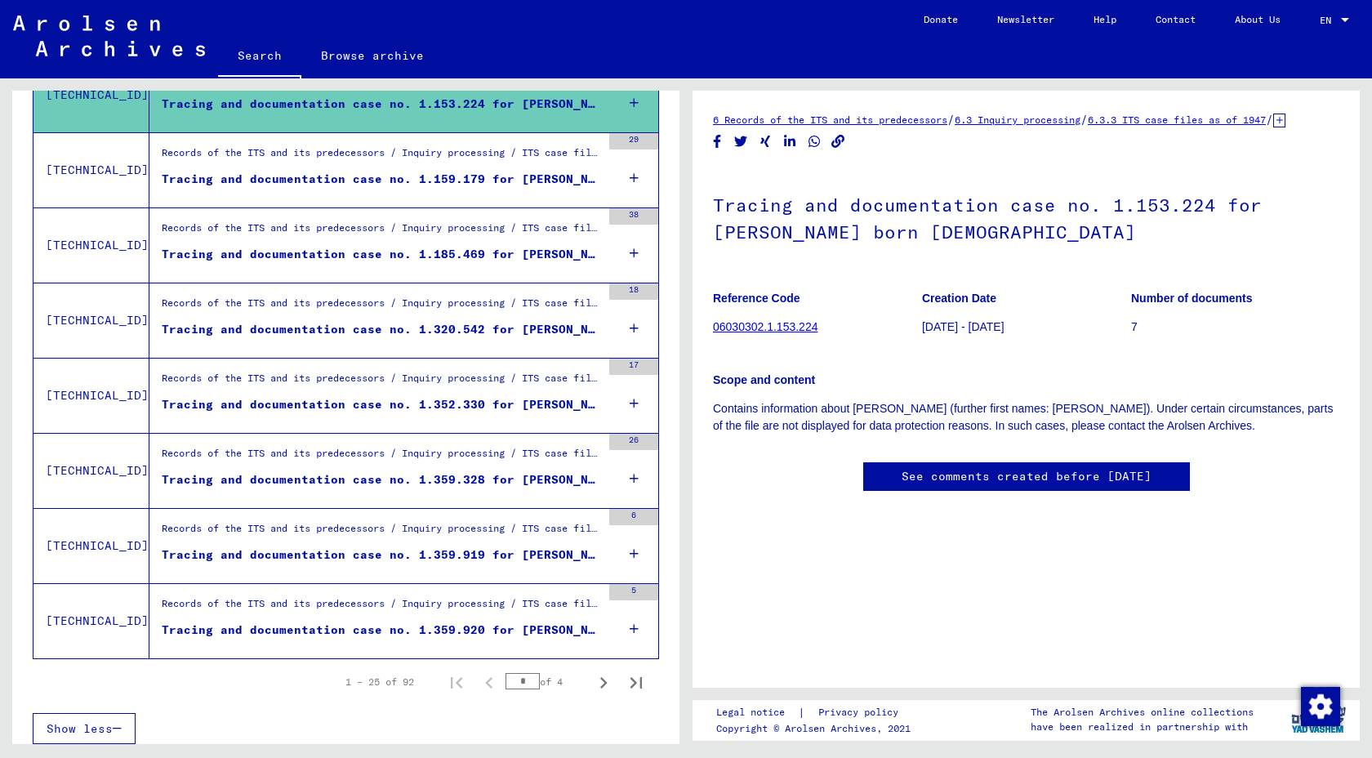
scroll to position [1638, 0]
